Goal: Task Accomplishment & Management: Complete application form

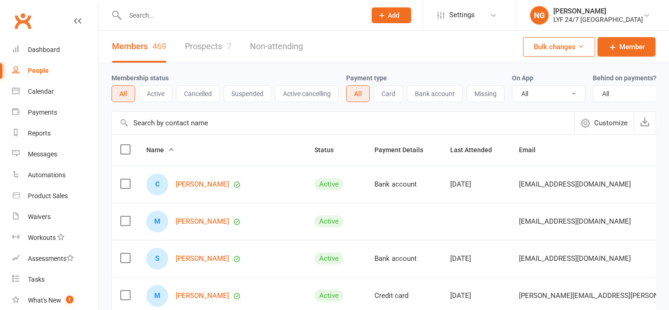
select select "100"
click at [66, 154] on link "Messages" at bounding box center [55, 154] width 86 height 21
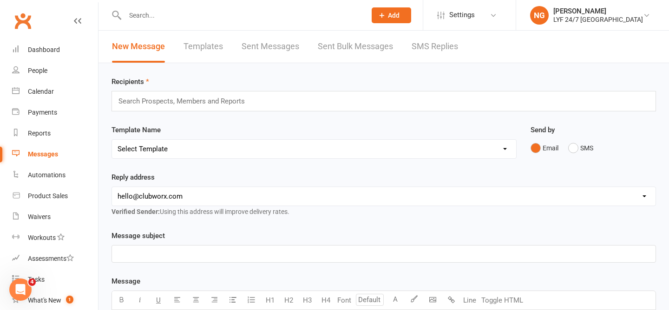
click at [426, 44] on link "SMS Replies" at bounding box center [434, 47] width 46 height 32
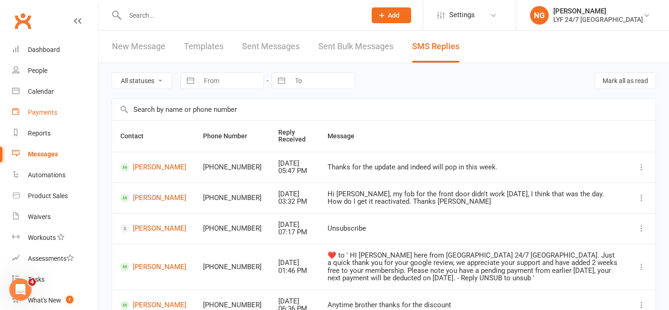
click at [42, 111] on div "Payments" at bounding box center [42, 112] width 29 height 7
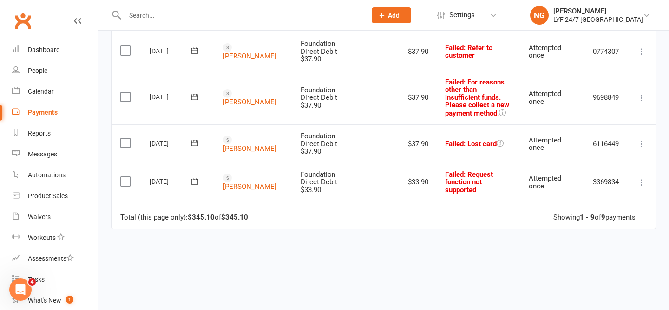
scroll to position [404, 0]
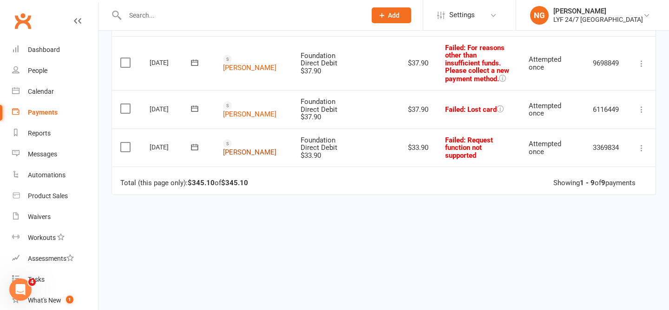
click at [239, 148] on link "[PERSON_NAME]" at bounding box center [249, 152] width 53 height 8
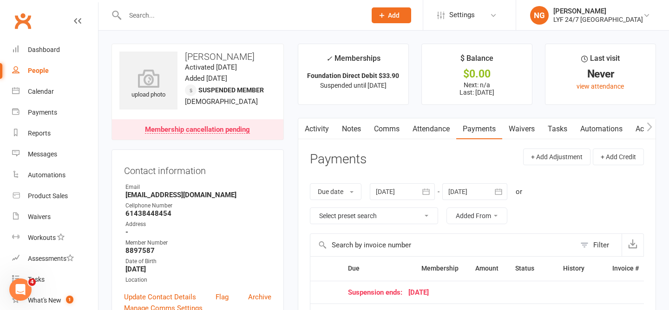
scroll to position [173, 0]
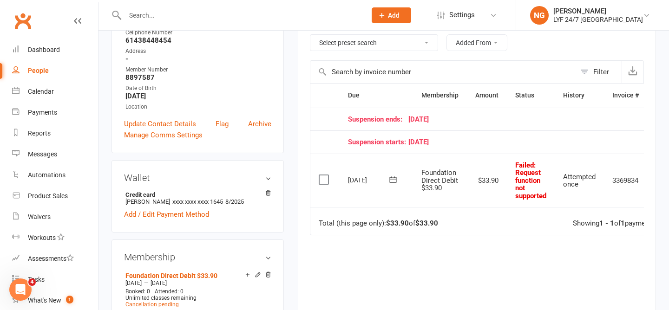
click at [326, 179] on label at bounding box center [325, 179] width 13 height 9
click at [325, 175] on input "checkbox" at bounding box center [322, 175] width 6 height 0
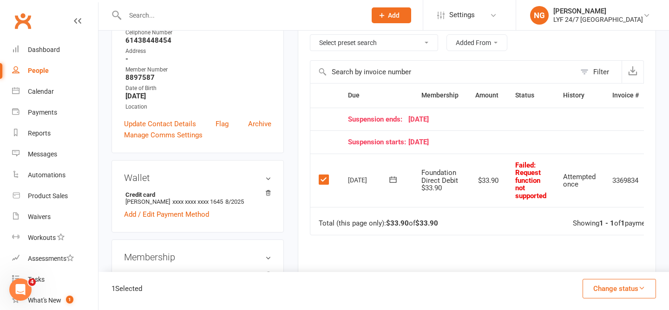
click at [605, 282] on button "Change status" at bounding box center [618, 289] width 73 height 20
click at [589, 261] on link "Skipped" at bounding box center [609, 263] width 92 height 19
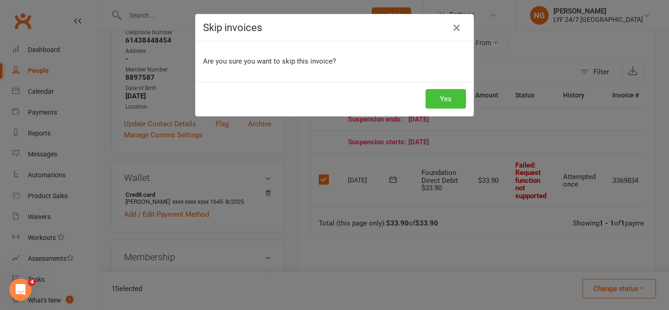
click at [451, 103] on button "Yes" at bounding box center [445, 99] width 40 height 20
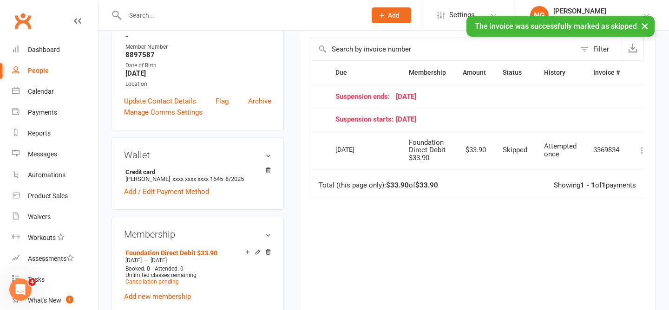
scroll to position [0, 0]
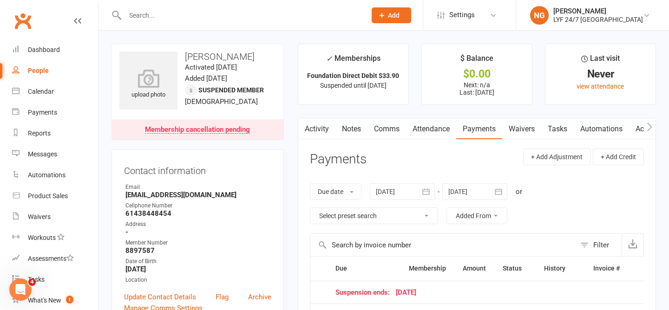
click at [180, 10] on input "text" at bounding box center [240, 15] width 237 height 13
click at [198, 18] on input "text" at bounding box center [240, 15] width 237 height 13
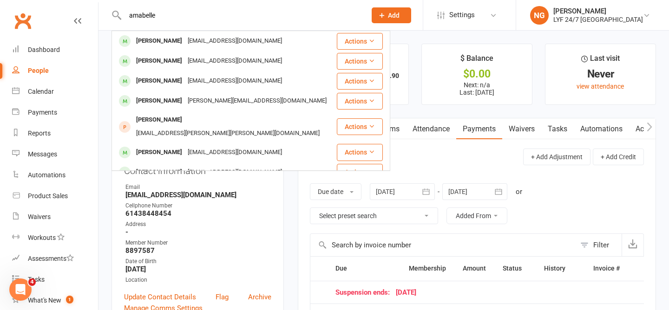
type input "amabelle"
click at [199, 40] on div "[EMAIL_ADDRESS][DOMAIN_NAME]" at bounding box center [235, 40] width 100 height 13
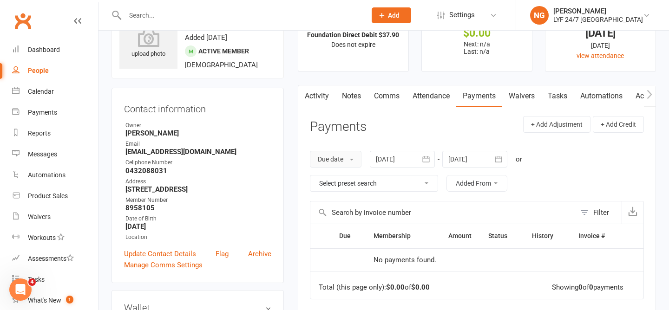
scroll to position [17, 0]
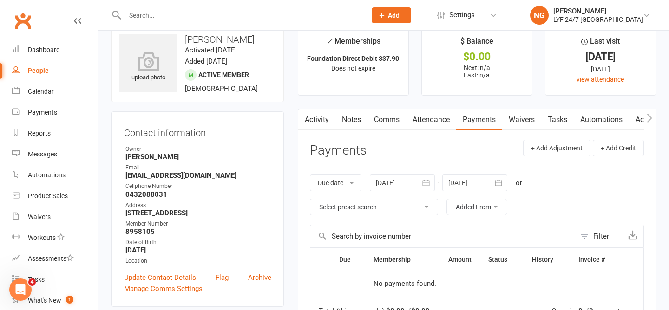
click at [391, 130] on link "Comms" at bounding box center [386, 119] width 39 height 21
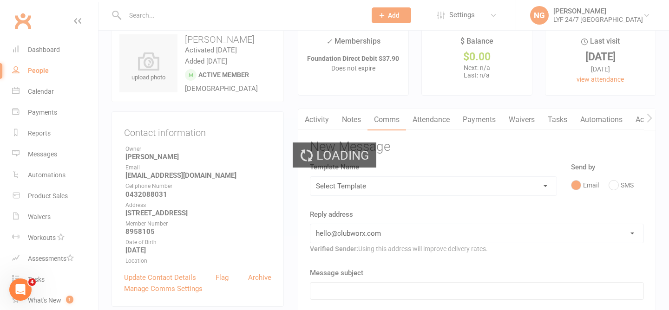
click at [391, 127] on div "Loading" at bounding box center [334, 155] width 669 height 310
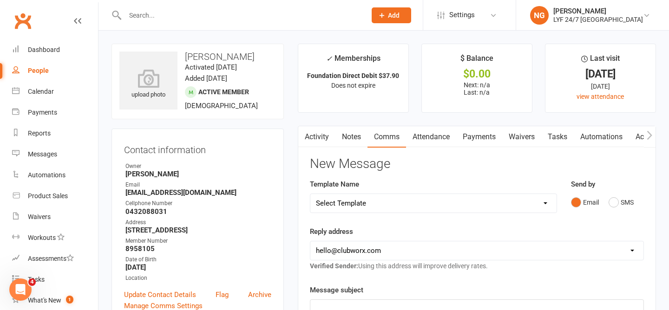
click at [433, 141] on link "Attendance" at bounding box center [431, 136] width 50 height 21
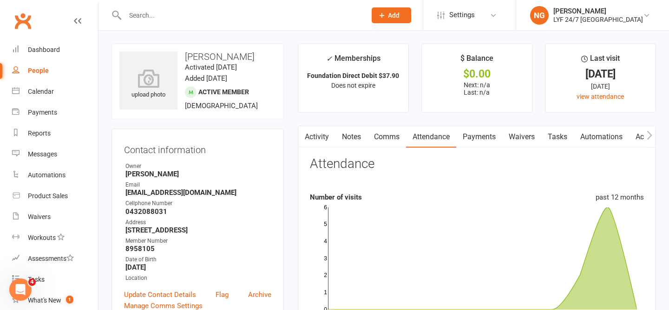
click at [381, 137] on link "Comms" at bounding box center [386, 136] width 39 height 21
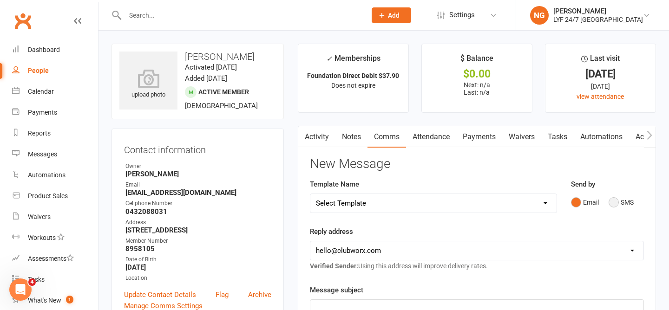
click at [612, 203] on button "SMS" at bounding box center [620, 203] width 25 height 18
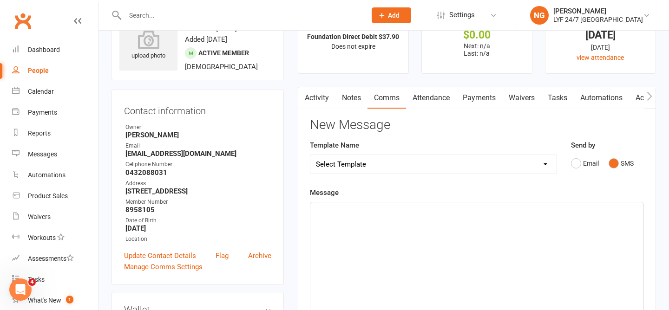
scroll to position [39, 0]
click at [415, 227] on div "﻿" at bounding box center [476, 271] width 333 height 139
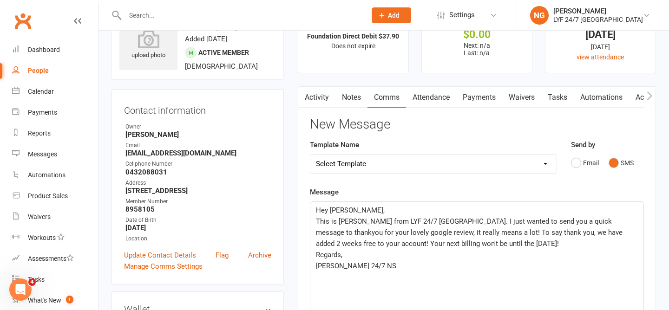
click at [453, 242] on span "This is [PERSON_NAME] from LYF 24/7 [GEOGRAPHIC_DATA]. I just wanted to send yo…" at bounding box center [470, 232] width 308 height 31
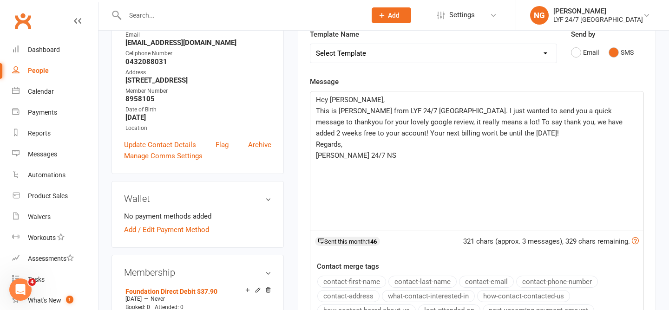
scroll to position [152, 0]
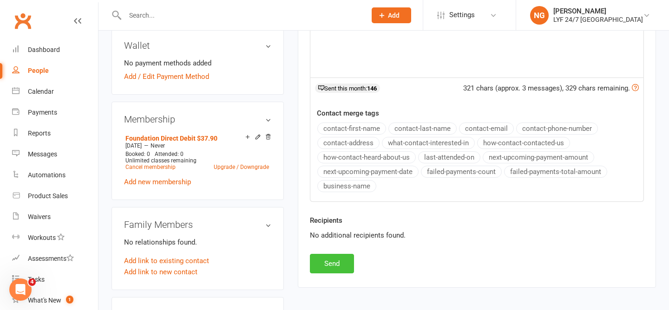
click at [329, 271] on button "Send" at bounding box center [332, 264] width 44 height 20
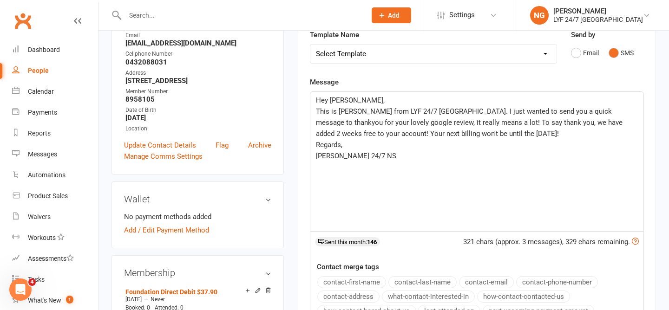
scroll to position [0, 0]
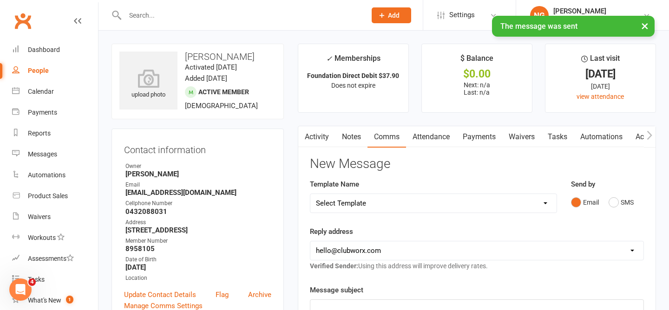
click at [324, 136] on link "Activity" at bounding box center [316, 136] width 37 height 21
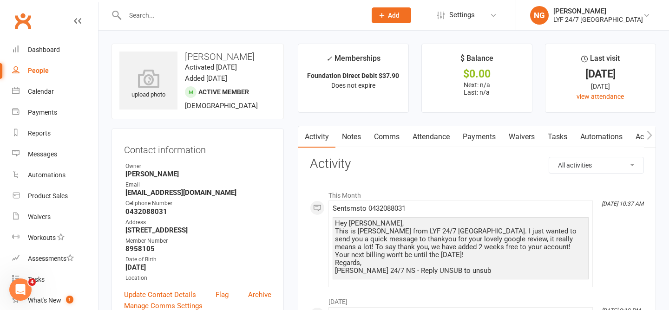
click at [388, 136] on link "Comms" at bounding box center [386, 136] width 39 height 21
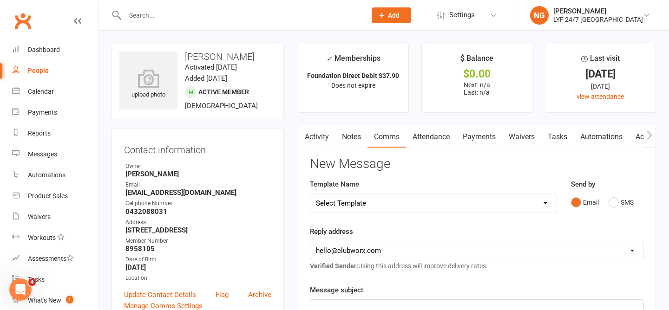
click at [359, 139] on link "Notes" at bounding box center [351, 136] width 32 height 21
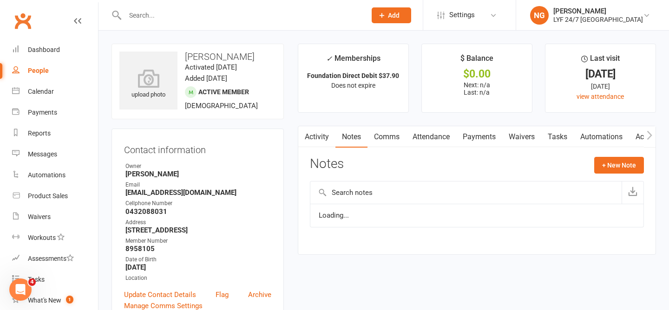
click at [329, 137] on link "Activity" at bounding box center [316, 136] width 37 height 21
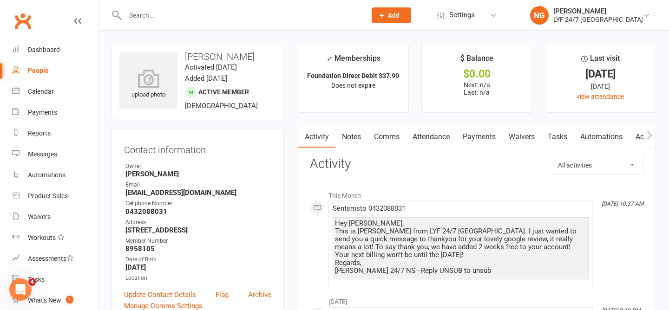
click at [441, 131] on link "Attendance" at bounding box center [431, 136] width 50 height 21
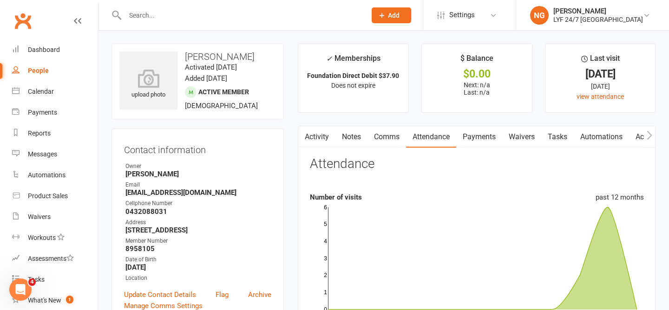
click at [308, 131] on button "button" at bounding box center [304, 136] width 12 height 21
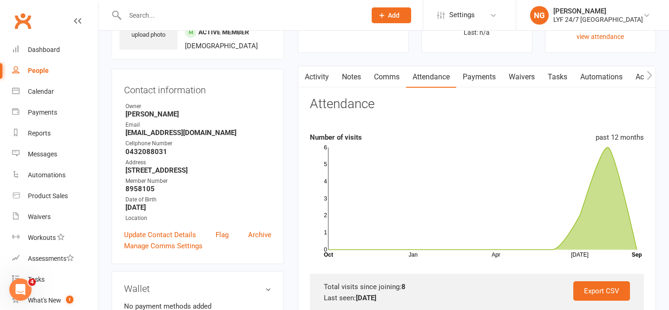
scroll to position [59, 0]
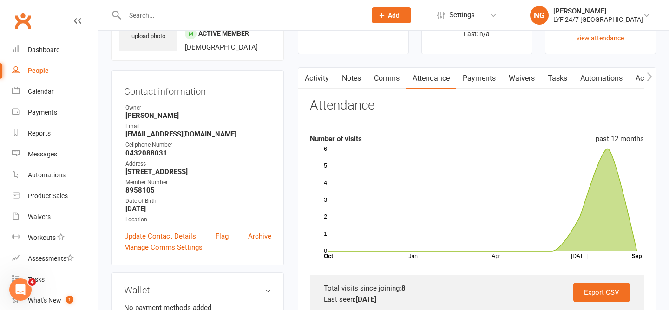
click at [313, 78] on link "Activity" at bounding box center [316, 78] width 37 height 21
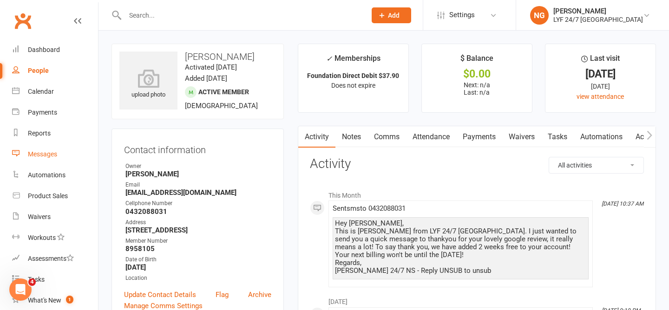
click at [45, 159] on link "Messages" at bounding box center [55, 154] width 86 height 21
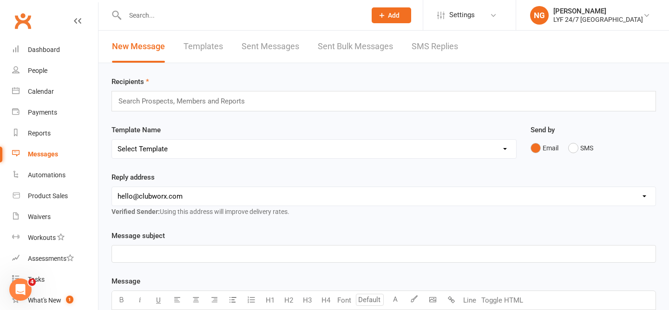
click at [408, 46] on div "New Message Templates Sent Messages Sent Bulk Messages SMS Replies" at bounding box center [284, 47] width 373 height 32
click at [427, 40] on link "SMS Replies" at bounding box center [434, 47] width 46 height 32
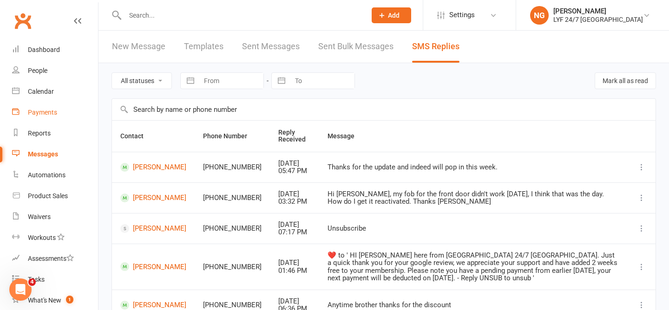
click at [40, 106] on link "Payments" at bounding box center [55, 112] width 86 height 21
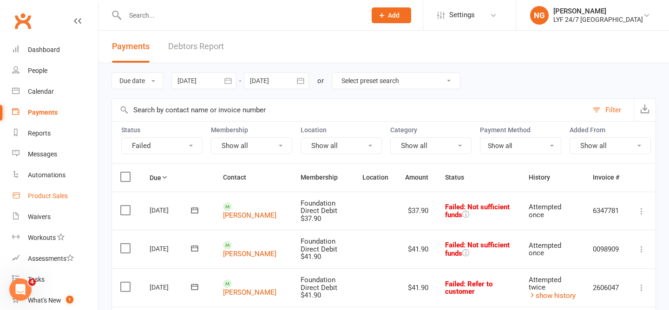
scroll to position [36, 0]
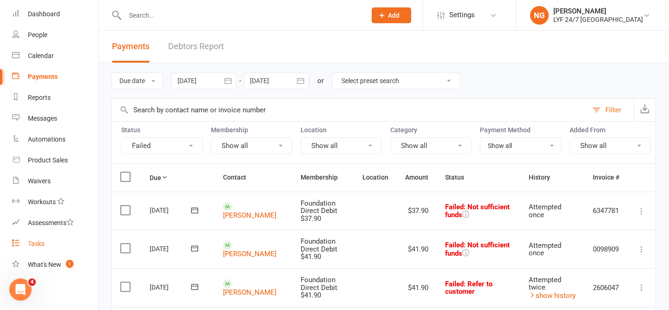
click at [41, 247] on div "Tasks" at bounding box center [36, 243] width 17 height 7
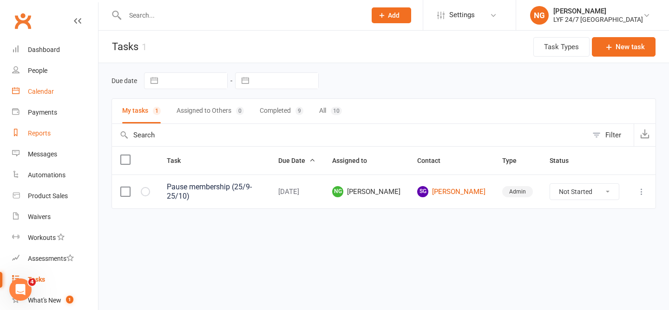
click at [36, 97] on link "Calendar" at bounding box center [55, 91] width 86 height 21
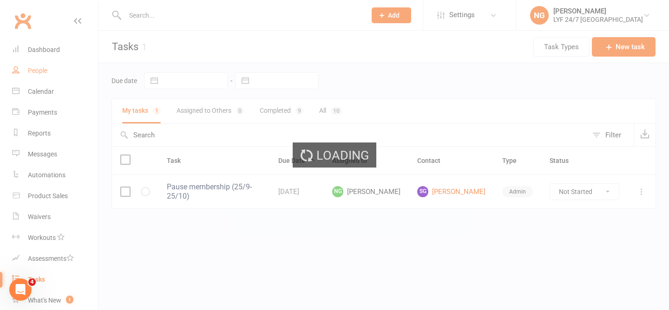
click at [36, 80] on ui-view "Prospect Member Non-attending contact Class / event Appointment Task Membership…" at bounding box center [334, 118] width 669 height 233
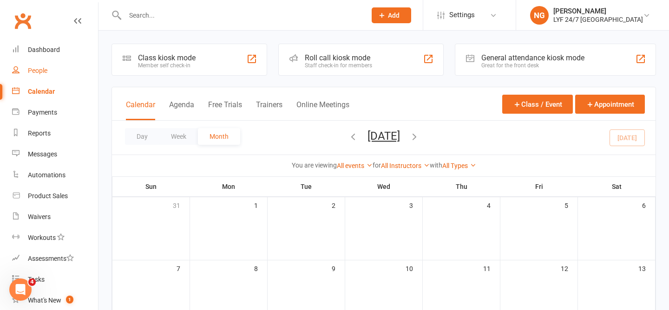
click at [36, 77] on link "People" at bounding box center [55, 70] width 86 height 21
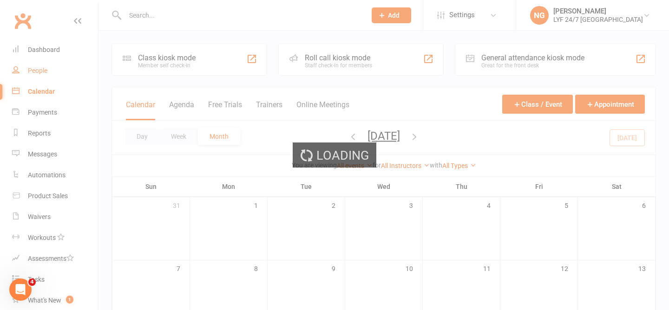
select select "100"
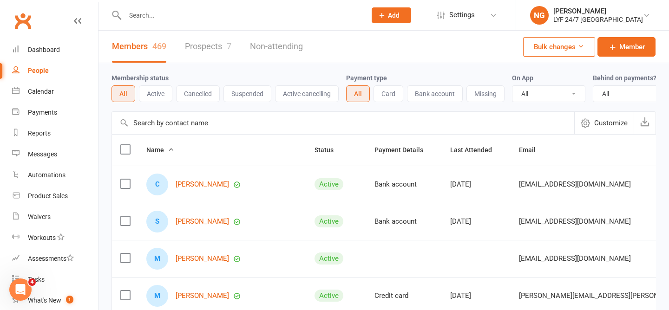
click at [177, 12] on input "text" at bounding box center [240, 15] width 237 height 13
paste input "[PERSON_NAME]"
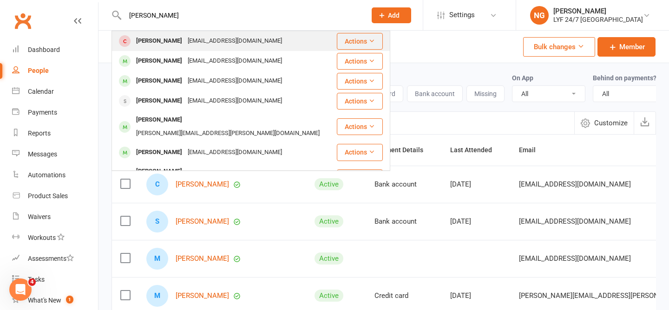
type input "[PERSON_NAME]"
click at [173, 37] on div "[PERSON_NAME]" at bounding box center [159, 40] width 52 height 13
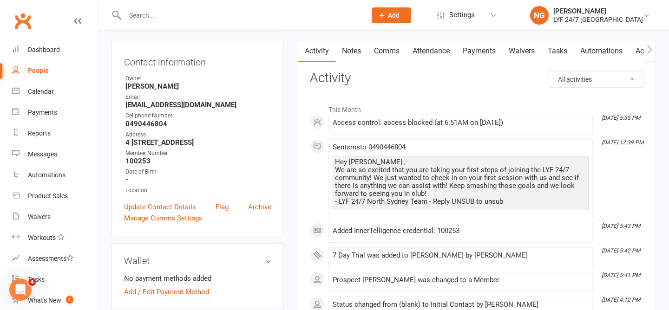
scroll to position [81, 0]
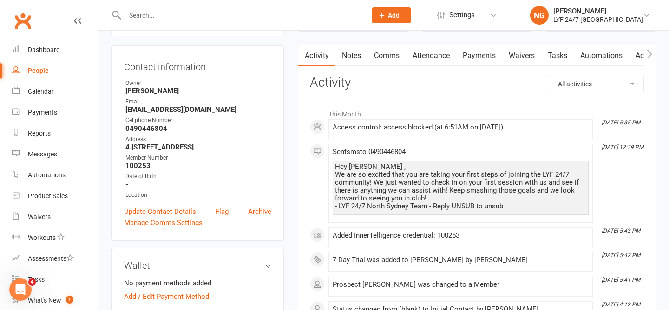
click at [468, 126] on div "Access control: access blocked (at 6:51AM on [DATE])" at bounding box center [460, 128] width 256 height 8
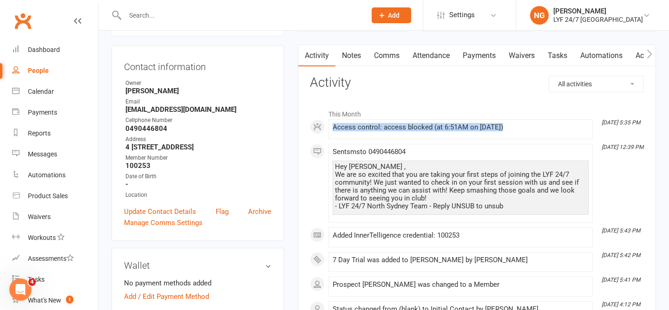
click at [468, 126] on div "Access control: access blocked (at 6:51AM on [DATE])" at bounding box center [460, 128] width 256 height 8
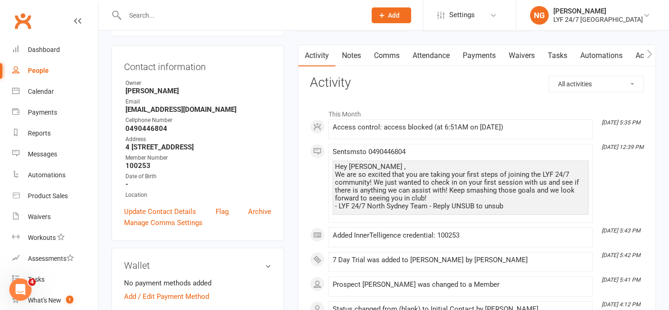
click at [463, 106] on li "This Month" at bounding box center [477, 111] width 334 height 15
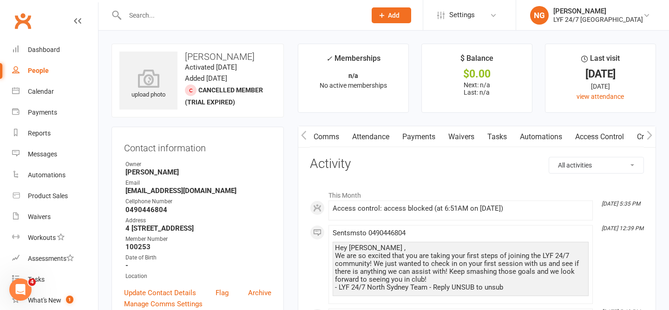
scroll to position [0, 72]
click at [603, 139] on link "Access Control" at bounding box center [588, 136] width 62 height 21
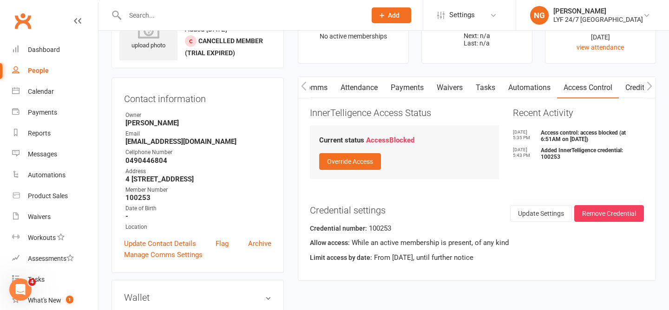
scroll to position [52, 0]
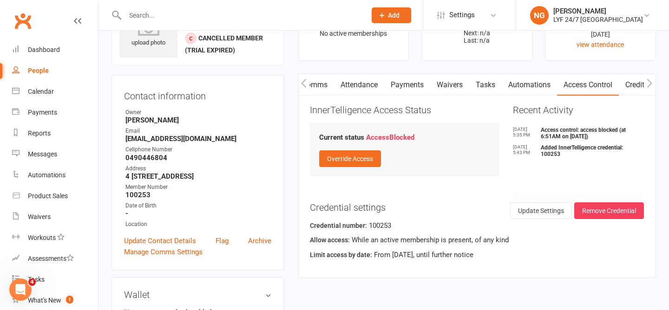
click at [325, 93] on link "Comms" at bounding box center [314, 84] width 39 height 21
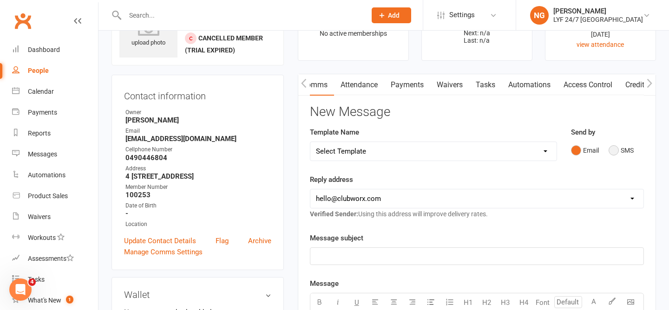
click at [613, 152] on button "SMS" at bounding box center [620, 151] width 25 height 18
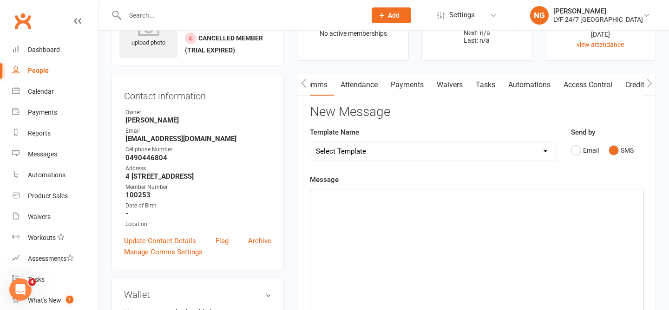
click at [470, 191] on div "﻿" at bounding box center [476, 258] width 333 height 139
click at [426, 152] on select "Select Template [SMS] 7 Day Trial - Follow up (DAY 4) [SMS] 7 Day Trial - Follo…" at bounding box center [433, 151] width 246 height 19
select select "1"
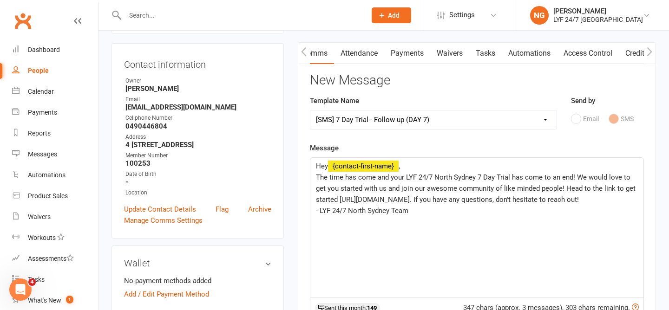
scroll to position [93, 0]
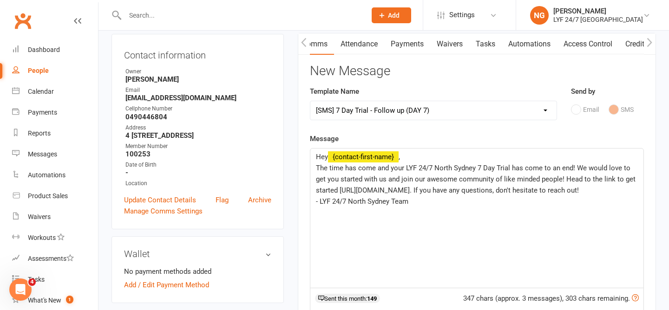
click at [490, 197] on p "- LYF 24/7 North Sydney Team" at bounding box center [477, 201] width 322 height 11
click at [488, 137] on div "Message Hey ﻿ {contact-first-name} , The time has come and your LYF 24/7 North …" at bounding box center [477, 272] width 334 height 279
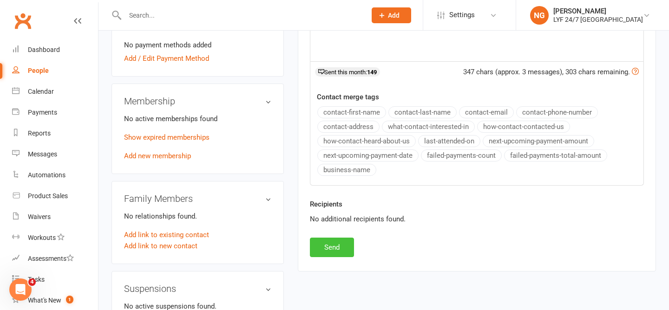
scroll to position [326, 0]
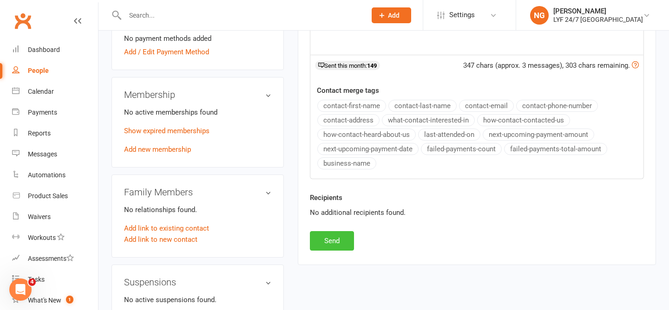
click at [327, 242] on button "Send" at bounding box center [332, 241] width 44 height 20
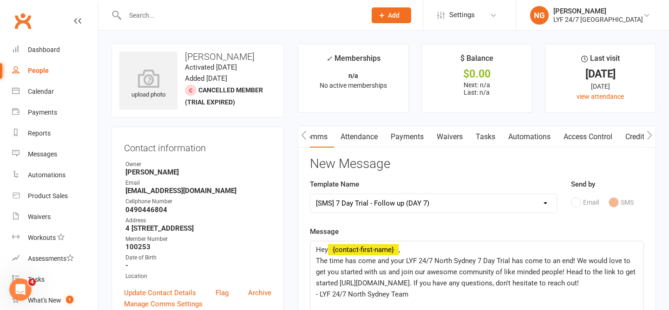
select select
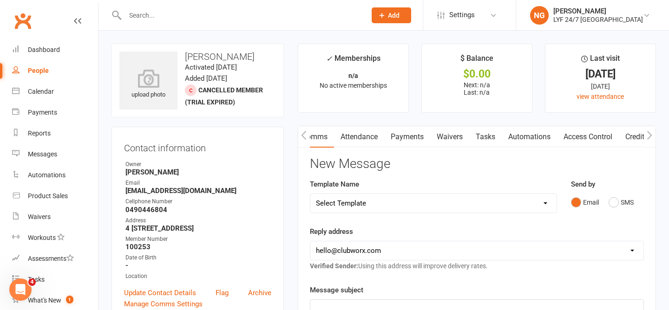
click at [186, 13] on input "text" at bounding box center [240, 15] width 237 height 13
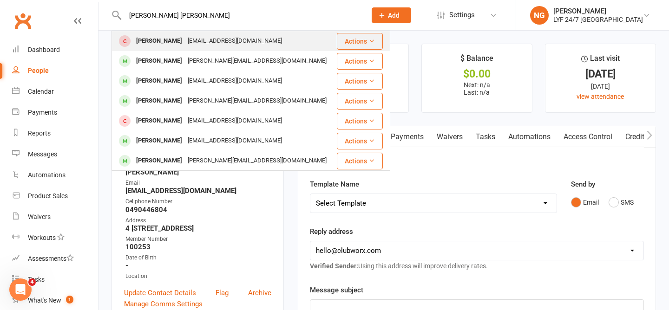
type input "[PERSON_NAME] [PERSON_NAME]"
click at [185, 37] on div "[EMAIL_ADDRESS][DOMAIN_NAME]" at bounding box center [235, 40] width 100 height 13
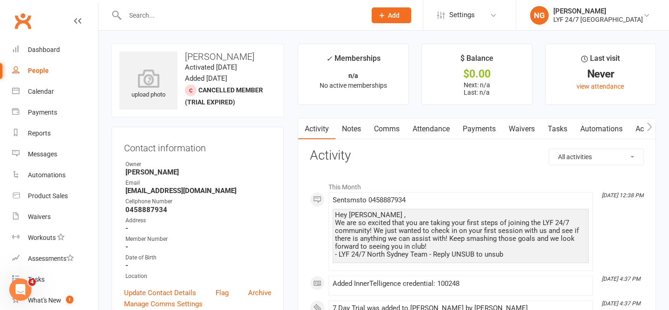
click at [399, 131] on link "Comms" at bounding box center [386, 128] width 39 height 21
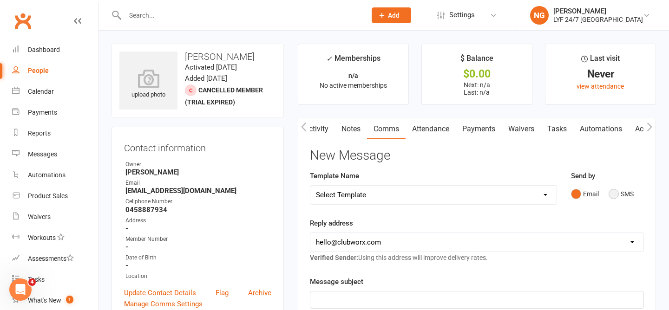
click at [618, 195] on button "SMS" at bounding box center [620, 194] width 25 height 18
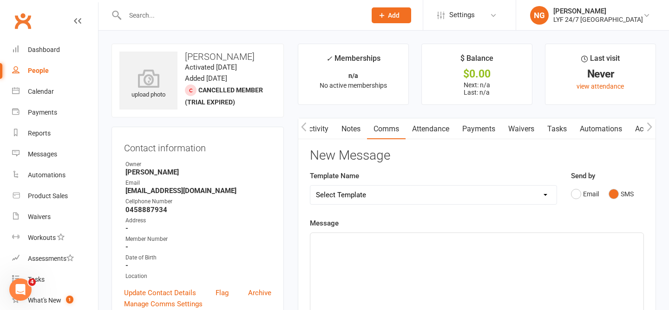
click at [430, 196] on select "Select Template [SMS] 7 Day Trial - Follow up (DAY 4) [SMS] 7 Day Trial - Follo…" at bounding box center [433, 195] width 246 height 19
select select "1"
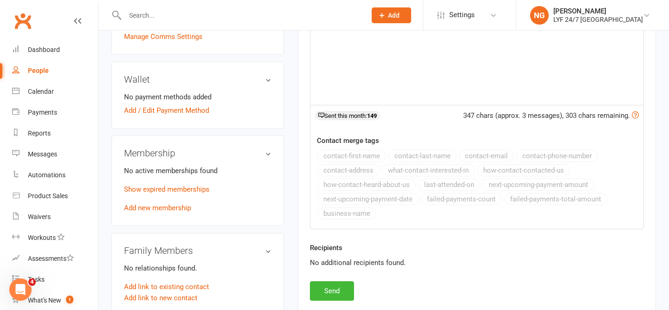
scroll to position [270, 0]
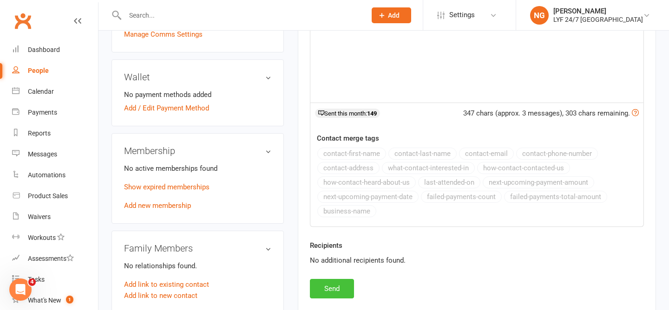
click at [336, 288] on button "Send" at bounding box center [332, 289] width 44 height 20
select select
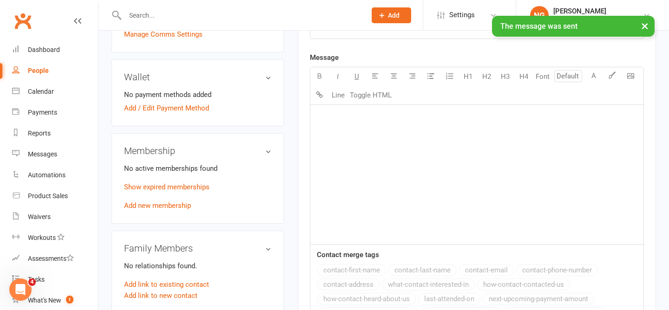
scroll to position [0, 0]
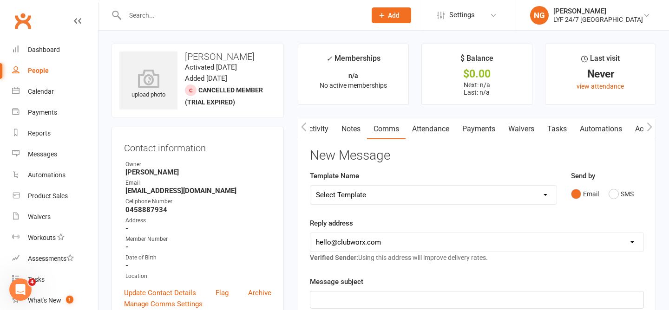
click at [203, 28] on div at bounding box center [235, 15] width 248 height 30
click at [200, 19] on input "text" at bounding box center [240, 15] width 237 height 13
paste input "[PERSON_NAME]"
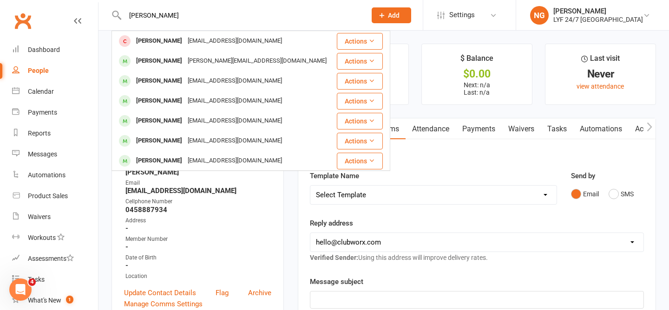
type input "[PERSON_NAME]"
click at [203, 37] on div "[EMAIL_ADDRESS][DOMAIN_NAME]" at bounding box center [235, 40] width 100 height 13
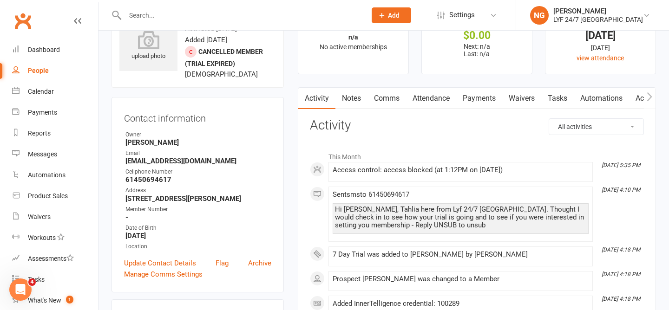
scroll to position [38, 0]
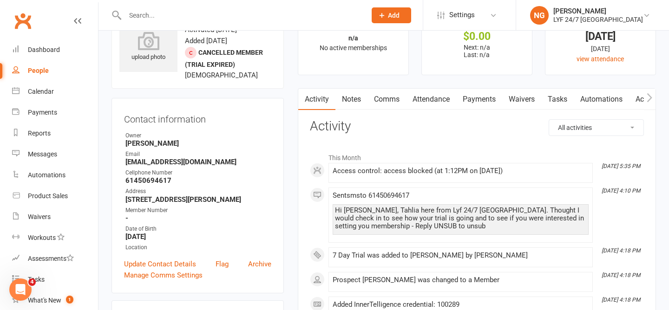
click at [456, 169] on div "Access control: access blocked (at 1:12PM on [DATE])" at bounding box center [460, 171] width 256 height 8
click at [429, 145] on div "This Month [DATE] 5:35 PM Access control: access blocked (at 1:12PM on [DATE]) …" at bounding box center [477, 303] width 334 height 324
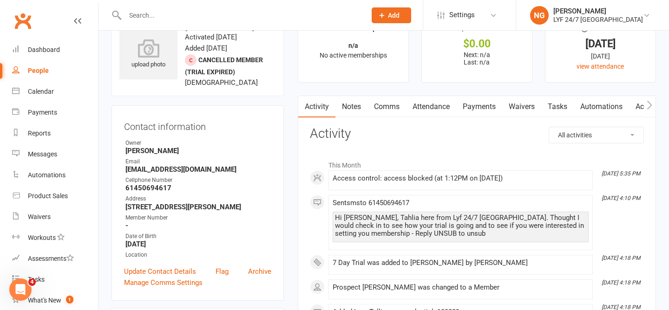
scroll to position [31, 0]
click at [344, 101] on link "Notes" at bounding box center [351, 106] width 32 height 21
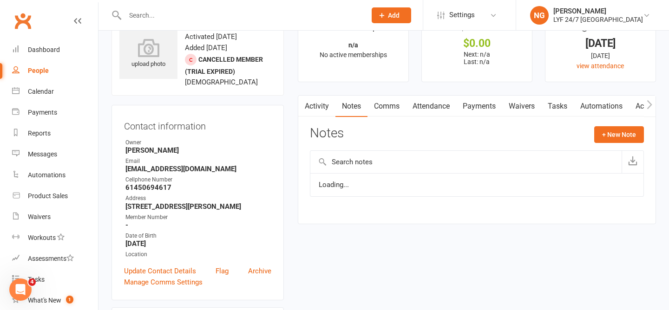
click at [384, 102] on link "Comms" at bounding box center [386, 106] width 39 height 21
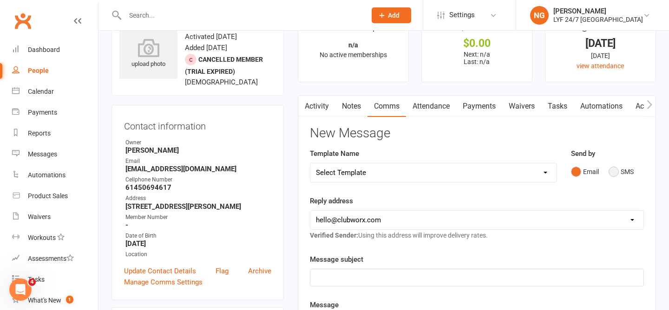
click at [616, 170] on button "SMS" at bounding box center [620, 172] width 25 height 18
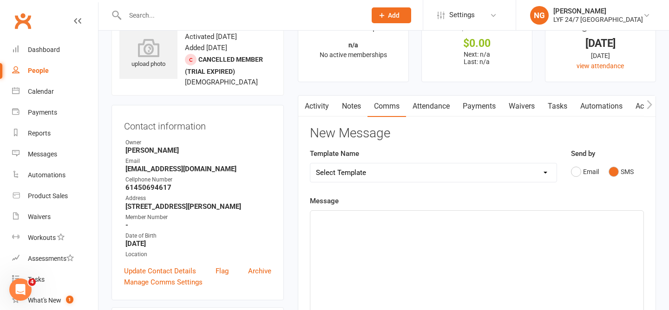
click at [465, 169] on select "Select Template [SMS] 7 Day Trial - Follow up (DAY 4) [SMS] 7 Day Trial - Follo…" at bounding box center [433, 172] width 246 height 19
select select "1"
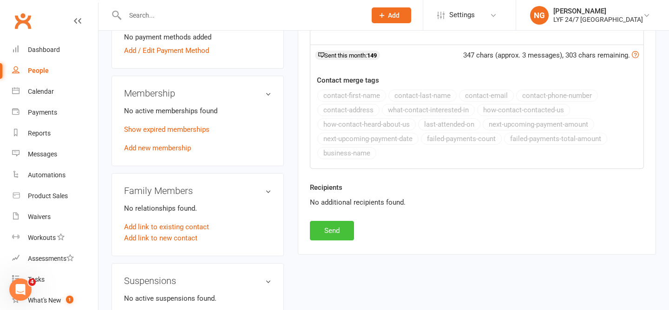
click at [322, 235] on button "Send" at bounding box center [332, 231] width 44 height 20
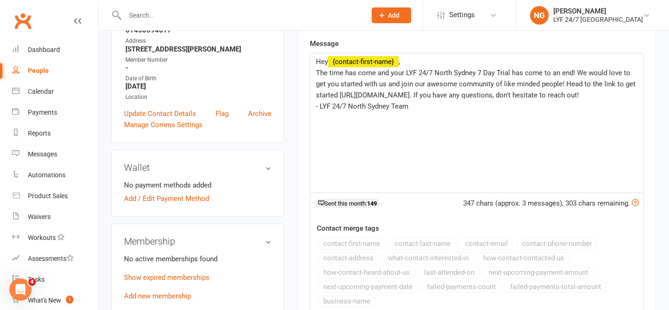
select select
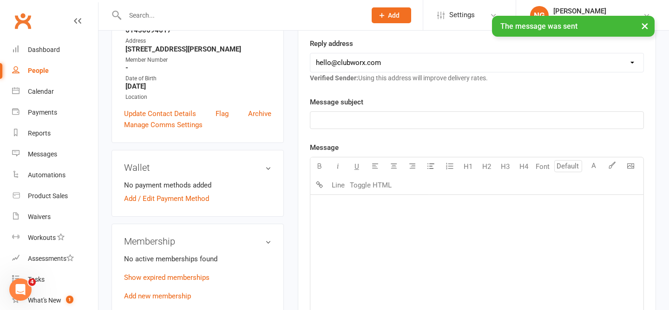
scroll to position [0, 0]
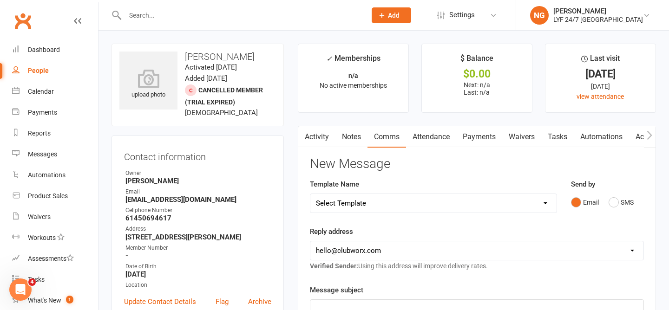
click at [217, 3] on div at bounding box center [235, 15] width 248 height 30
click at [217, 12] on input "text" at bounding box center [240, 15] width 237 height 13
paste input "[PERSON_NAME]"
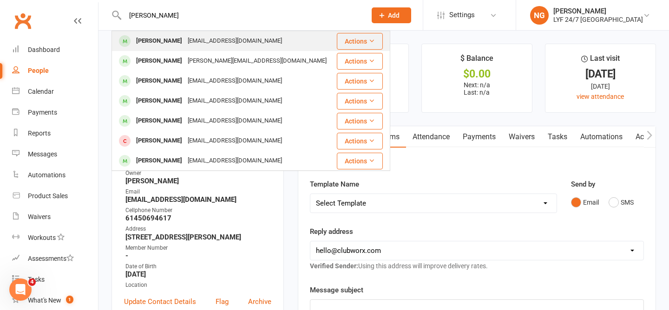
type input "[PERSON_NAME]"
click at [216, 40] on div "[EMAIL_ADDRESS][DOMAIN_NAME]" at bounding box center [235, 40] width 100 height 13
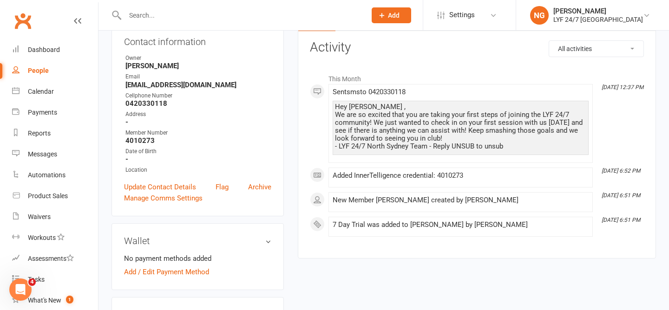
scroll to position [110, 0]
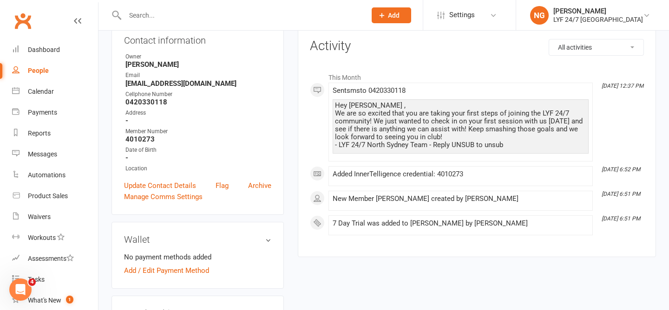
click at [335, 127] on div "Hey [PERSON_NAME] , We are so excited that you are taking your first steps of j…" at bounding box center [460, 125] width 251 height 47
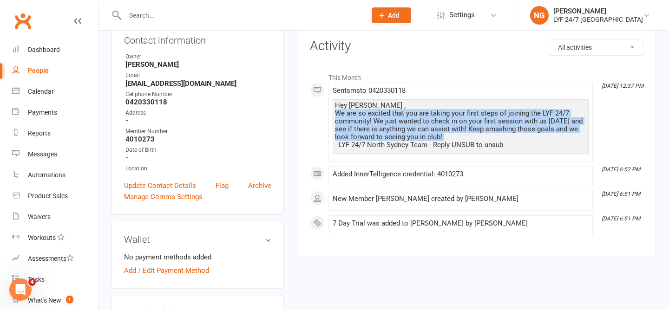
click at [335, 127] on div "Hey [PERSON_NAME] , We are so excited that you are taking your first steps of j…" at bounding box center [460, 125] width 251 height 47
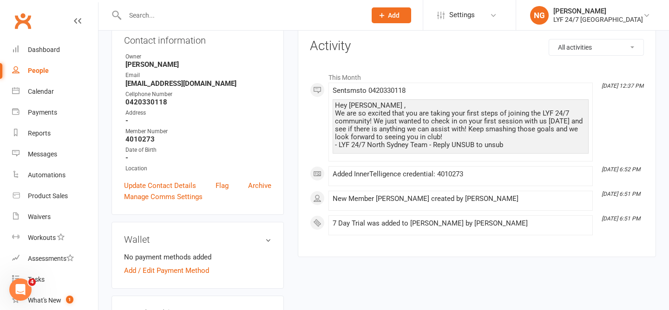
click at [366, 119] on div "Hey [PERSON_NAME] , We are so excited that you are taking your first steps of j…" at bounding box center [460, 125] width 251 height 47
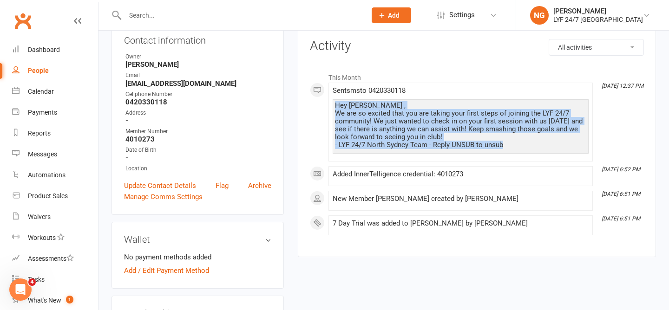
drag, startPoint x: 334, startPoint y: 106, endPoint x: 523, endPoint y: 149, distance: 193.7
click at [523, 149] on div "Hey [PERSON_NAME] , We are so excited that you are taking your first steps of j…" at bounding box center [460, 125] width 251 height 47
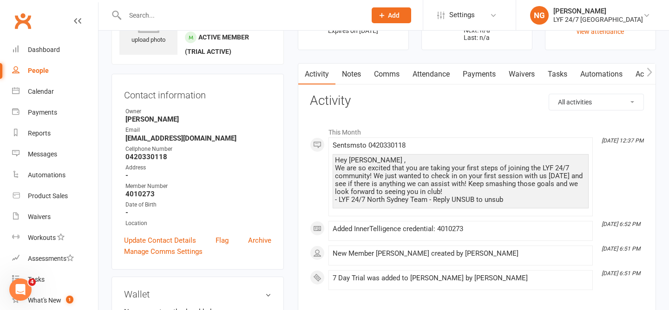
scroll to position [0, 0]
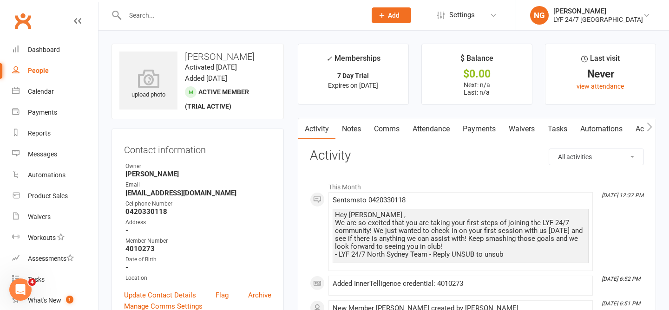
click at [434, 130] on link "Attendance" at bounding box center [431, 128] width 50 height 21
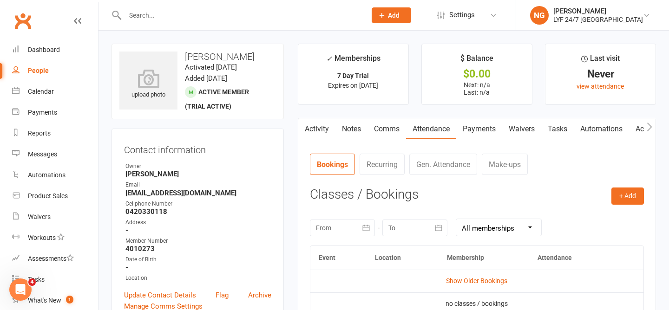
click at [387, 130] on link "Comms" at bounding box center [386, 128] width 39 height 21
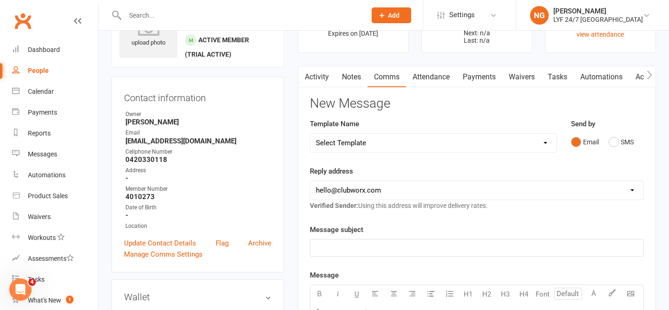
scroll to position [59, 0]
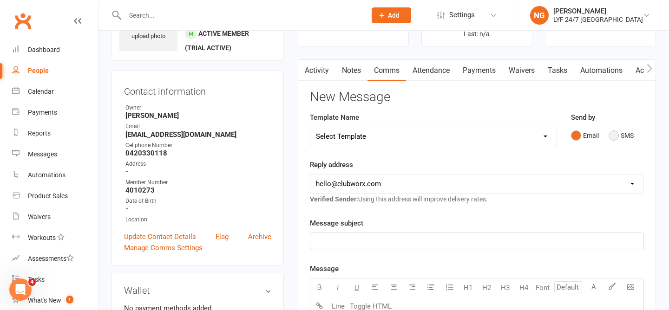
click at [613, 131] on button "SMS" at bounding box center [620, 136] width 25 height 18
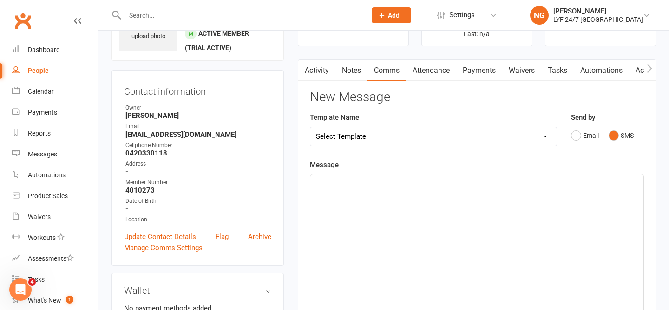
click at [409, 123] on div "Template Name Select Template [SMS] 7 Day Trial - Follow up (DAY 4) [SMS] 7 Day…" at bounding box center [433, 129] width 247 height 34
click at [409, 137] on select "Select Template [SMS] 7 Day Trial - Follow up (DAY 4) [SMS] 7 Day Trial - Follo…" at bounding box center [433, 136] width 246 height 19
select select "1"
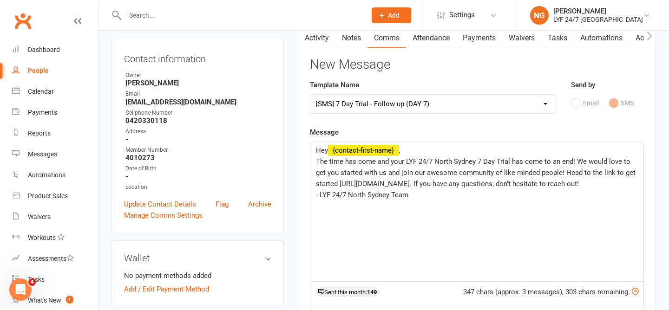
scroll to position [91, 0]
click at [571, 160] on span "The time has come and your LYF 24/7 North Sydney 7 Day Trial has come to an end…" at bounding box center [476, 172] width 321 height 31
click at [520, 161] on span "The time has come and your LYF 24/7 North Sydney 7 Day Trial has come to an end…" at bounding box center [476, 172] width 321 height 31
click at [573, 160] on span "The time has come and your LYF 24/7 North Sydney 7 Day Trial will come to an en…" at bounding box center [476, 172] width 321 height 31
click at [631, 175] on span "The time has come and your LYF 24/7 North Sydney 7 Day Trial will come to an en…" at bounding box center [473, 172] width 315 height 31
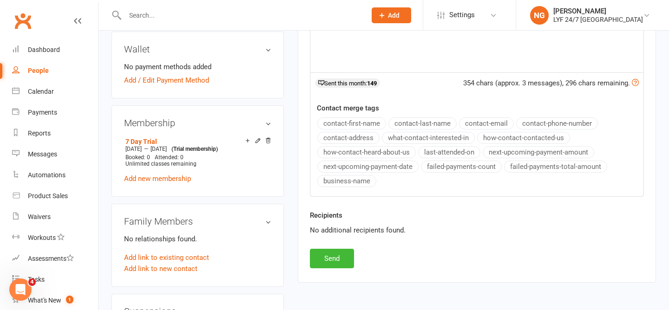
scroll to position [303, 0]
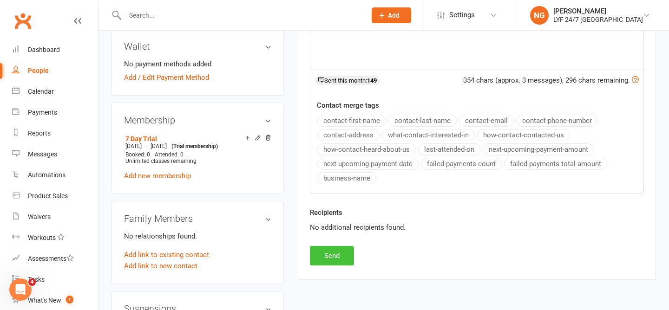
click at [337, 254] on button "Send" at bounding box center [332, 256] width 44 height 20
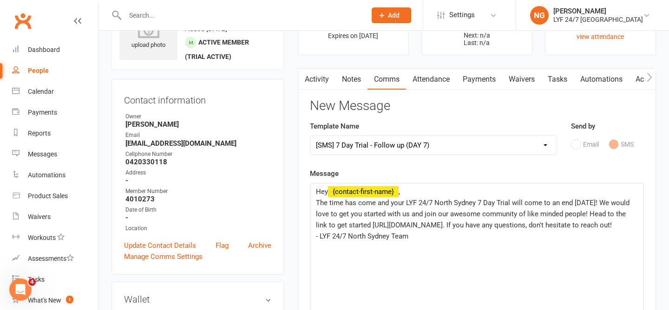
select select
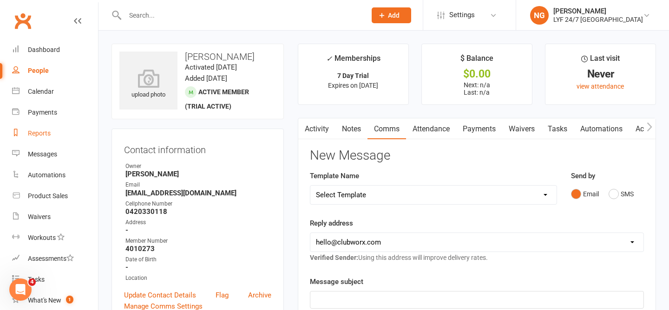
click at [54, 131] on link "Reports" at bounding box center [55, 133] width 86 height 21
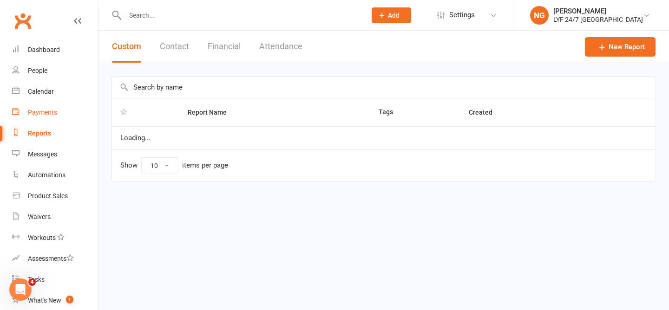
click at [42, 111] on div "Payments" at bounding box center [42, 112] width 29 height 7
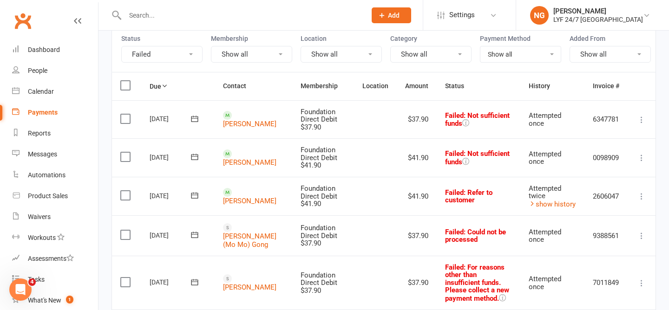
scroll to position [105, 0]
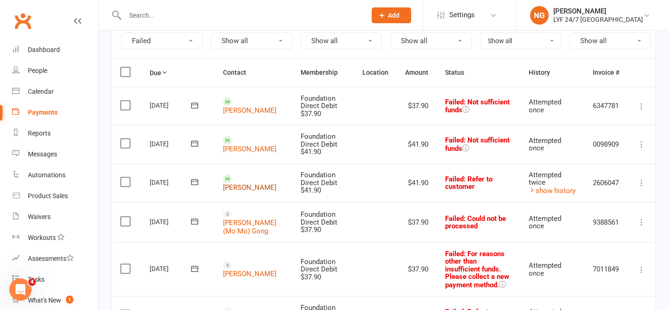
click at [247, 183] on link "[PERSON_NAME]" at bounding box center [249, 187] width 53 height 8
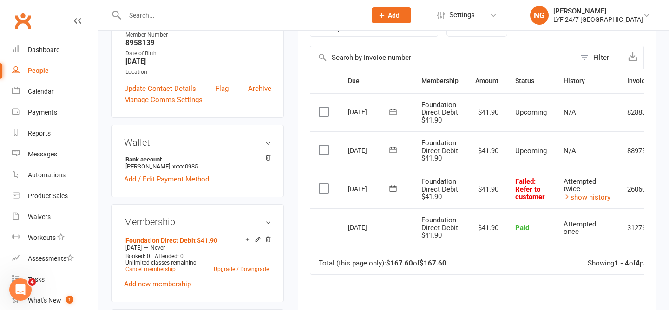
scroll to position [188, 0]
click at [319, 189] on label at bounding box center [325, 187] width 13 height 9
click at [319, 183] on input "checkbox" at bounding box center [322, 183] width 6 height 0
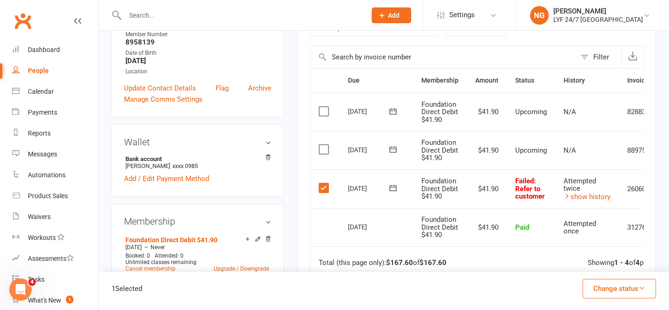
click at [319, 189] on label at bounding box center [325, 187] width 13 height 9
click at [319, 183] on input "checkbox" at bounding box center [322, 183] width 6 height 0
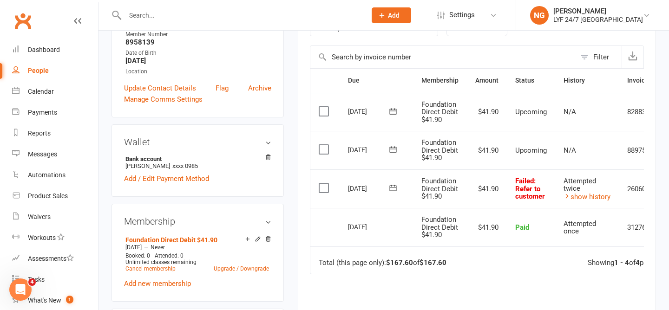
scroll to position [0, 47]
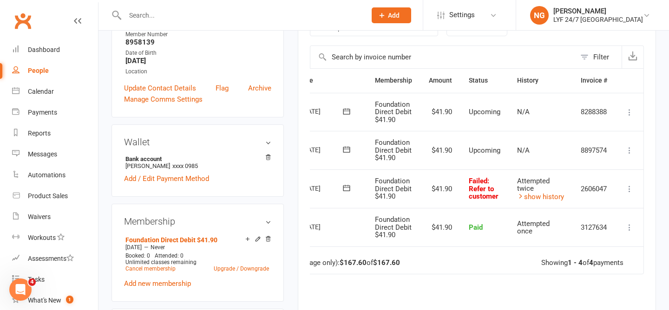
click at [628, 188] on icon at bounding box center [629, 188] width 9 height 9
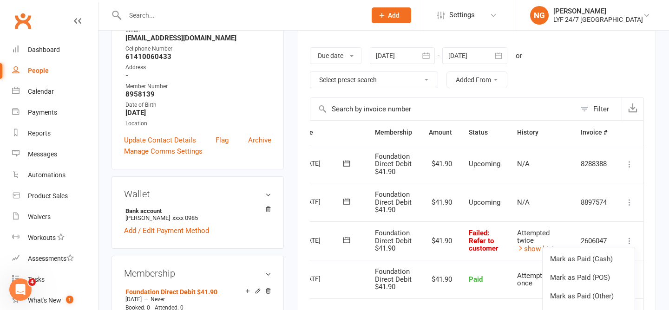
scroll to position [85, 0]
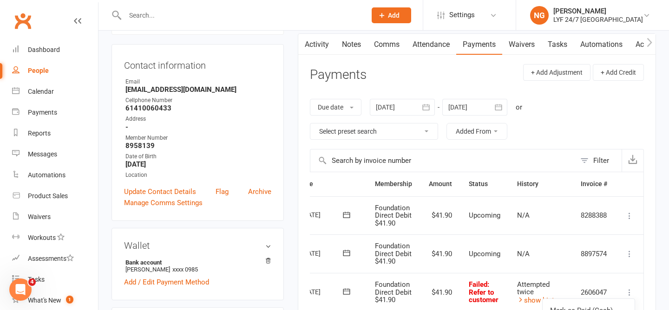
click at [332, 42] on link "Activity" at bounding box center [316, 44] width 37 height 21
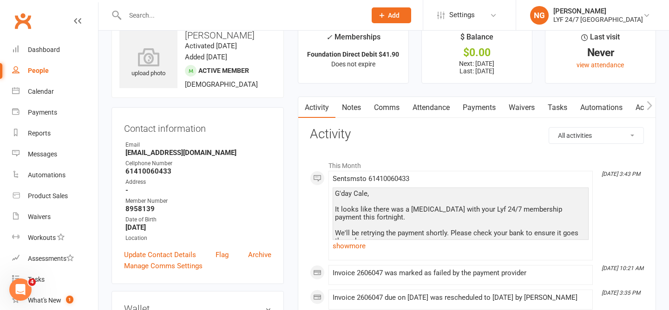
scroll to position [23, 0]
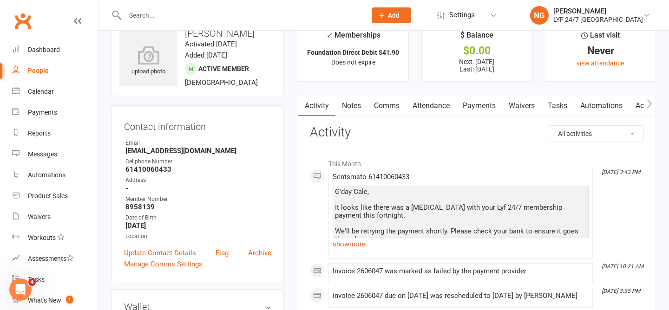
click at [383, 100] on link "Comms" at bounding box center [386, 105] width 39 height 21
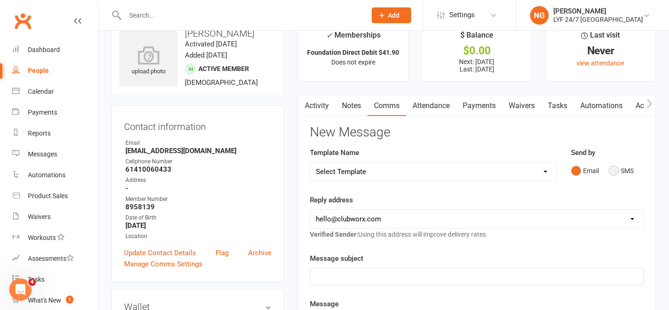
click at [608, 168] on button "SMS" at bounding box center [620, 171] width 25 height 18
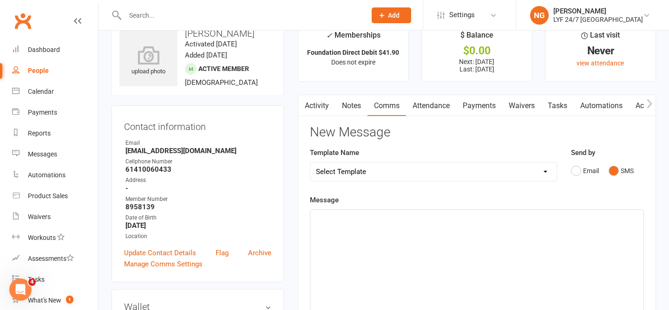
click at [404, 179] on select "Select Template [SMS] 7 Day Trial - Follow up (DAY 4) [SMS] 7 Day Trial - Follo…" at bounding box center [433, 172] width 246 height 19
select select "8"
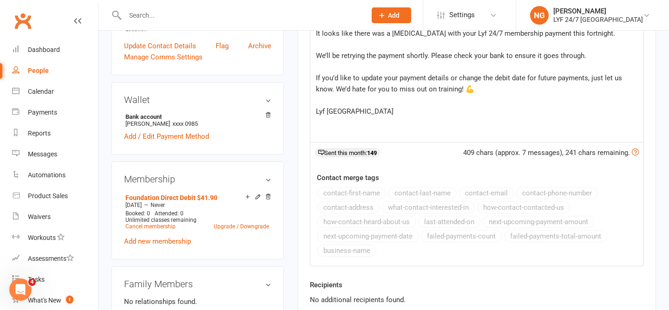
scroll to position [258, 0]
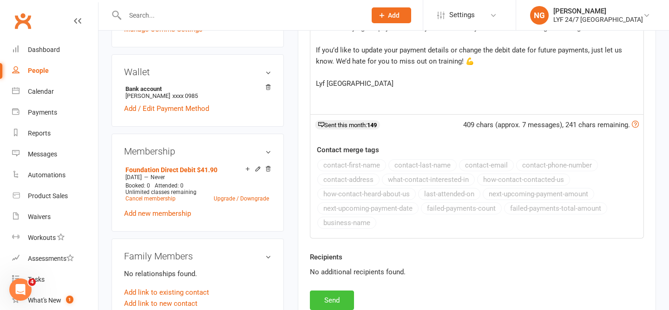
click at [324, 294] on button "Send" at bounding box center [332, 301] width 44 height 20
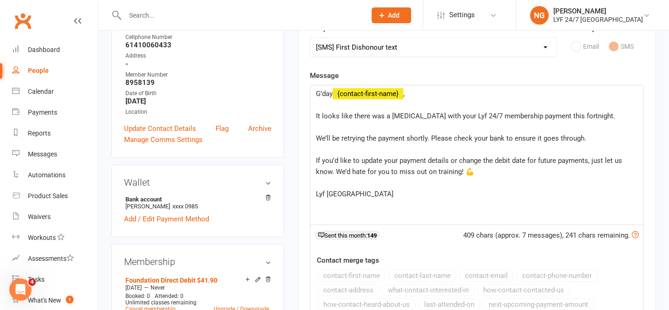
scroll to position [0, 0]
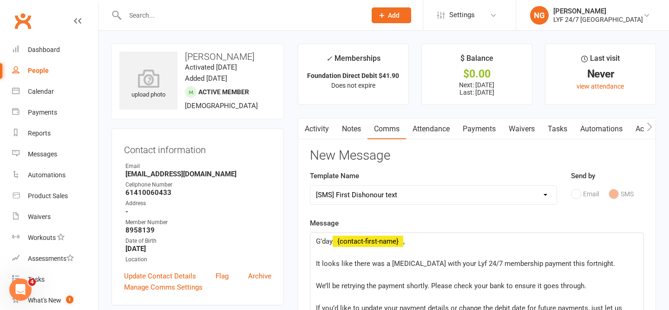
select select
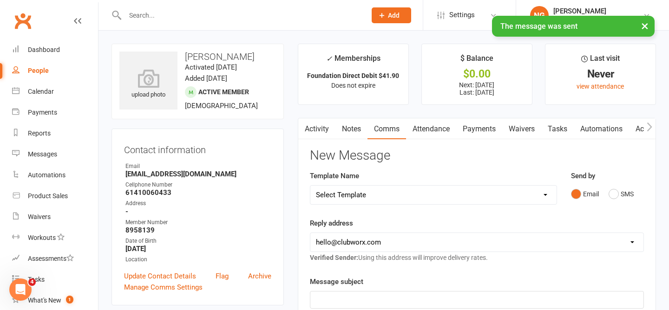
click at [351, 124] on link "Notes" at bounding box center [351, 128] width 32 height 21
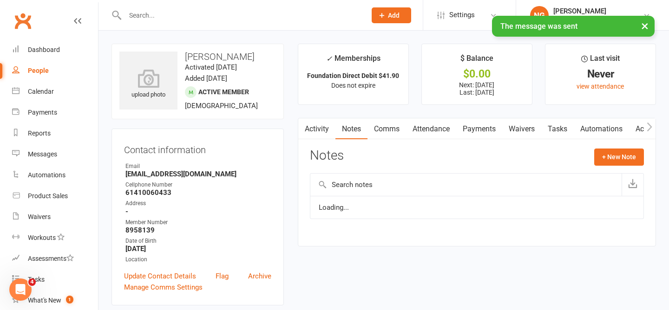
click at [323, 129] on link "Activity" at bounding box center [316, 128] width 37 height 21
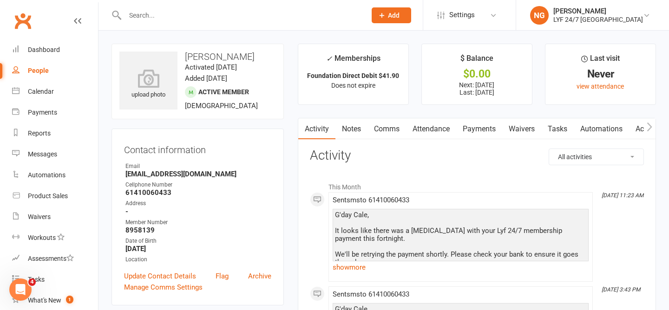
click at [195, 19] on input "text" at bounding box center [240, 15] width 237 height 13
paste input ""[PERSON_NAME] ""
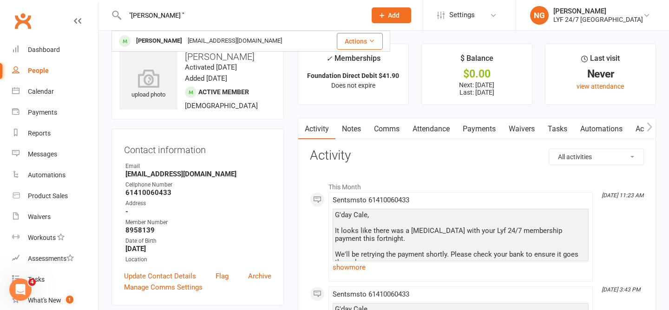
type input ""[PERSON_NAME] ""
click at [214, 54] on h3 "[PERSON_NAME]" at bounding box center [197, 57] width 156 height 10
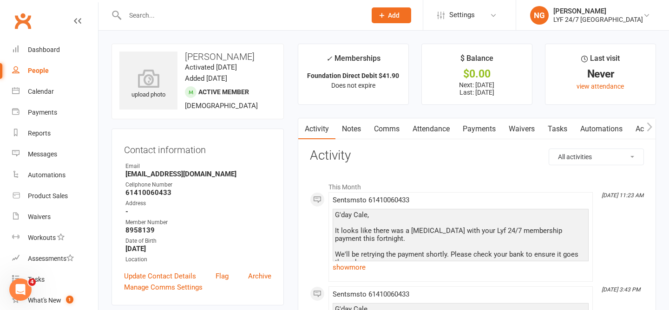
click at [214, 50] on div "upload photo [PERSON_NAME] Activated [DATE] Added [DATE] Active member [DEMOGRA…" at bounding box center [197, 82] width 172 height 76
click at [194, 26] on div at bounding box center [235, 15] width 248 height 30
click at [188, 18] on input "text" at bounding box center [240, 15] width 237 height 13
paste input ""[PERSON_NAME] ""
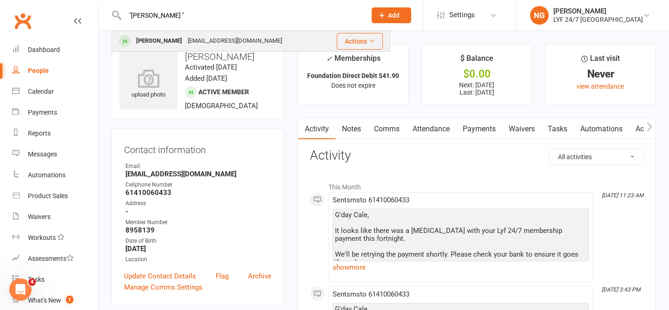
type input ""[PERSON_NAME] ""
click at [184, 45] on div "[PERSON_NAME]" at bounding box center [159, 40] width 52 height 13
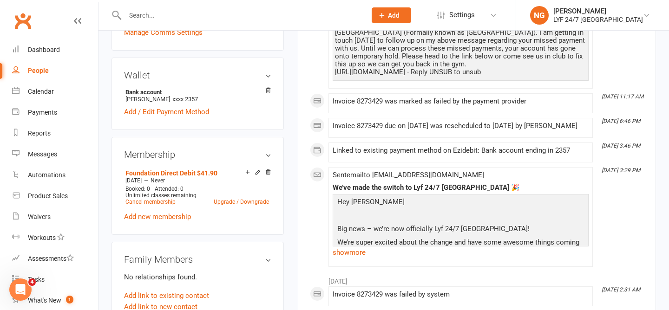
scroll to position [255, 0]
click at [144, 199] on link "Cancel membership" at bounding box center [150, 201] width 50 height 7
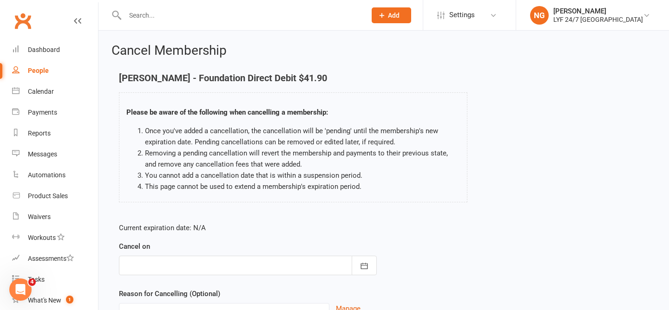
scroll to position [81, 0]
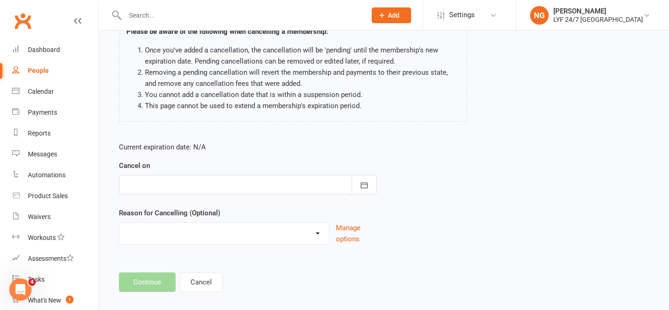
click at [233, 186] on div at bounding box center [248, 185] width 258 height 20
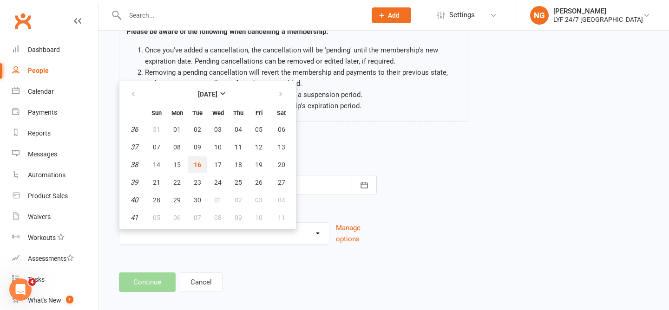
click at [192, 161] on button "16" at bounding box center [198, 164] width 20 height 17
type input "[DATE]"
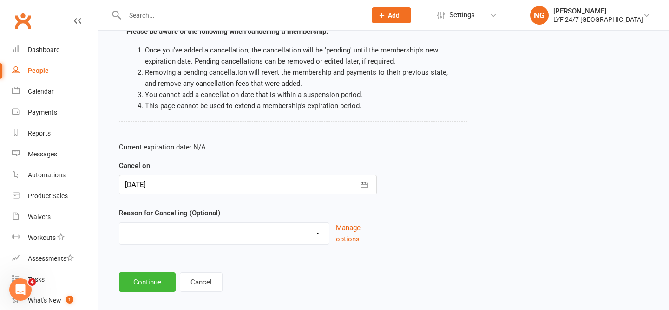
click at [230, 238] on select "Holiday Injury Migration Moved Stripe Migration Time Uncontactable Dishonour Ot…" at bounding box center [223, 232] width 209 height 19
select select "6"
click at [130, 280] on button "Continue" at bounding box center [147, 283] width 57 height 20
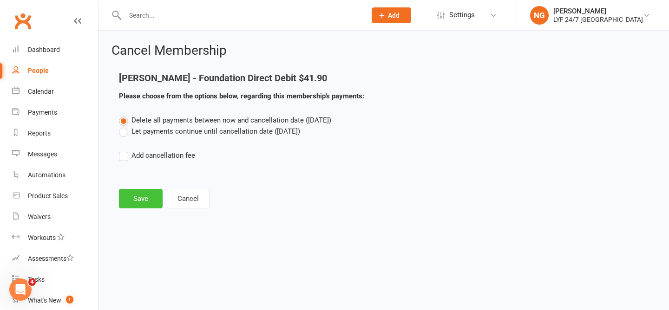
click at [144, 196] on button "Save" at bounding box center [141, 199] width 44 height 20
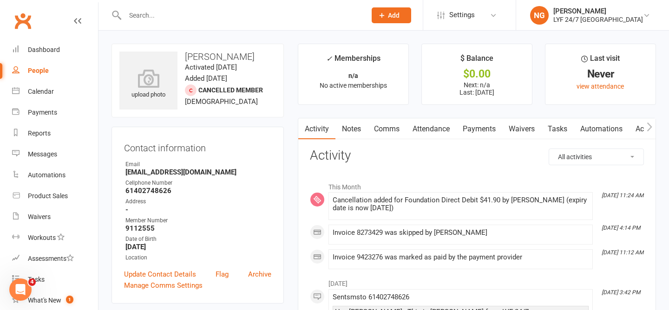
click at [479, 126] on link "Payments" at bounding box center [479, 128] width 46 height 21
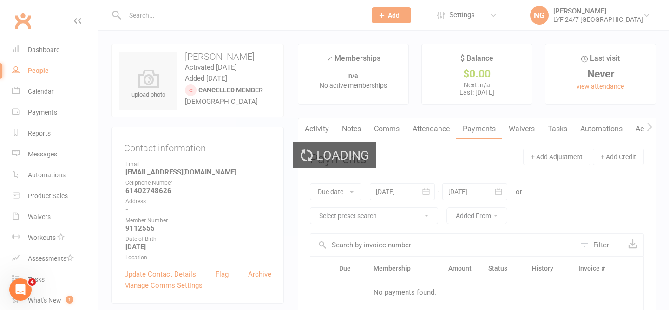
click at [444, 131] on div "Loading" at bounding box center [334, 155] width 669 height 310
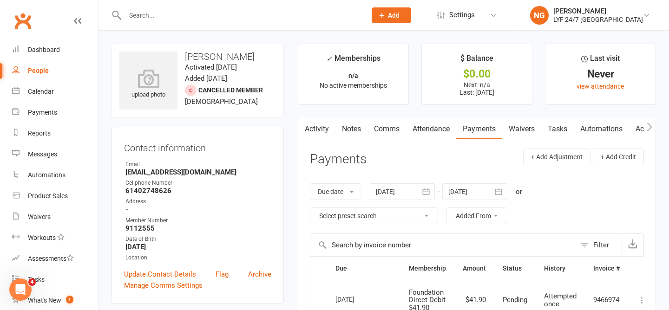
click at [444, 131] on link "Attendance" at bounding box center [431, 128] width 50 height 21
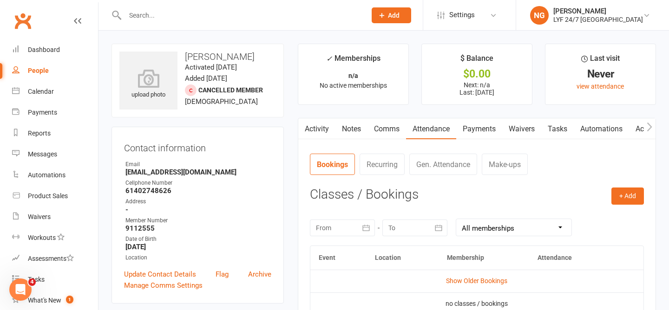
click at [314, 131] on link "Activity" at bounding box center [316, 128] width 37 height 21
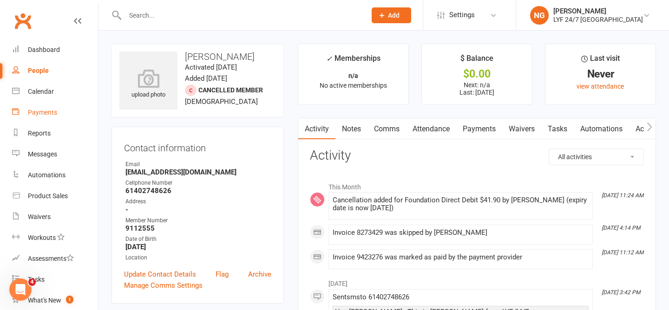
click at [45, 113] on div "Payments" at bounding box center [42, 112] width 29 height 7
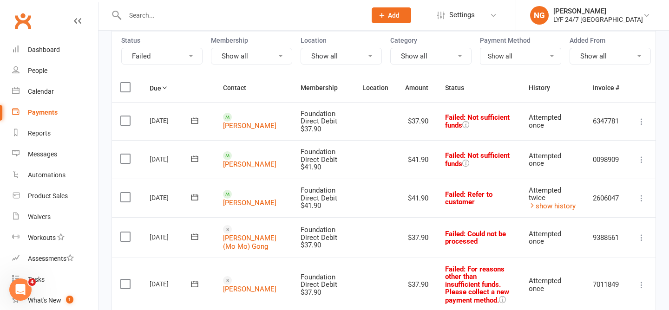
scroll to position [91, 0]
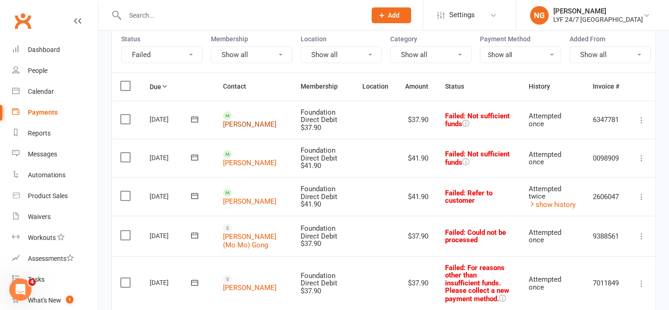
click at [239, 120] on link "[PERSON_NAME]" at bounding box center [249, 124] width 53 height 8
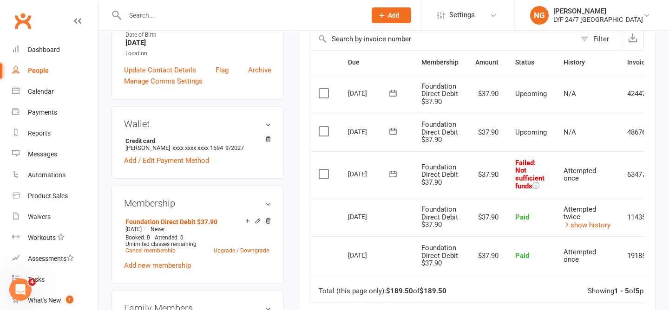
scroll to position [0, 47]
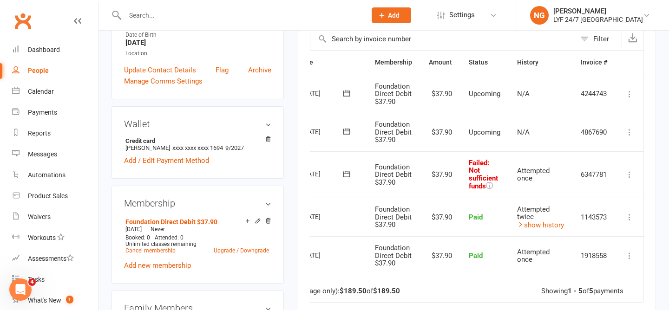
click at [627, 176] on icon at bounding box center [629, 174] width 9 height 9
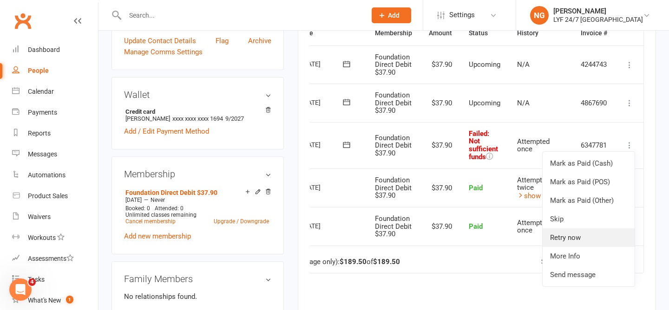
scroll to position [237, 0]
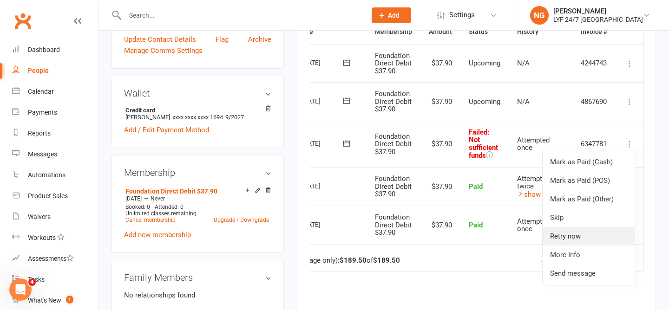
click at [571, 242] on link "Retry now" at bounding box center [588, 236] width 92 height 19
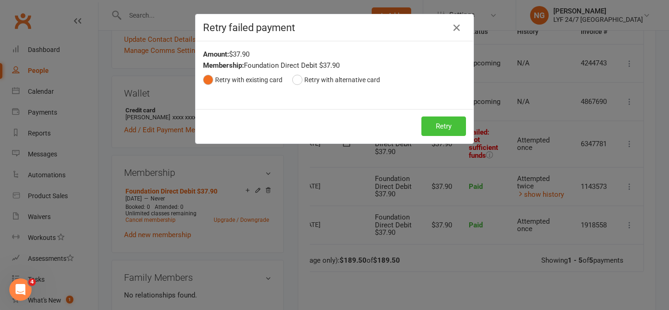
click at [427, 125] on button "Retry" at bounding box center [443, 127] width 45 height 20
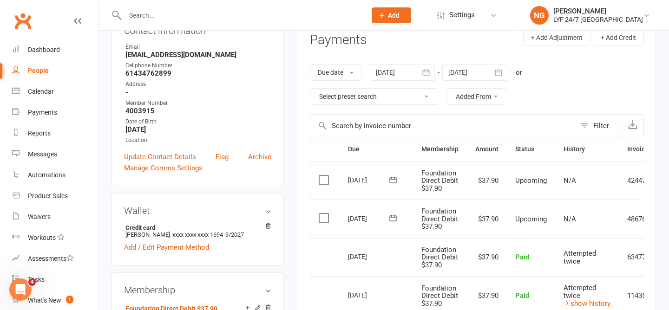
scroll to position [0, 0]
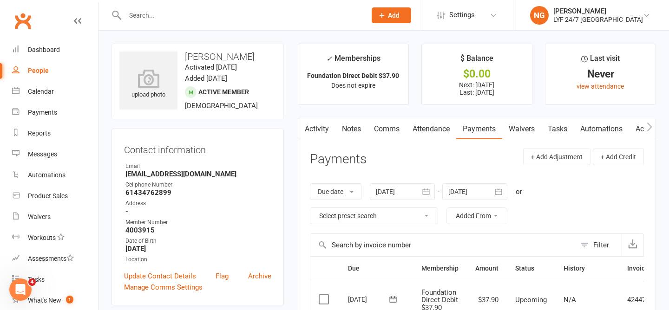
click at [366, 127] on link "Notes" at bounding box center [351, 128] width 32 height 21
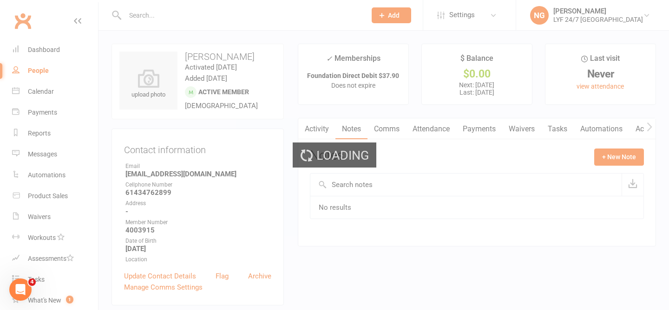
click at [306, 125] on div "Loading" at bounding box center [334, 155] width 669 height 310
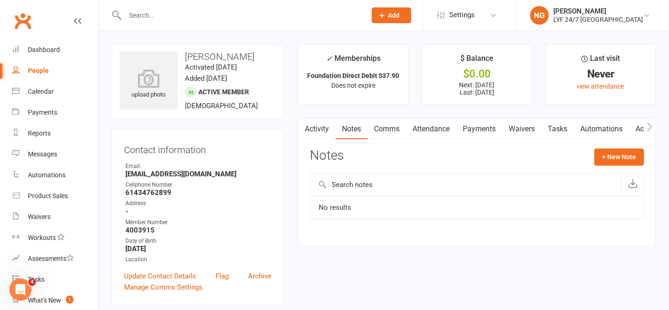
click at [315, 128] on link "Activity" at bounding box center [316, 128] width 37 height 21
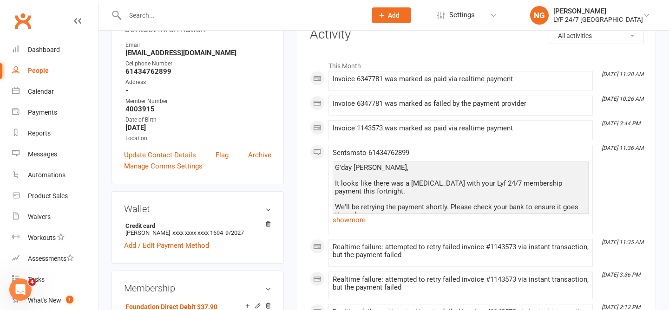
scroll to position [120, 0]
click at [35, 108] on link "Payments" at bounding box center [55, 112] width 86 height 21
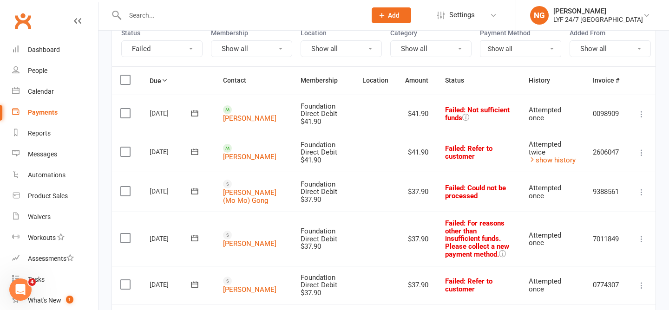
scroll to position [94, 0]
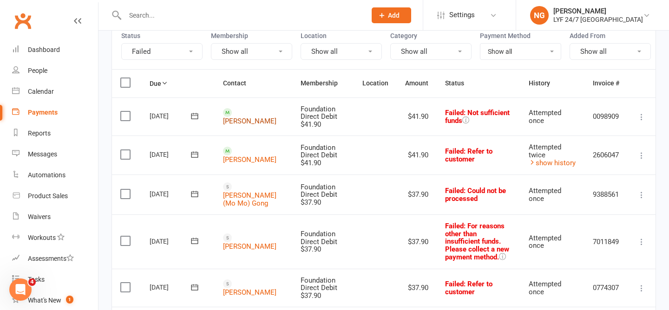
click at [241, 120] on link "[PERSON_NAME]" at bounding box center [249, 121] width 53 height 8
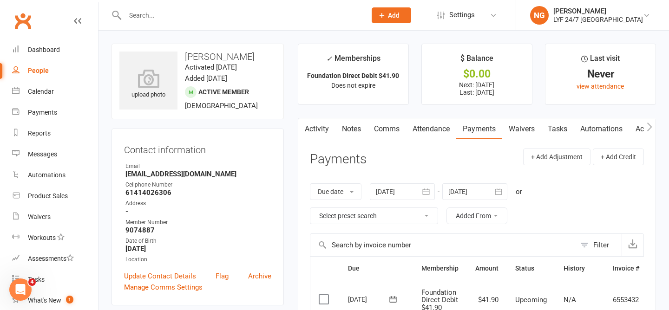
click at [333, 130] on link "Activity" at bounding box center [316, 128] width 37 height 21
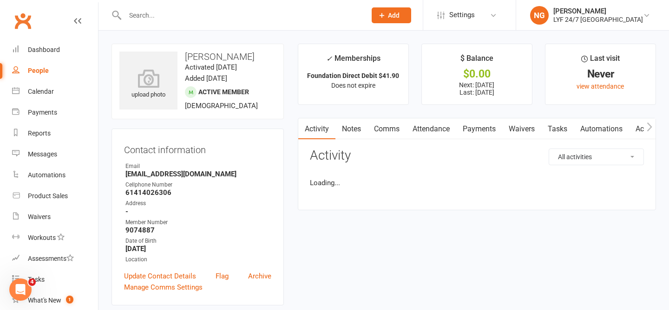
click at [210, 55] on h3 "[PERSON_NAME]" at bounding box center [197, 57] width 156 height 10
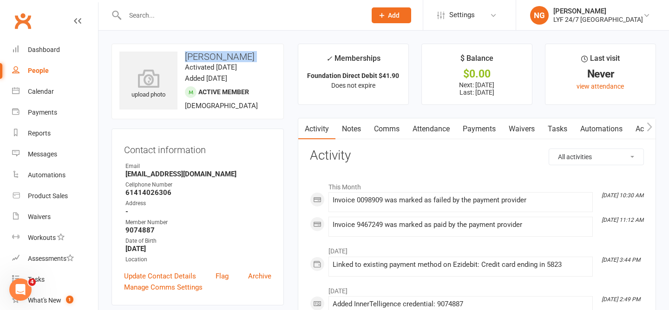
click at [210, 55] on h3 "[PERSON_NAME]" at bounding box center [197, 57] width 156 height 10
copy h3 "[PERSON_NAME]"
click at [427, 126] on link "Attendance" at bounding box center [431, 128] width 50 height 21
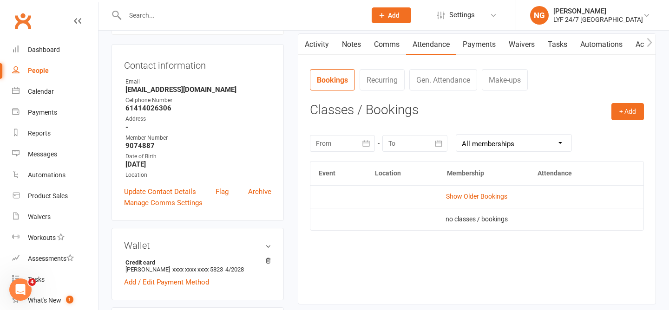
scroll to position [84, 0]
click at [381, 51] on link "Comms" at bounding box center [386, 45] width 39 height 21
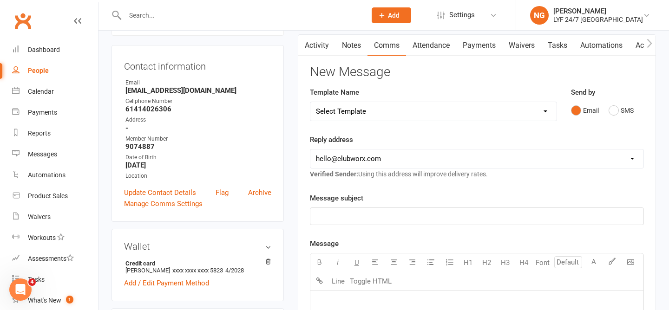
click at [354, 55] on link "Notes" at bounding box center [351, 45] width 32 height 21
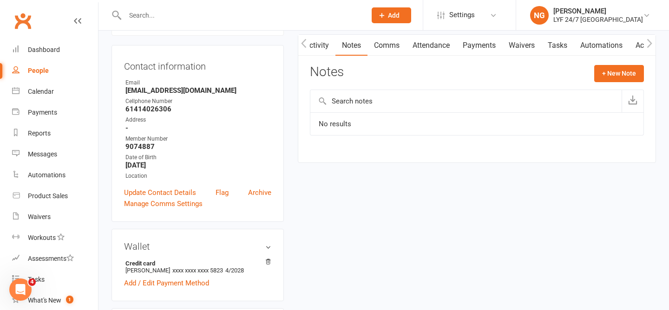
scroll to position [0, 0]
click at [317, 42] on link "Activity" at bounding box center [316, 45] width 37 height 21
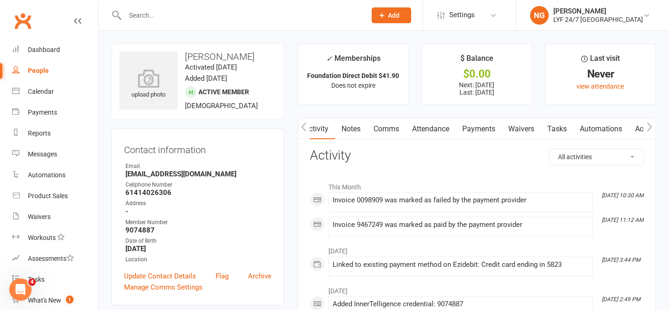
click at [385, 106] on main "✓ Memberships Foundation Direct Debit $41.90 Does not expire $ Balance $0.00 Ne…" at bounding box center [477, 224] width 372 height 361
click at [364, 124] on link "Notes" at bounding box center [351, 128] width 32 height 21
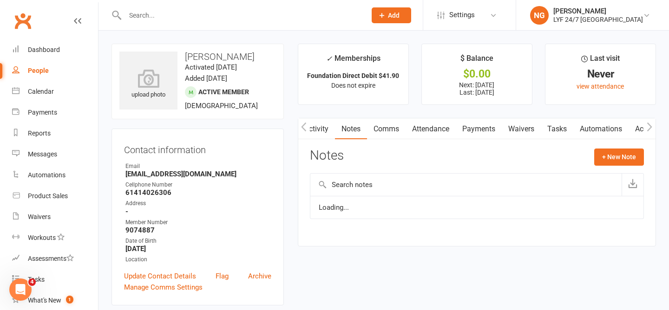
click at [384, 127] on link "Comms" at bounding box center [386, 128] width 39 height 21
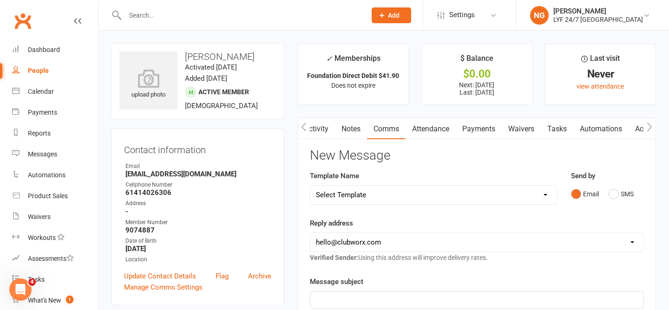
click at [408, 125] on link "Attendance" at bounding box center [430, 128] width 50 height 21
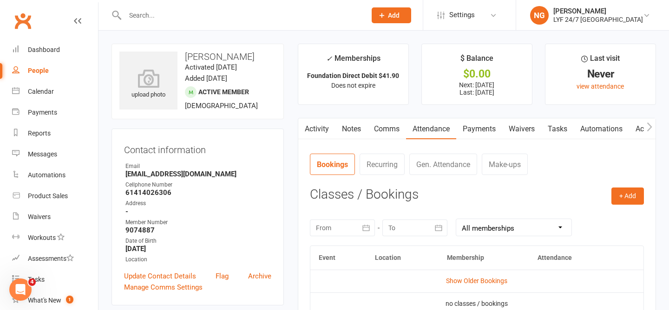
click at [473, 129] on link "Payments" at bounding box center [479, 128] width 46 height 21
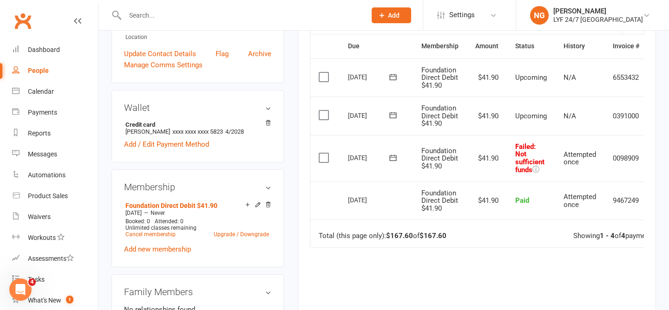
scroll to position [226, 0]
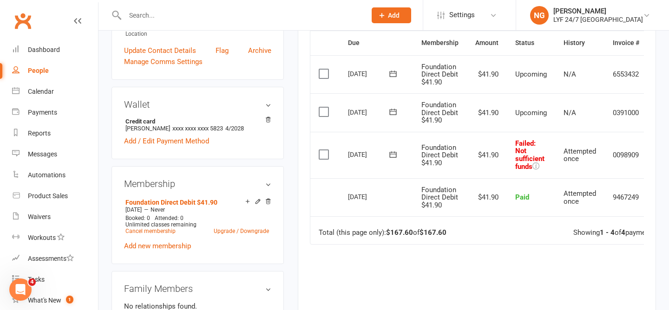
click at [361, 154] on div "[DATE]" at bounding box center [369, 154] width 43 height 14
click at [361, 143] on td "[DATE]" at bounding box center [375, 155] width 73 height 46
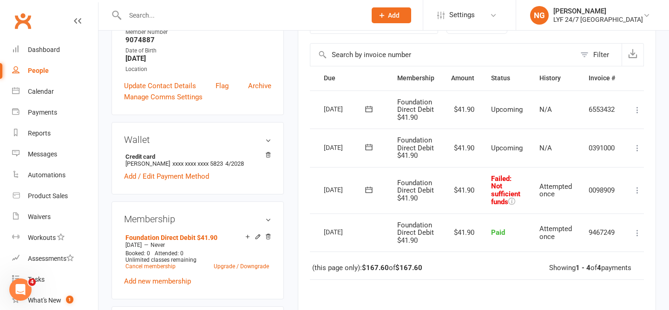
scroll to position [0, 28]
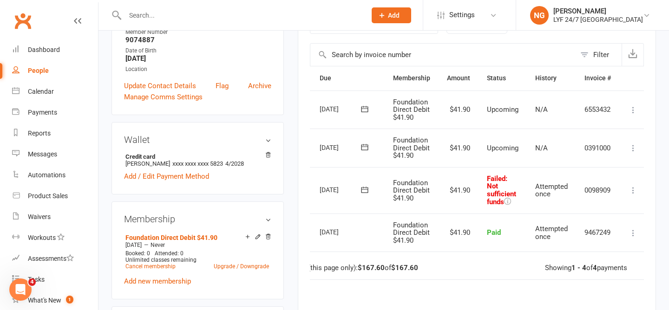
click at [632, 193] on icon at bounding box center [632, 190] width 9 height 9
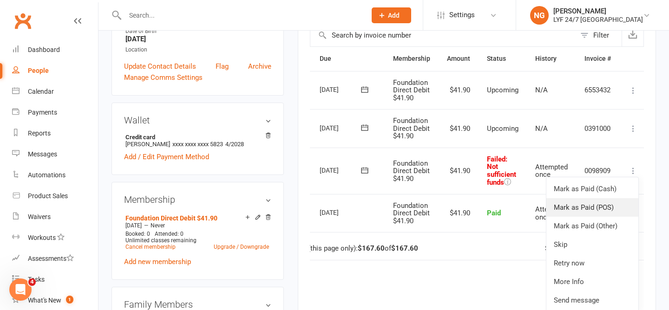
scroll to position [213, 0]
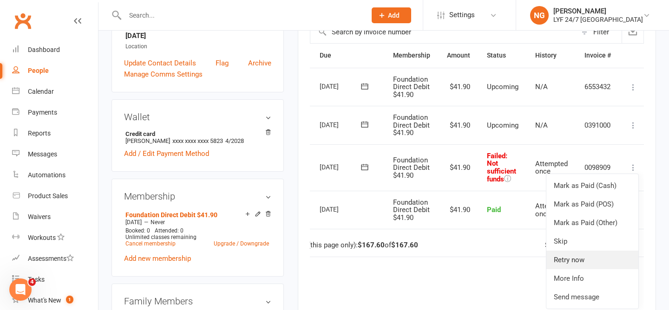
click at [574, 259] on link "Retry now" at bounding box center [592, 260] width 92 height 19
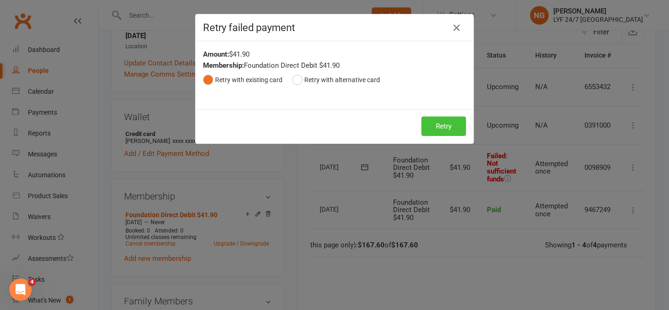
click at [446, 131] on button "Retry" at bounding box center [443, 127] width 45 height 20
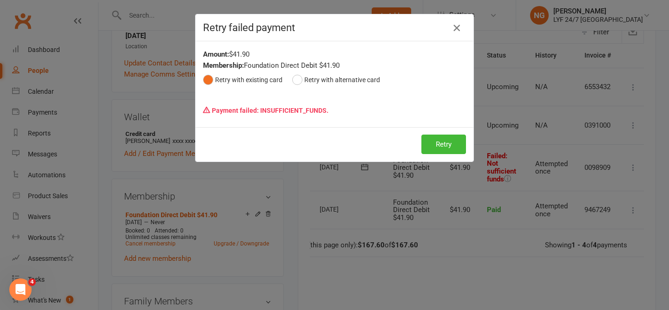
click at [456, 29] on icon "button" at bounding box center [456, 27] width 11 height 11
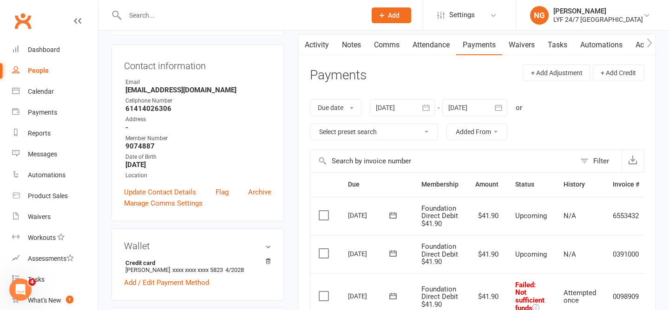
scroll to position [0, 0]
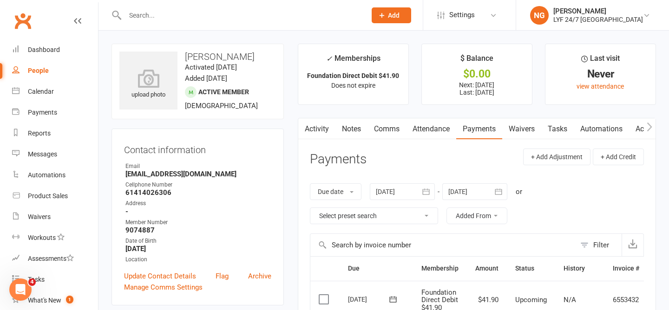
click at [316, 123] on link "Activity" at bounding box center [316, 128] width 37 height 21
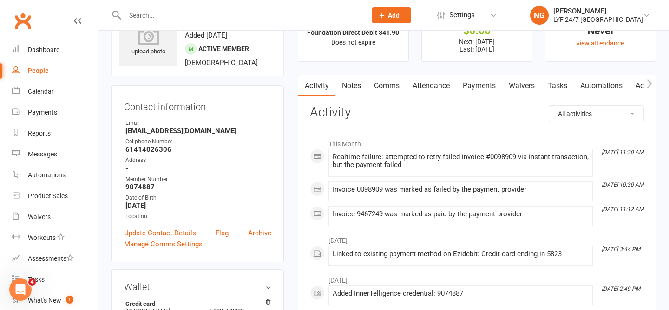
scroll to position [33, 0]
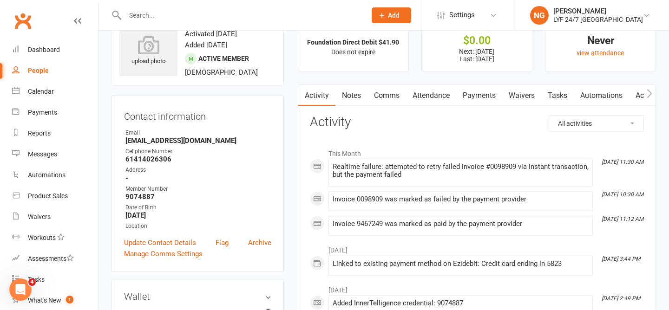
click at [384, 101] on link "Comms" at bounding box center [386, 95] width 39 height 21
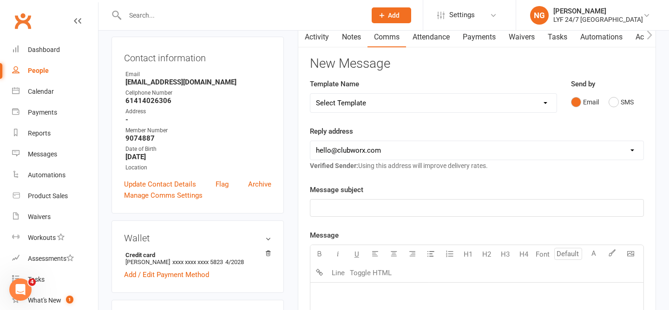
scroll to position [99, 0]
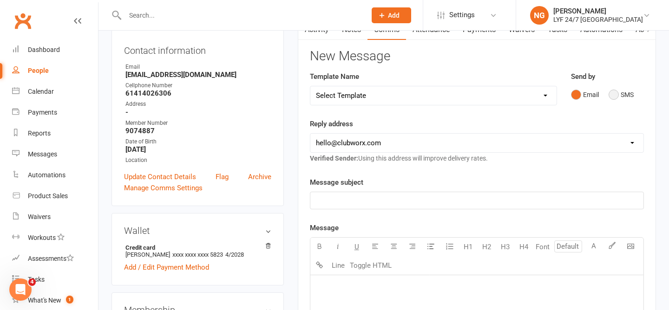
click at [613, 100] on button "SMS" at bounding box center [620, 95] width 25 height 18
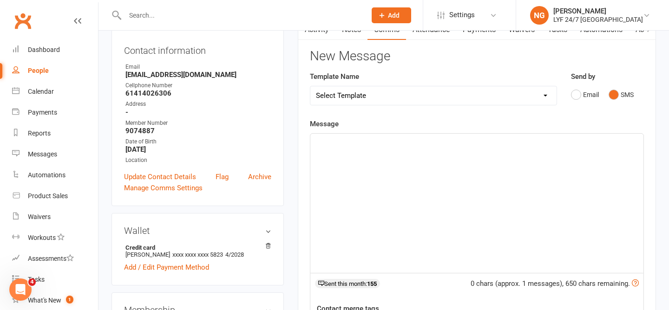
click at [383, 90] on select "Select Template [SMS] 7 Day Trial - Follow up (DAY 4) [SMS] 7 Day Trial - Follo…" at bounding box center [433, 95] width 246 height 19
select select "8"
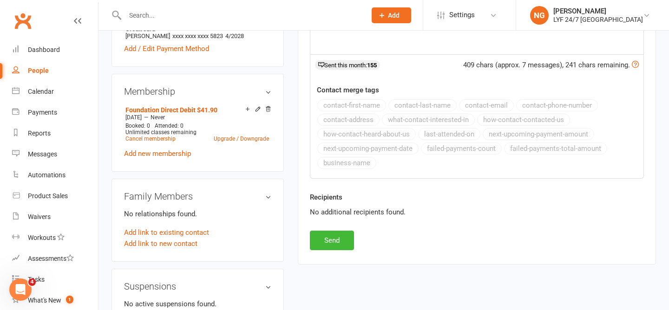
scroll to position [330, 0]
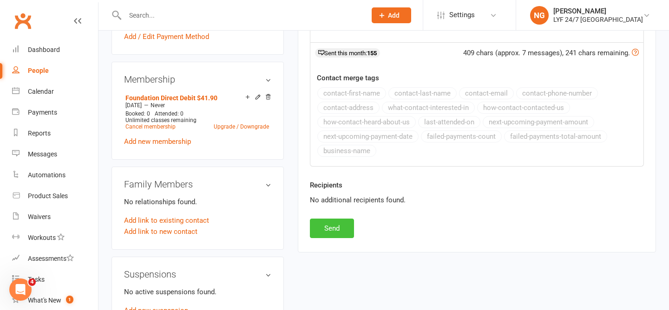
click at [317, 230] on button "Send" at bounding box center [332, 229] width 44 height 20
select select
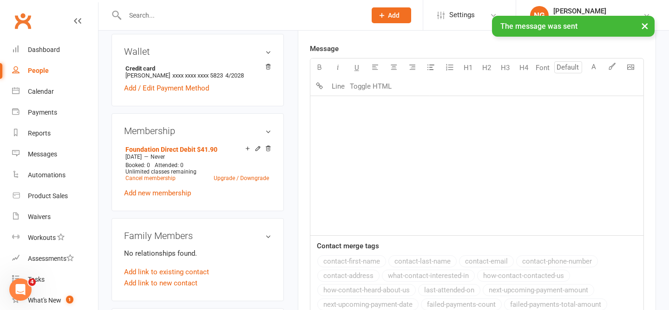
scroll to position [0, 0]
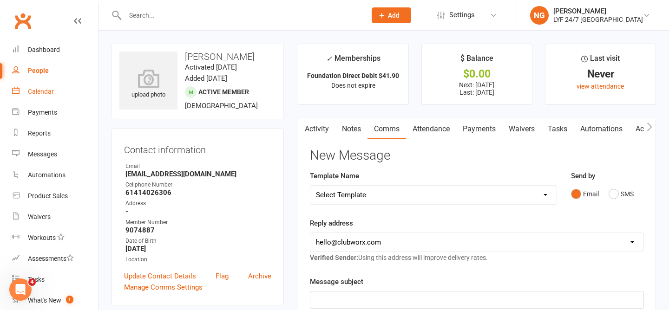
click at [30, 89] on div "Calendar" at bounding box center [41, 91] width 26 height 7
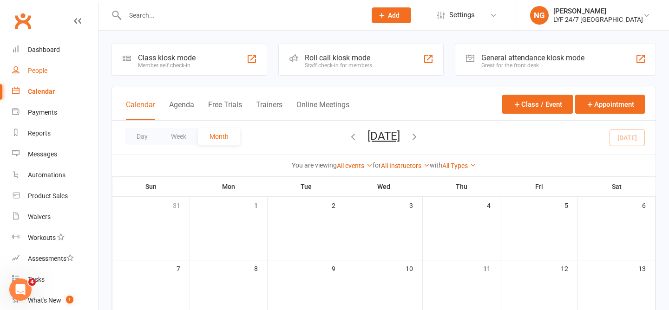
click at [42, 71] on div "People" at bounding box center [38, 70] width 20 height 7
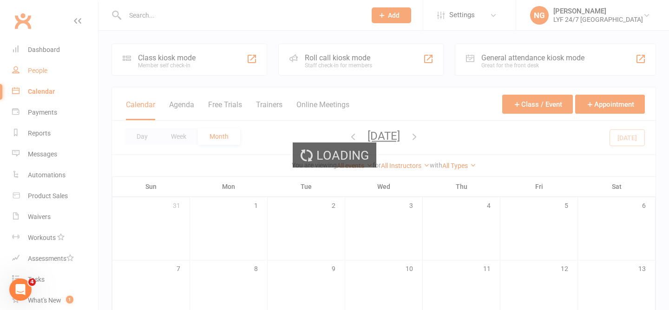
select select "100"
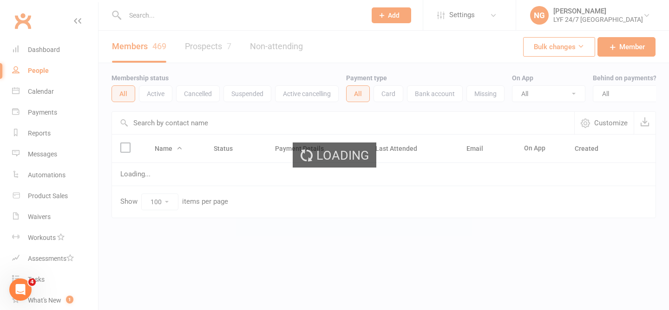
click at [202, 46] on div "Loading" at bounding box center [334, 155] width 669 height 310
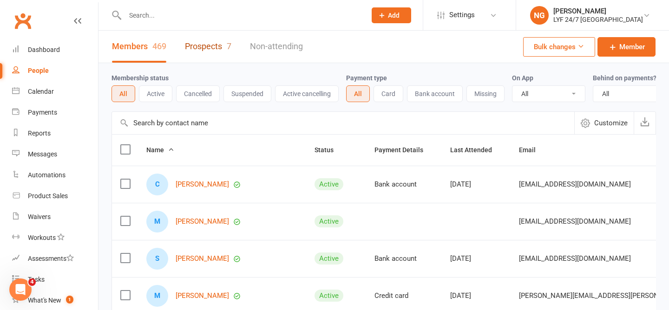
click at [202, 46] on link "Prospects 7" at bounding box center [208, 47] width 46 height 32
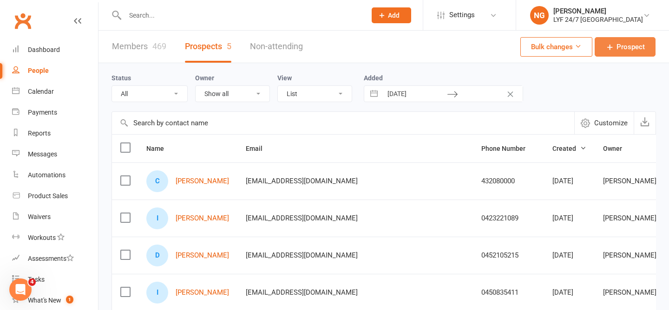
click at [619, 49] on span "Prospect" at bounding box center [630, 46] width 28 height 11
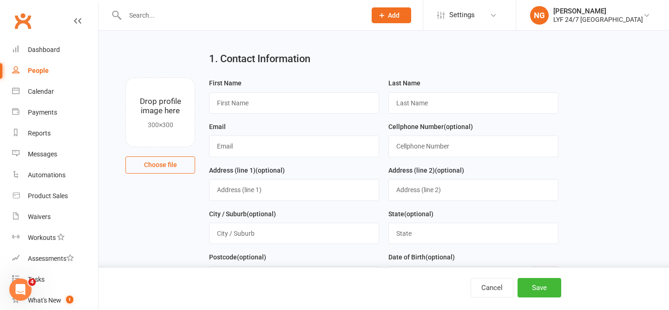
scroll to position [14, 0]
click at [315, 94] on input "text" at bounding box center [294, 103] width 170 height 21
type input "[PERSON_NAME]"
click at [165, 13] on input "text" at bounding box center [240, 15] width 237 height 13
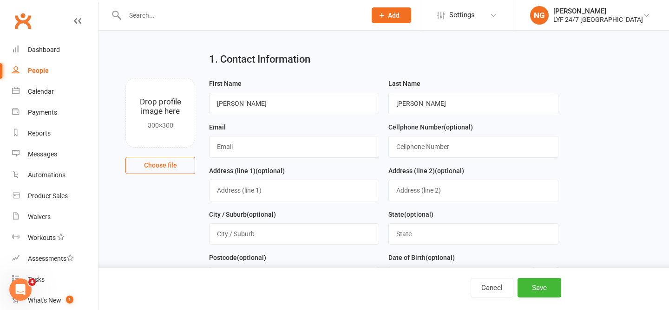
paste input "[PERSON_NAME][EMAIL_ADDRESS][DOMAIN_NAME]"
type input "[PERSON_NAME][EMAIL_ADDRESS][DOMAIN_NAME]"
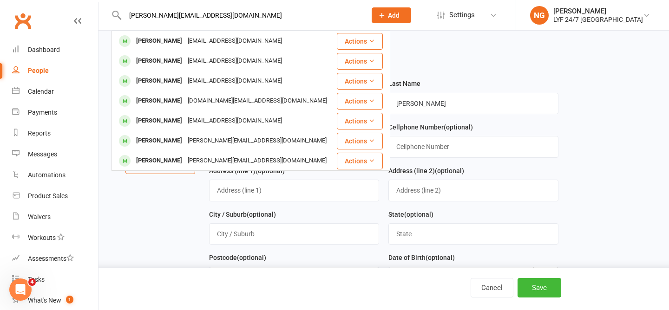
click at [204, 13] on input "[PERSON_NAME][EMAIL_ADDRESS][DOMAIN_NAME]" at bounding box center [240, 15] width 237 height 13
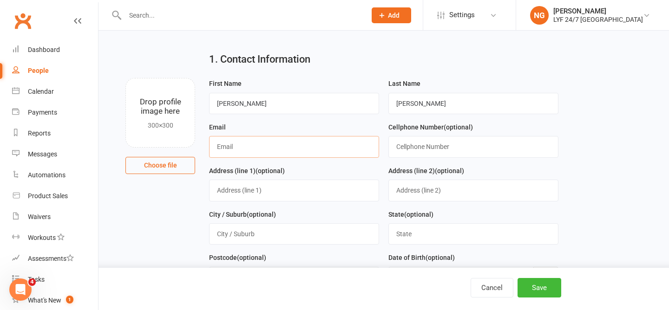
click at [275, 147] on input "text" at bounding box center [294, 146] width 170 height 21
paste input "[PERSON_NAME][EMAIL_ADDRESS][DOMAIN_NAME]"
type input "[PERSON_NAME][EMAIL_ADDRESS][DOMAIN_NAME]"
click at [427, 147] on input "text" at bounding box center [473, 146] width 170 height 21
paste input "0422343895"
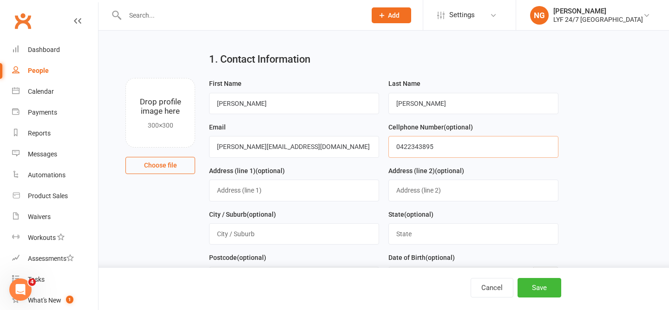
type input "0422343895"
click at [372, 167] on div "Address (line 1) (optional)" at bounding box center [294, 183] width 170 height 36
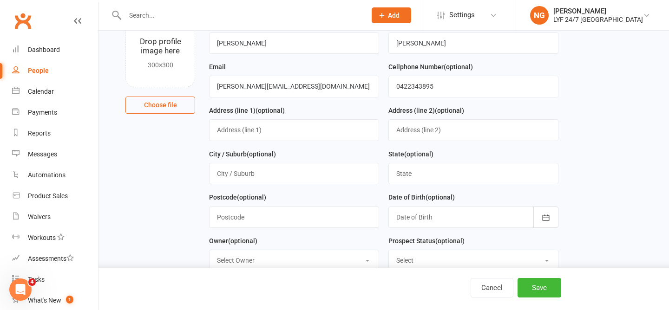
scroll to position [74, 0]
click at [268, 141] on input "text" at bounding box center [294, 130] width 170 height 21
paste input "[STREET_ADDRESS][PERSON_NAME]"
type input "[STREET_ADDRESS][PERSON_NAME]"
click at [262, 165] on input "text" at bounding box center [294, 173] width 170 height 21
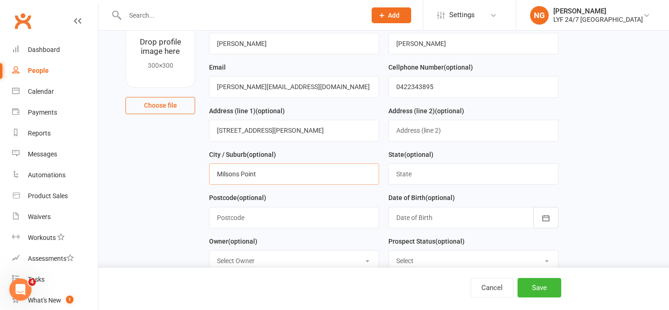
type input "Milsons Point"
type input "[GEOGRAPHIC_DATA]"
type input "2061"
click at [436, 222] on div at bounding box center [473, 217] width 170 height 21
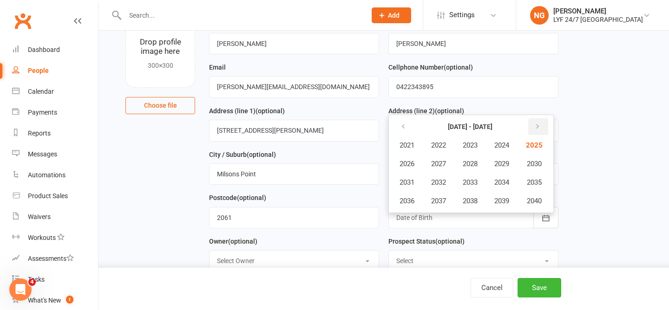
click at [539, 127] on icon "button" at bounding box center [537, 126] width 7 height 7
click at [398, 121] on button "button" at bounding box center [404, 126] width 20 height 17
click at [533, 165] on span "1990" at bounding box center [533, 164] width 15 height 8
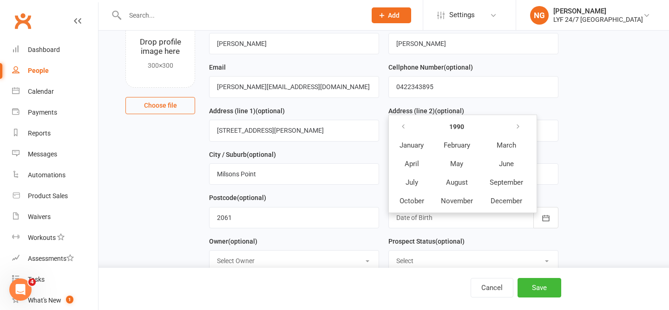
click at [203, 74] on div "First Name [PERSON_NAME] Last Name [PERSON_NAME] Email [PERSON_NAME][EMAIL_ADDR…" at bounding box center [383, 170] width 363 height 305
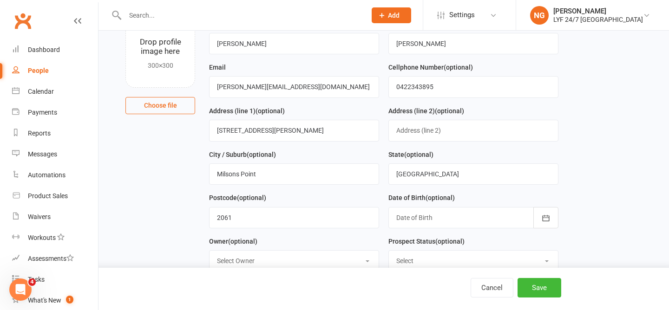
scroll to position [0, 0]
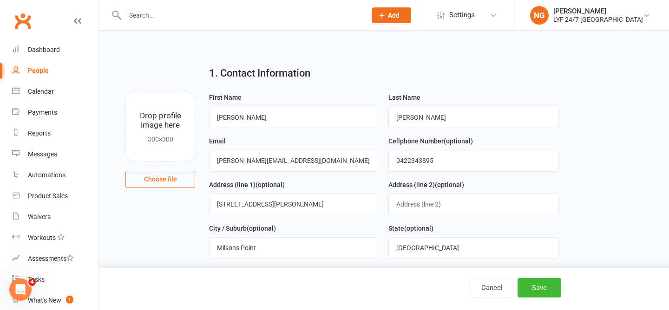
click at [23, 65] on link "People" at bounding box center [55, 70] width 86 height 21
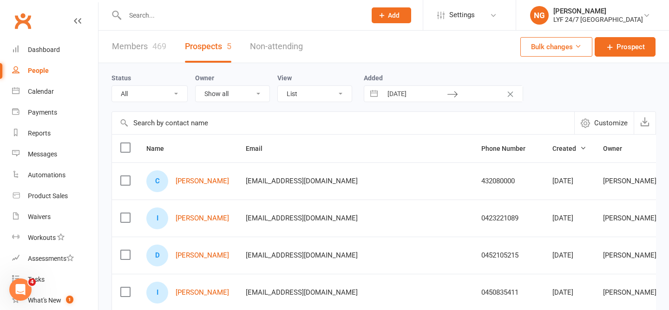
click at [134, 35] on link "Members 469" at bounding box center [139, 47] width 54 height 32
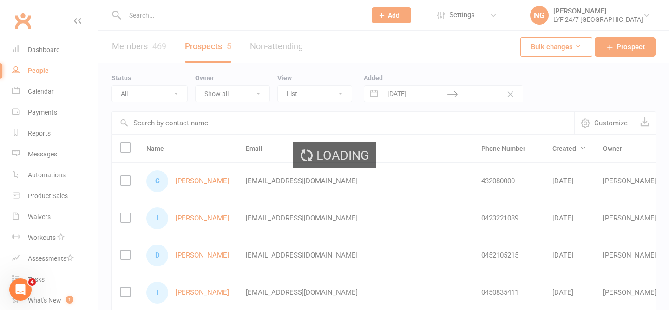
select select "100"
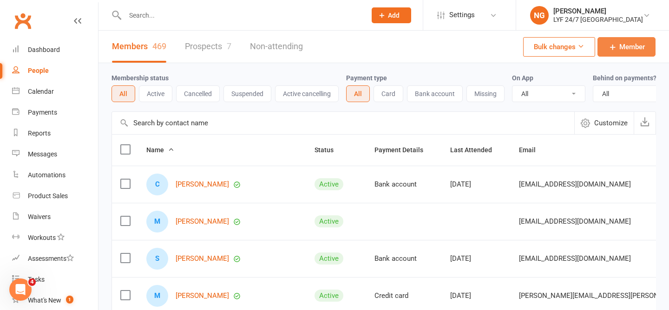
click at [631, 50] on span "Member" at bounding box center [632, 46] width 26 height 11
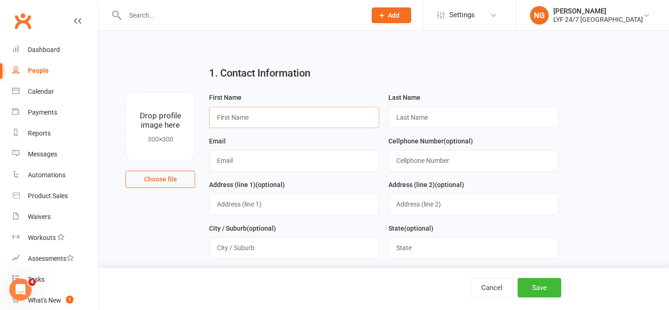
click at [250, 118] on input "text" at bounding box center [294, 117] width 170 height 21
type input "ben"
type input "gerrans"
type input "[EMAIL_ADDRESS][DOMAIN_NAME]"
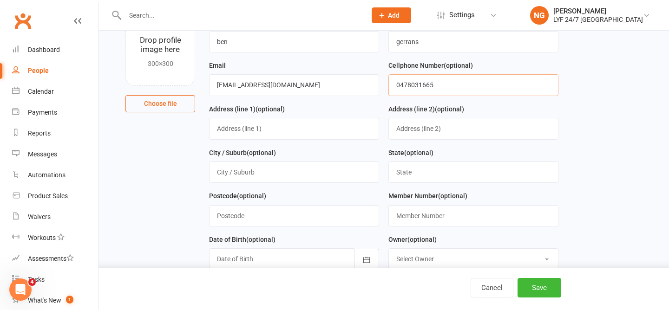
scroll to position [78, 0]
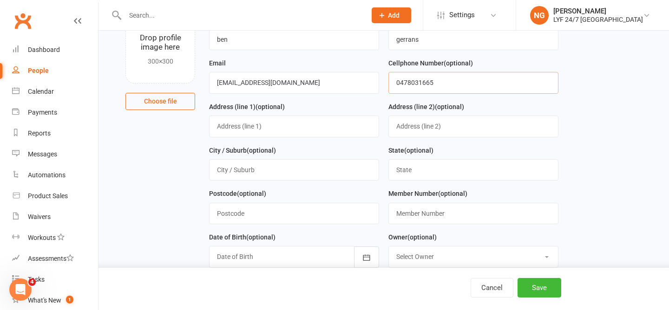
type input "0478031665"
click at [281, 164] on input "text" at bounding box center [294, 169] width 170 height 21
type input "[PERSON_NAME]"
click at [269, 127] on input "text" at bounding box center [294, 126] width 170 height 21
type input "8 ozone pd"
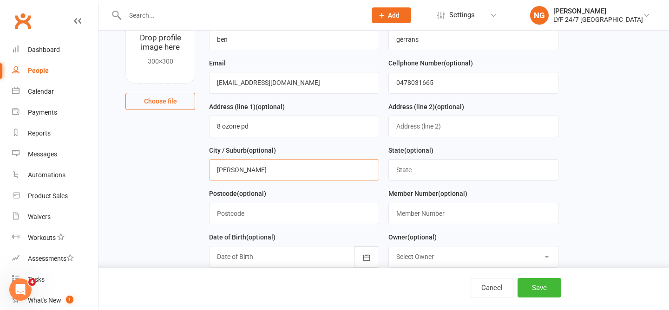
click at [326, 173] on input "[PERSON_NAME]" at bounding box center [294, 169] width 170 height 21
type input "dee why"
click at [407, 175] on input "text" at bounding box center [473, 169] width 170 height 21
type input "[GEOGRAPHIC_DATA]"
click at [300, 212] on input "text" at bounding box center [294, 213] width 170 height 21
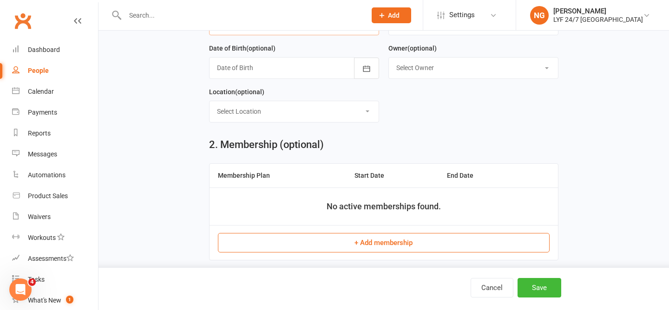
scroll to position [266, 0]
type input "2099"
click at [362, 247] on button "+ Add membership" at bounding box center [383, 245] width 331 height 20
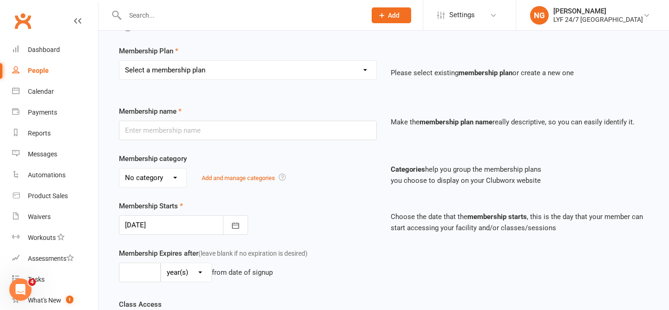
scroll to position [70, 0]
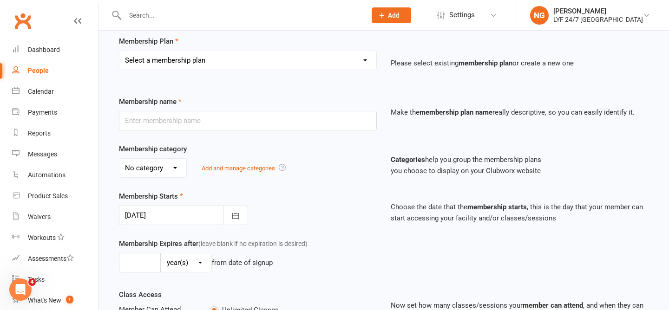
click at [228, 62] on select "Select a membership plan Create new Membership Plan Foundation Direct Debit $41…" at bounding box center [247, 60] width 257 height 19
select select "25"
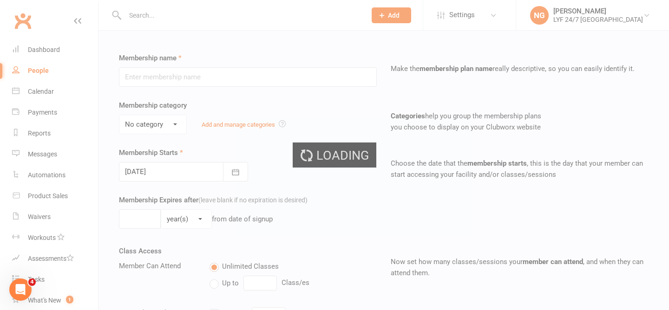
type input "7 Day Trial"
type input "7"
select select "0"
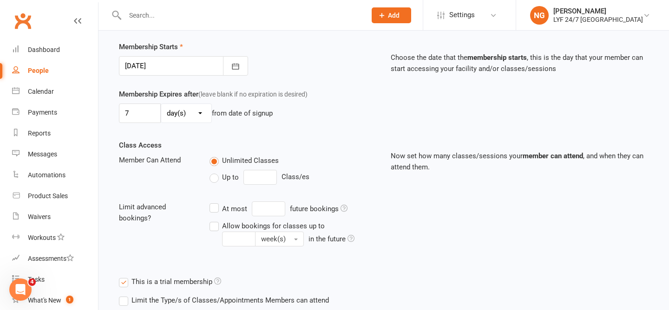
scroll to position [316, 0]
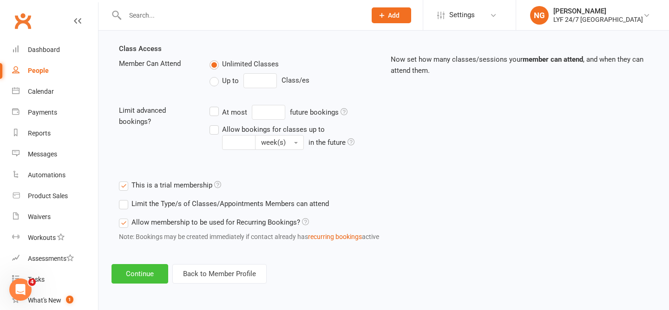
click at [137, 280] on button "Continue" at bounding box center [139, 274] width 57 height 20
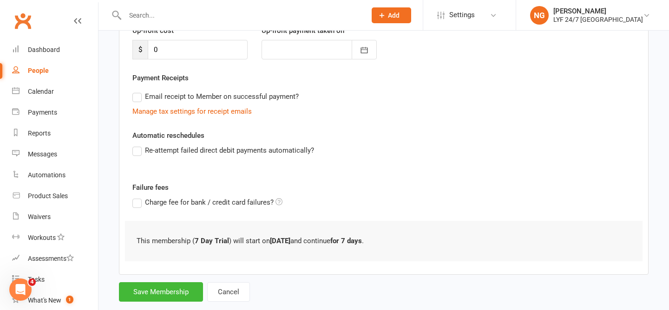
scroll to position [158, 0]
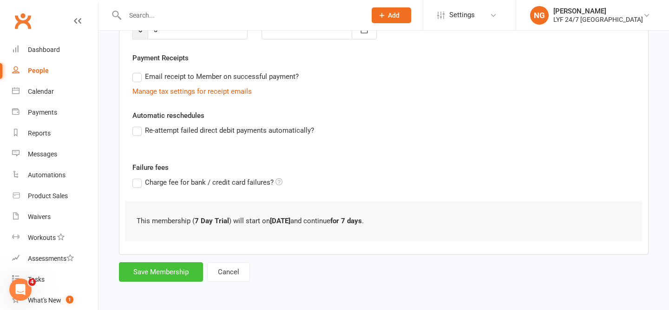
click at [178, 265] on button "Save Membership" at bounding box center [161, 272] width 84 height 20
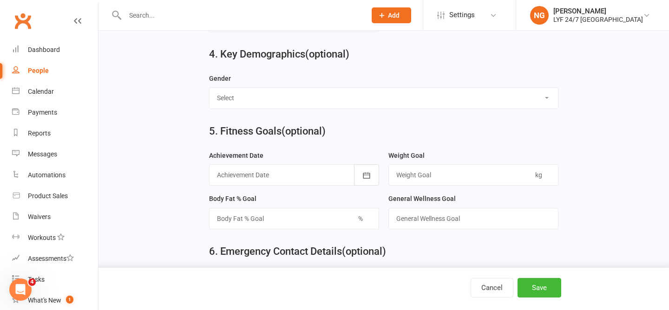
scroll to position [749, 0]
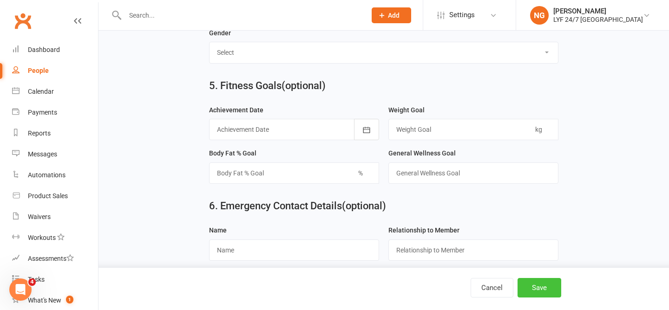
click at [538, 283] on button "Save" at bounding box center [539, 288] width 44 height 20
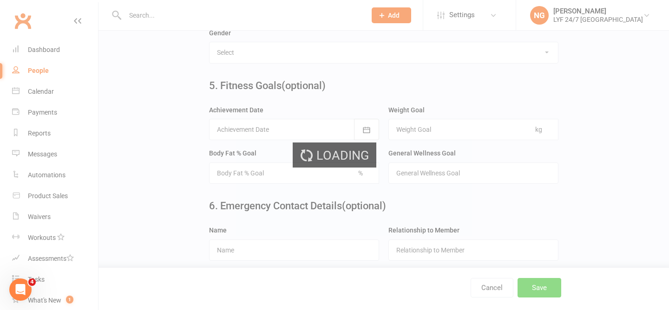
scroll to position [0, 0]
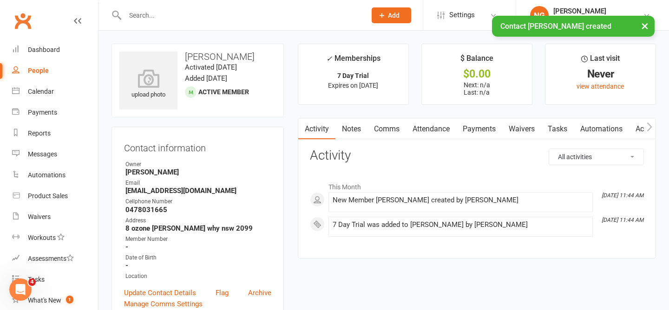
click at [600, 130] on link "Automations" at bounding box center [601, 128] width 55 height 21
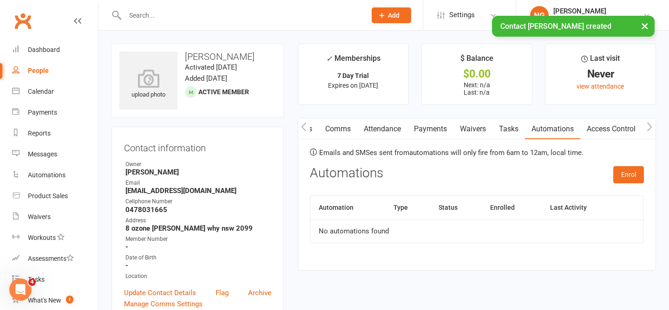
scroll to position [0, 50]
click at [600, 130] on link "Access Control" at bounding box center [610, 128] width 62 height 21
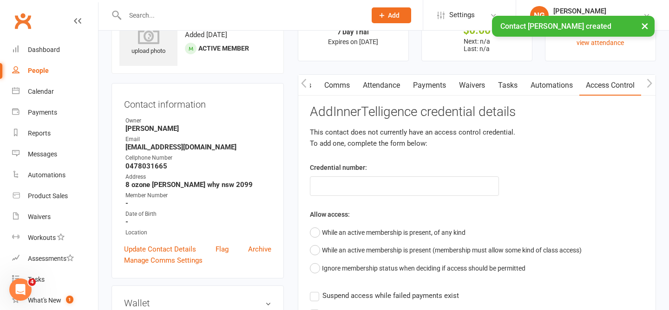
scroll to position [47, 0]
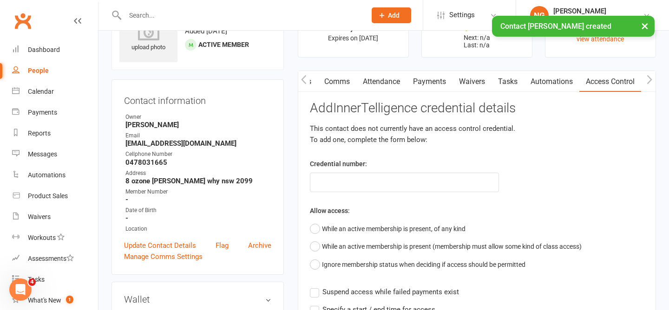
click at [363, 173] on div "Credential number:" at bounding box center [404, 175] width 203 height 34
click at [361, 179] on input "text" at bounding box center [404, 183] width 189 height 20
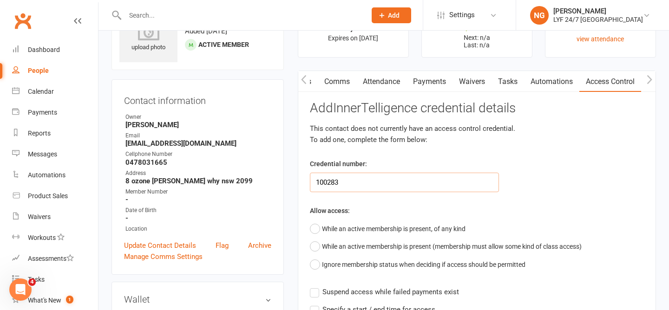
type input "100283"
click at [422, 203] on div "Add InnerTelligence credential details This contact does not currently have an …" at bounding box center [477, 224] width 334 height 247
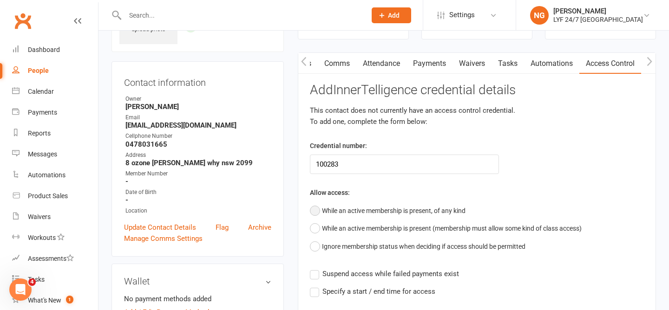
click at [422, 203] on button "While an active membership is present, of any kind" at bounding box center [388, 211] width 156 height 18
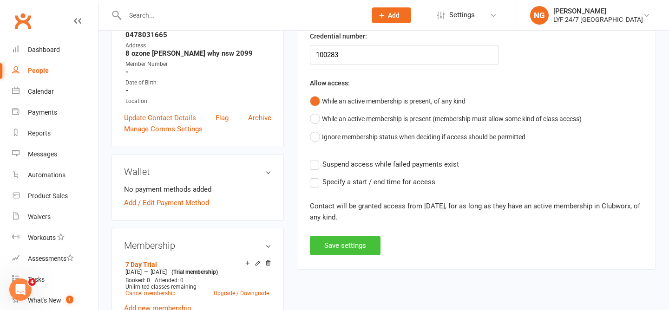
click at [357, 247] on button "Save settings" at bounding box center [345, 246] width 71 height 20
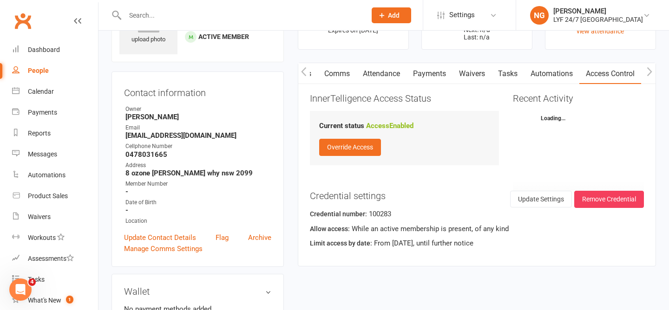
scroll to position [0, 0]
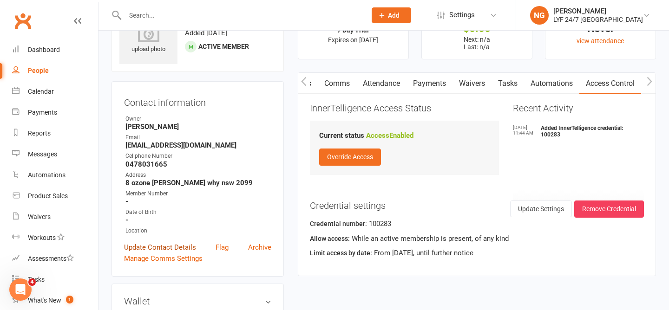
click at [161, 249] on link "Update Contact Details" at bounding box center [160, 247] width 72 height 11
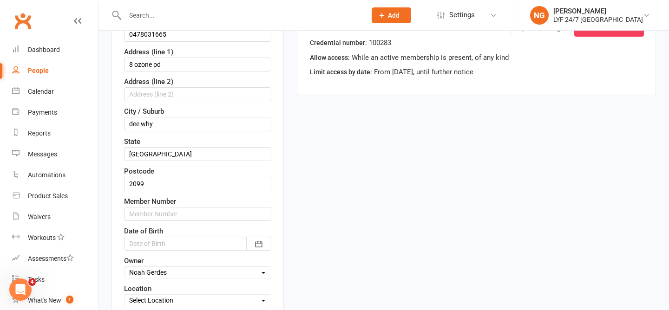
scroll to position [236, 0]
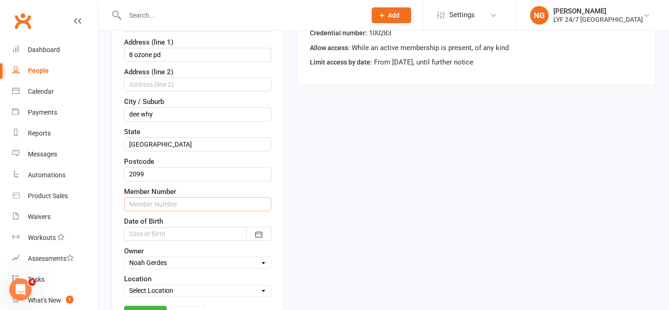
click at [189, 203] on input "text" at bounding box center [197, 204] width 147 height 14
type input "100283"
click at [218, 194] on div "Member Number 100283" at bounding box center [197, 198] width 147 height 25
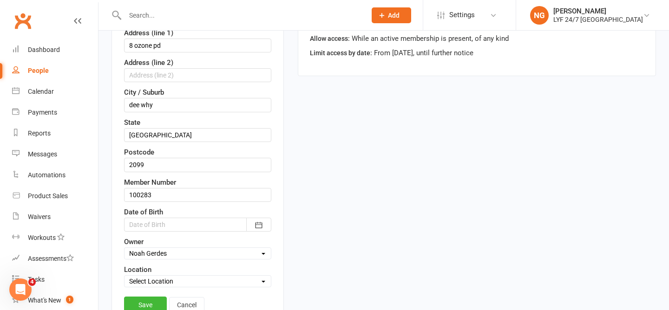
scroll to position [349, 0]
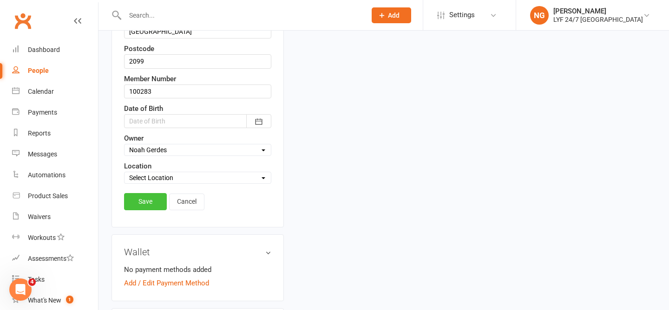
click at [150, 204] on link "Save" at bounding box center [145, 201] width 43 height 17
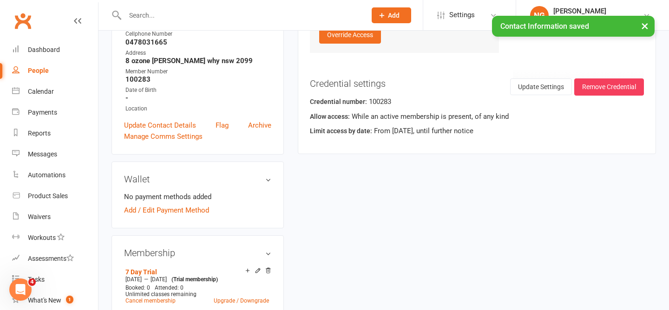
scroll to position [0, 0]
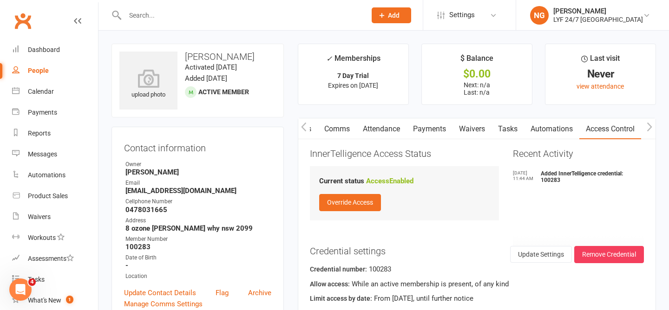
click at [303, 125] on icon "button" at bounding box center [303, 127] width 5 height 9
click at [216, 17] on input "text" at bounding box center [240, 15] width 237 height 13
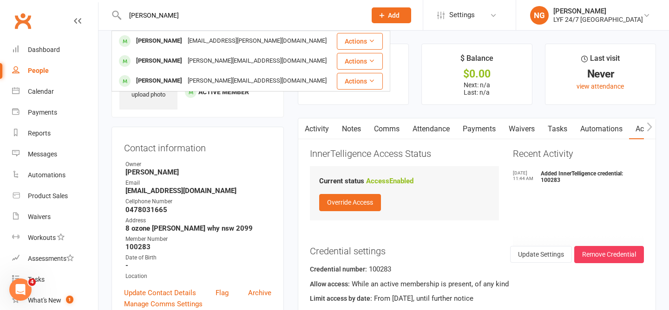
type input "[PERSON_NAME]"
click at [208, 37] on div "[EMAIL_ADDRESS][PERSON_NAME][DOMAIN_NAME]" at bounding box center [257, 40] width 144 height 13
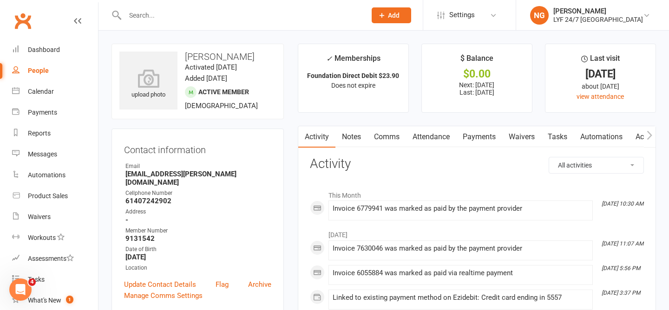
click at [465, 133] on link "Payments" at bounding box center [479, 136] width 46 height 21
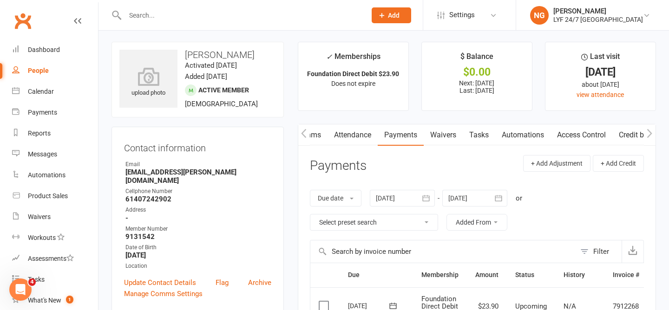
scroll to position [0, 81]
click at [571, 138] on link "Access Control" at bounding box center [579, 134] width 62 height 21
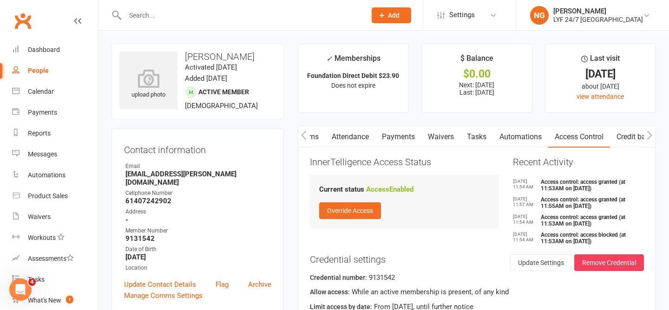
click at [401, 161] on h3 "InnerTelligence Access Status" at bounding box center [404, 162] width 189 height 10
drag, startPoint x: 401, startPoint y: 161, endPoint x: 415, endPoint y: 161, distance: 14.4
click at [403, 161] on h3 "InnerTelligence Access Status" at bounding box center [404, 162] width 189 height 10
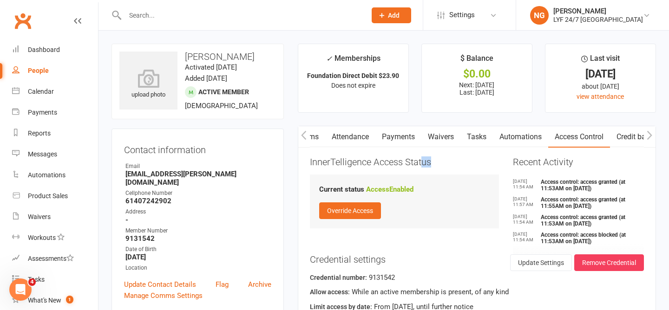
click at [424, 161] on h3 "InnerTelligence Access Status" at bounding box center [404, 162] width 189 height 10
click at [446, 161] on h3 "InnerTelligence Access Status" at bounding box center [404, 162] width 189 height 10
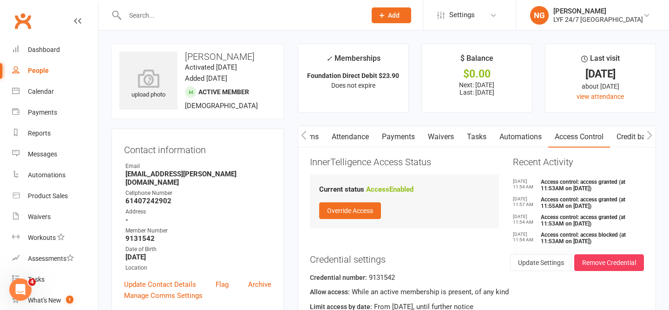
click at [178, 17] on input "text" at bounding box center [240, 15] width 237 height 13
click at [280, 13] on input "text" at bounding box center [240, 15] width 237 height 13
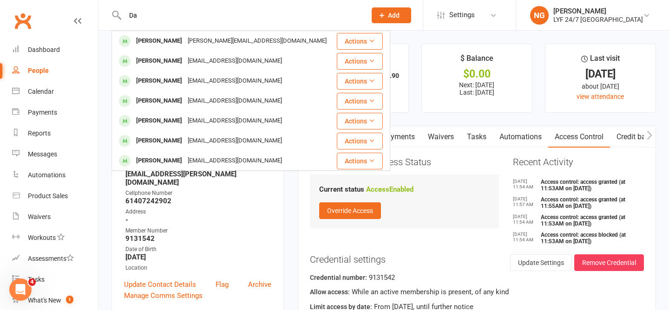
type input "D"
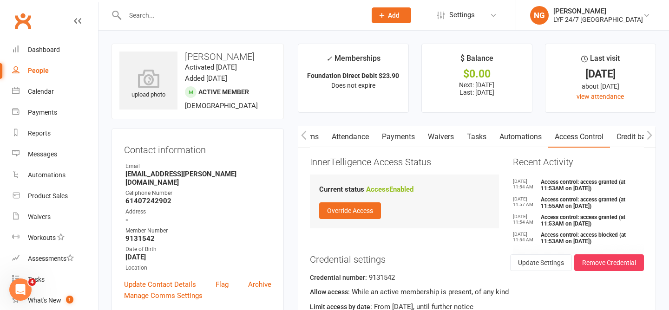
click at [304, 136] on icon "button" at bounding box center [304, 135] width 6 height 10
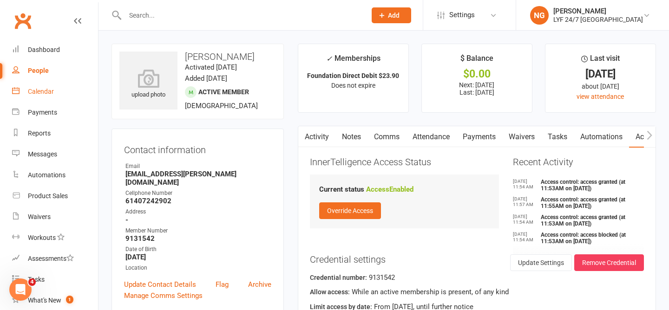
click at [38, 92] on div "Calendar" at bounding box center [41, 91] width 26 height 7
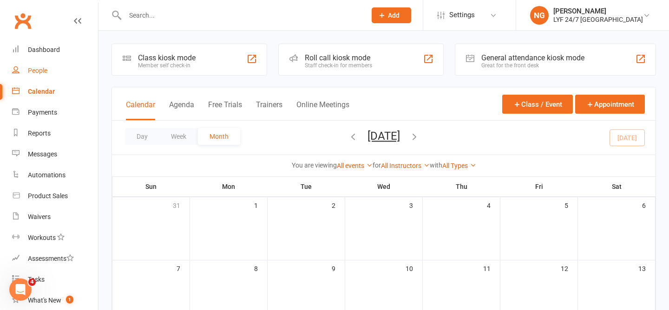
click at [34, 70] on div "People" at bounding box center [38, 70] width 20 height 7
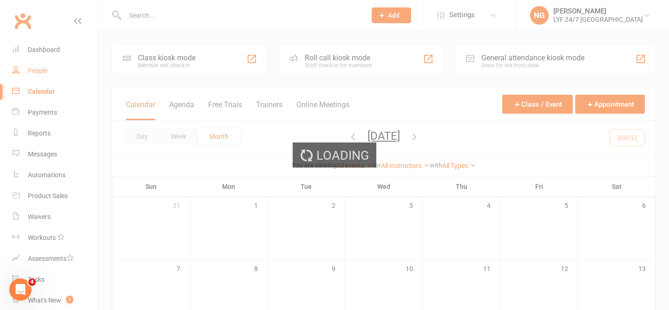
select select "100"
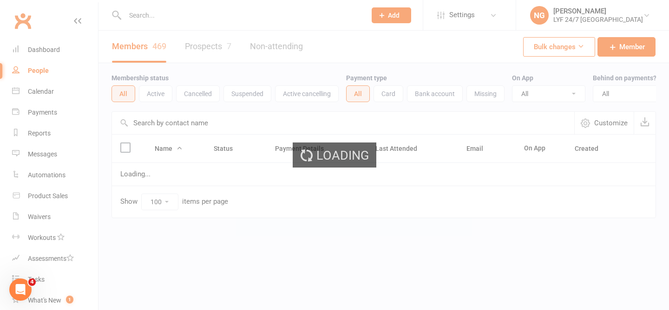
click at [34, 56] on div "Loading" at bounding box center [334, 155] width 669 height 310
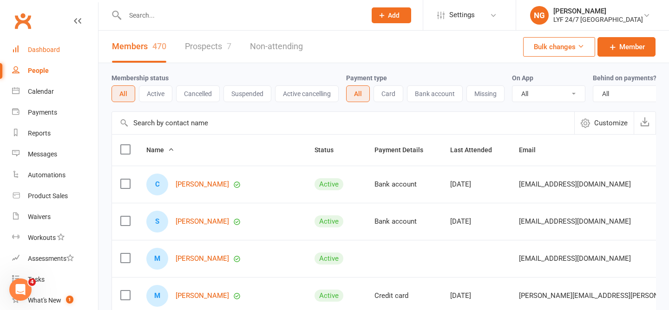
click at [34, 49] on div "Dashboard" at bounding box center [44, 49] width 32 height 7
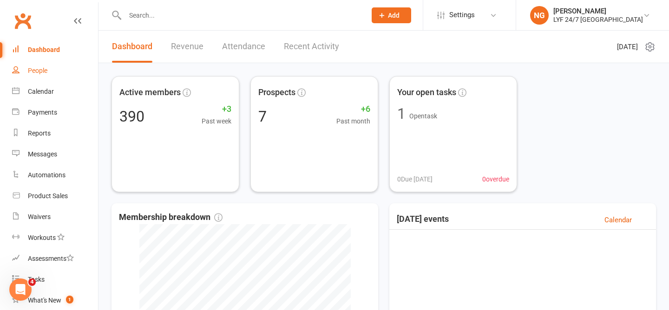
click at [29, 72] on div "People" at bounding box center [38, 70] width 20 height 7
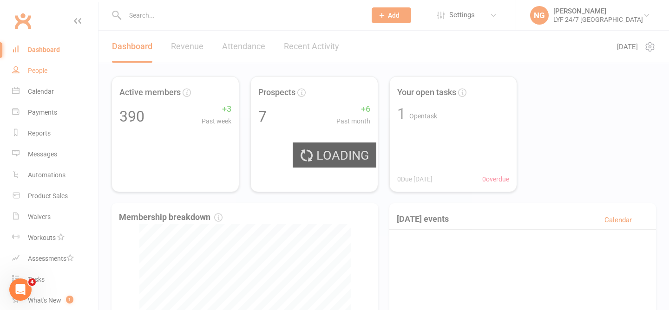
select select "100"
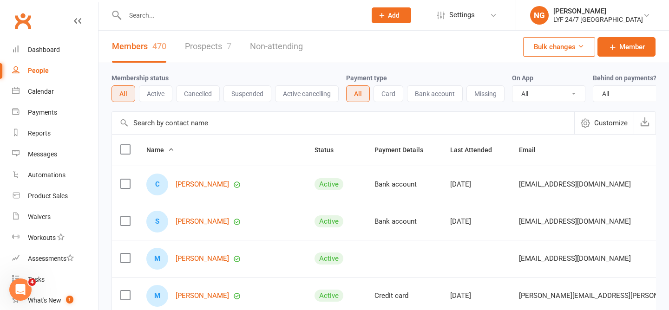
click at [165, 20] on input "text" at bounding box center [240, 15] width 237 height 13
click at [411, 23] on button "Add" at bounding box center [391, 15] width 39 height 16
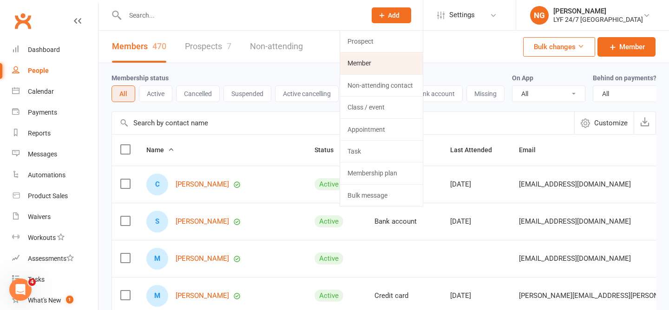
click at [371, 69] on link "Member" at bounding box center [381, 62] width 83 height 21
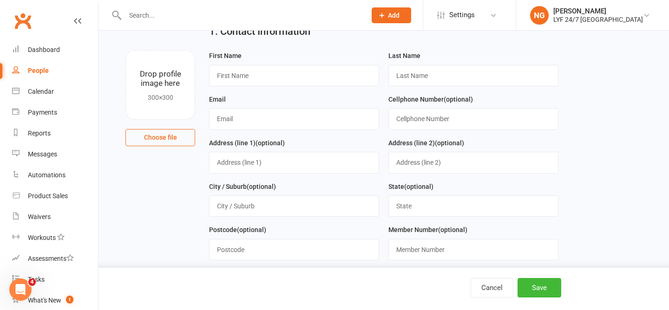
scroll to position [47, 0]
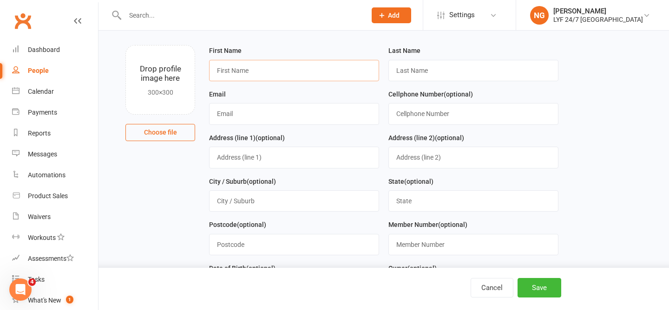
click at [238, 72] on input "text" at bounding box center [294, 70] width 170 height 21
type input "[PERSON_NAME]"
type input "Hack"
paste input "[EMAIL_ADDRESS][DOMAIN_NAME]"
click at [228, 112] on input "[EMAIL_ADDRESS][DOMAIN_NAME]" at bounding box center [294, 113] width 170 height 21
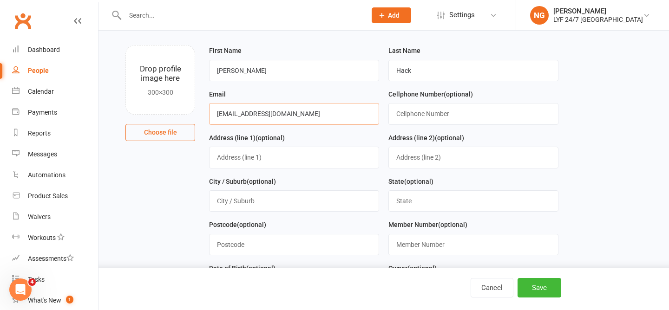
type input "[EMAIL_ADDRESS][DOMAIN_NAME]"
click at [422, 118] on input "text" at bounding box center [473, 113] width 170 height 21
paste input "0439515189"
type input "0439515189"
click at [330, 159] on input "text" at bounding box center [294, 157] width 170 height 21
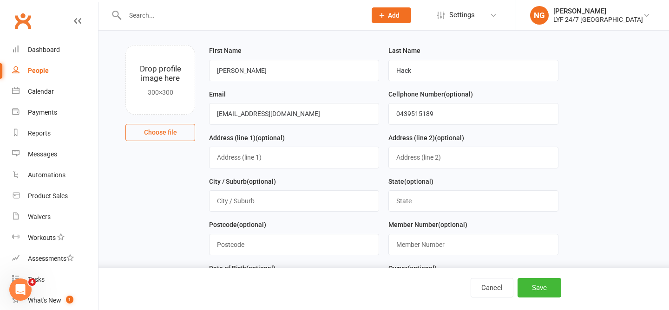
click at [324, 141] on div "Address (line 1) (optional)" at bounding box center [294, 150] width 170 height 36
click at [293, 156] on input "text" at bounding box center [294, 157] width 170 height 21
paste input "[STREET_ADDRESS],"
type input "[STREET_ADDRESS]"
click at [286, 204] on input "text" at bounding box center [294, 200] width 170 height 21
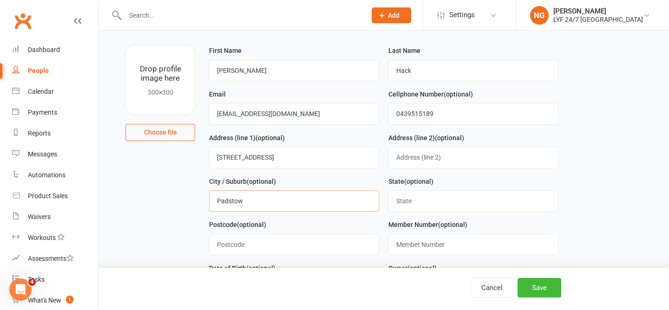
type input "Padstow"
type input "[GEOGRAPHIC_DATA]"
type input "2211"
click at [297, 222] on div "Postcode (optional) 2211" at bounding box center [294, 237] width 170 height 36
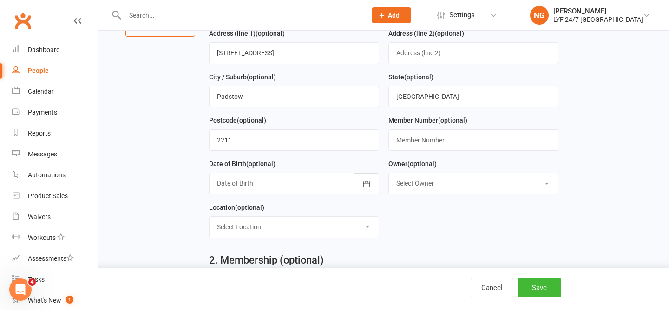
scroll to position [158, 0]
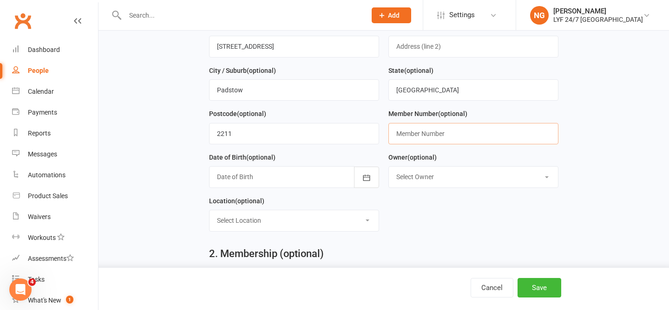
click at [411, 137] on input "text" at bounding box center [473, 133] width 170 height 21
click at [411, 147] on div "Member Number (optional) 866509" at bounding box center [473, 130] width 179 height 44
click at [407, 137] on input "866509" at bounding box center [473, 133] width 170 height 21
type input "8668509"
click at [404, 150] on div "Member Number (optional) 8668509" at bounding box center [473, 130] width 179 height 44
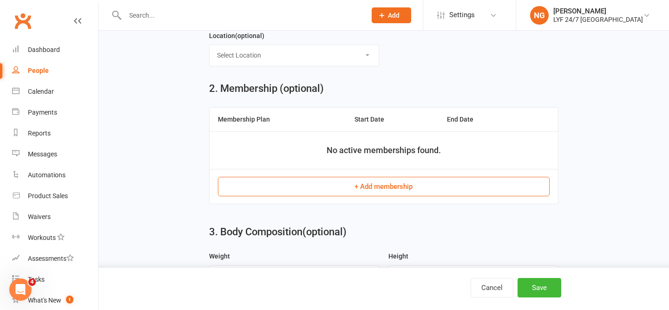
scroll to position [325, 0]
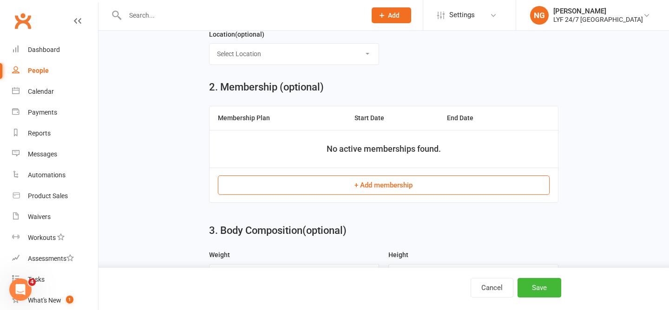
click at [393, 182] on button "+ Add membership" at bounding box center [383, 186] width 331 height 20
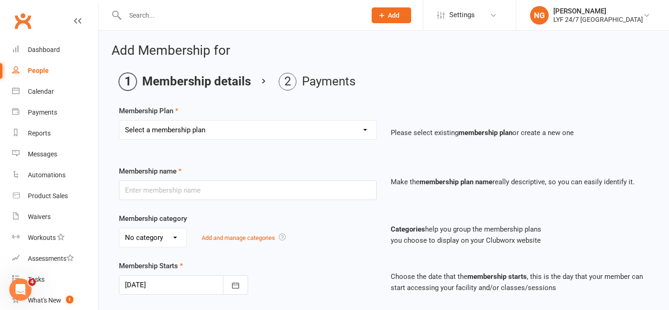
click at [288, 124] on select "Select a membership plan Create new Membership Plan Foundation Direct Debit $41…" at bounding box center [247, 130] width 257 height 19
select select "21"
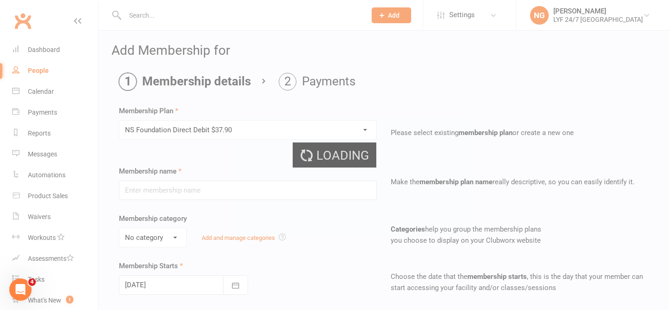
type input "NS Foundation Direct Debit $37.90"
type input "0"
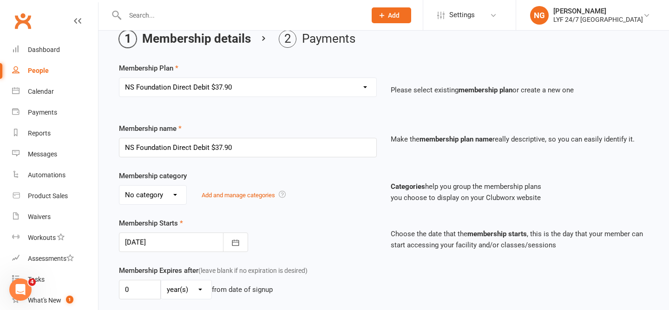
scroll to position [51, 0]
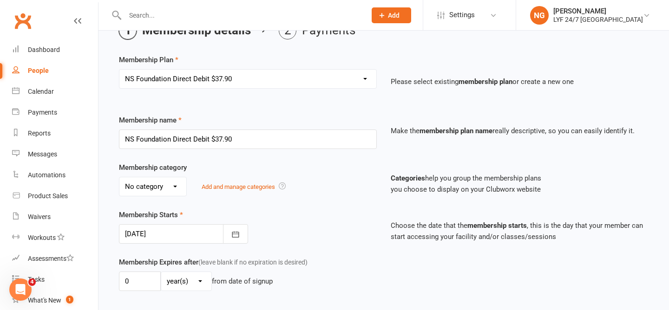
click at [138, 189] on select "No category Complimentary Foundation General Stripe Team" at bounding box center [152, 186] width 67 height 19
select select "3"
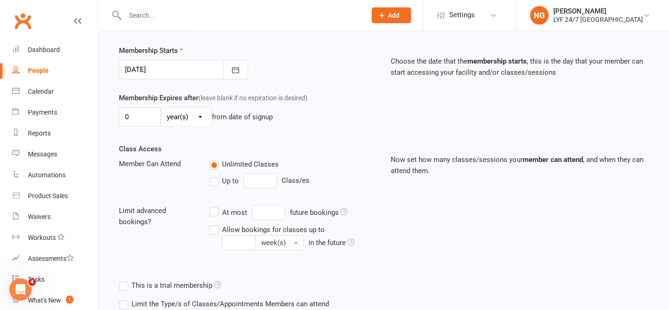
scroll to position [316, 0]
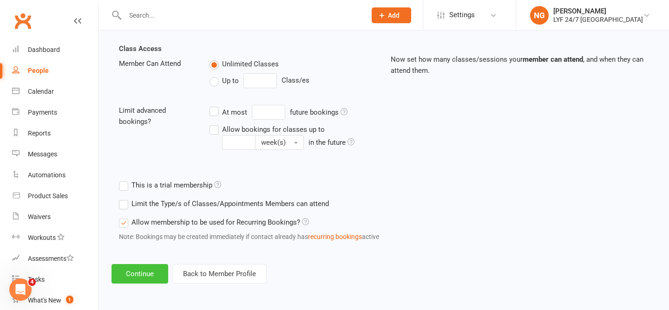
click at [154, 273] on button "Continue" at bounding box center [139, 274] width 57 height 20
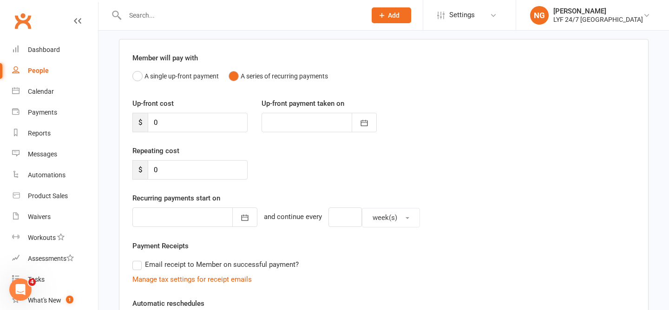
scroll to position [254, 0]
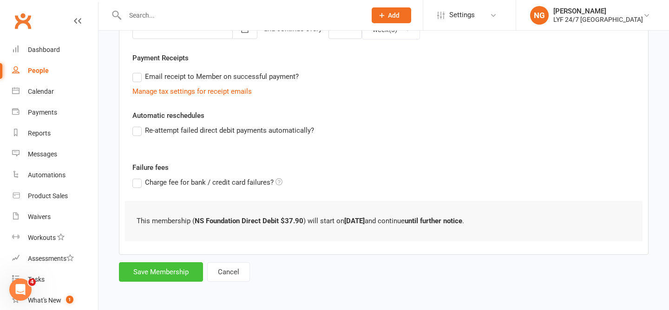
click at [191, 266] on button "Save Membership" at bounding box center [161, 272] width 84 height 20
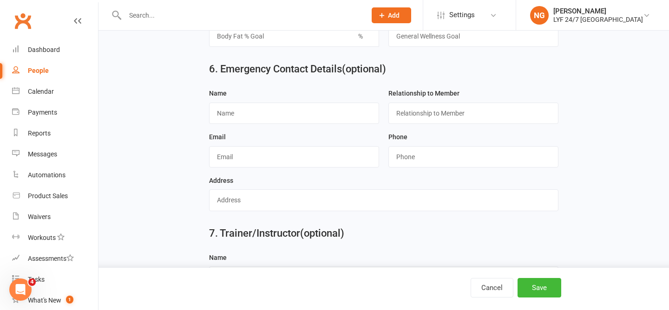
scroll to position [892, 0]
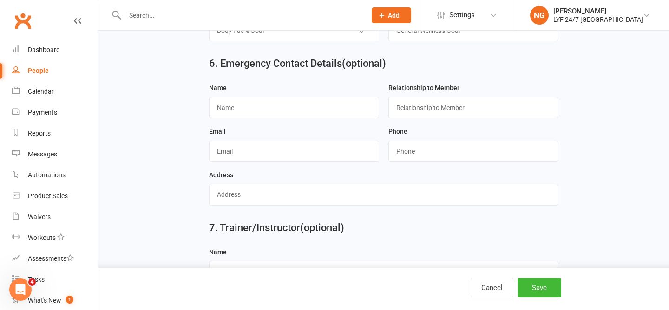
click at [270, 122] on div "Name" at bounding box center [293, 104] width 179 height 44
click at [263, 112] on input "text" at bounding box center [294, 107] width 170 height 21
type input "[PERSON_NAME]"
paste input "0419235388"
type input "0419235388"
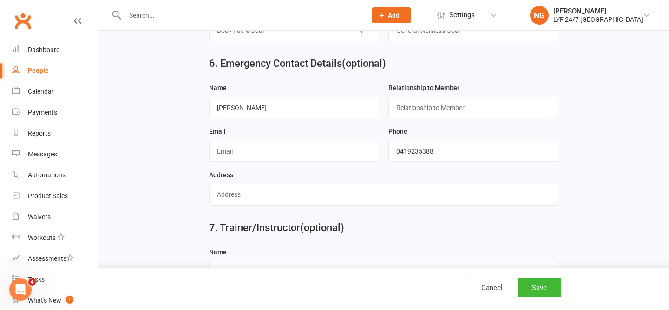
click at [383, 170] on div "Email" at bounding box center [293, 148] width 179 height 44
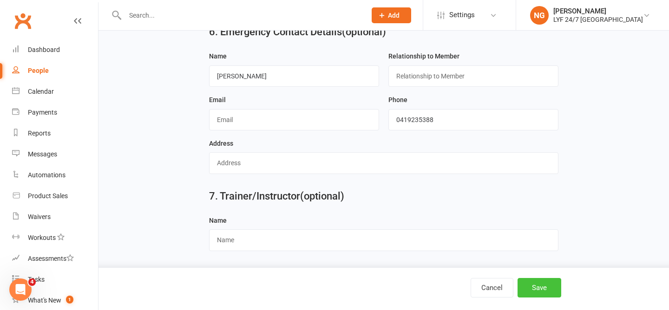
click at [535, 283] on button "Save" at bounding box center [539, 288] width 44 height 20
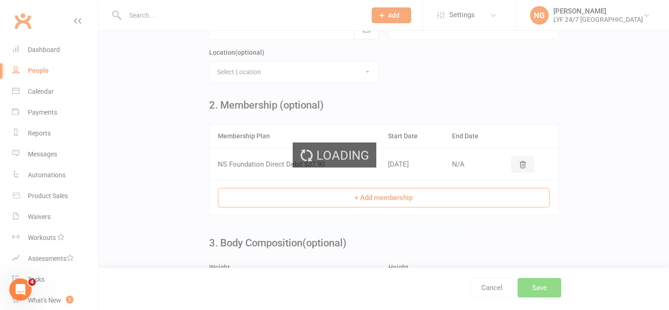
scroll to position [0, 0]
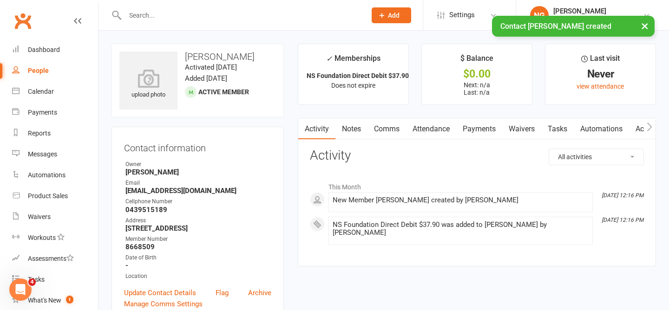
click at [481, 135] on link "Payments" at bounding box center [479, 128] width 46 height 21
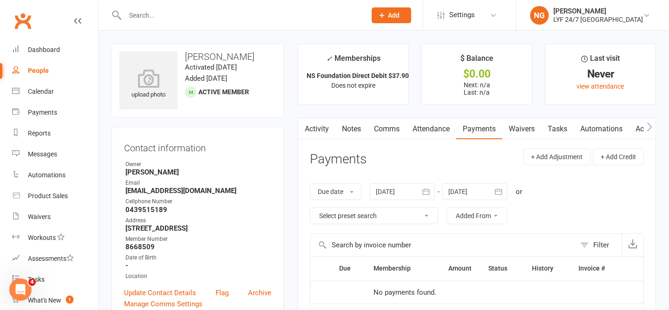
click at [36, 76] on link "People" at bounding box center [55, 70] width 86 height 21
select select "100"
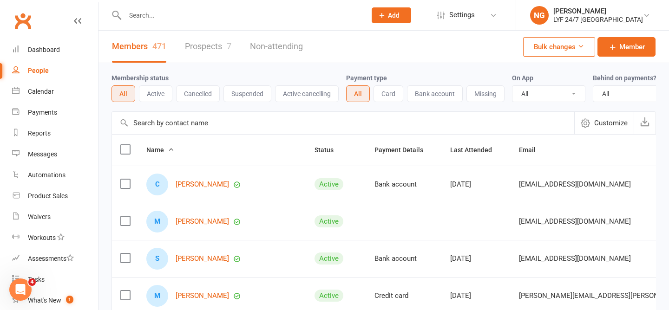
click at [180, 19] on input "text" at bounding box center [240, 15] width 237 height 13
paste input "[PERSON_NAME]"
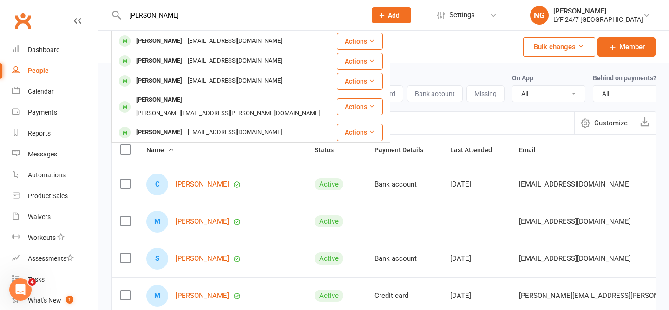
type input "[PERSON_NAME]"
click at [107, 59] on div "Members 471 Prospects 7 Non-attending" at bounding box center [207, 47] width 218 height 32
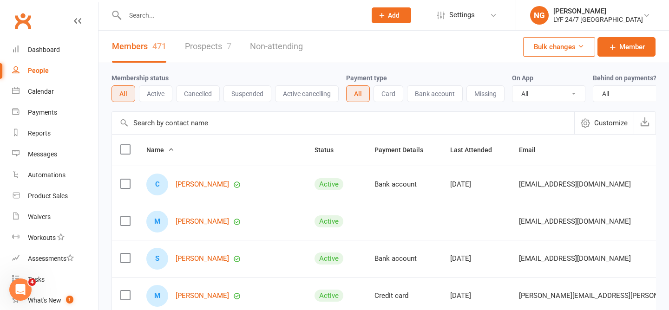
click at [399, 17] on span "Add" at bounding box center [394, 15] width 12 height 7
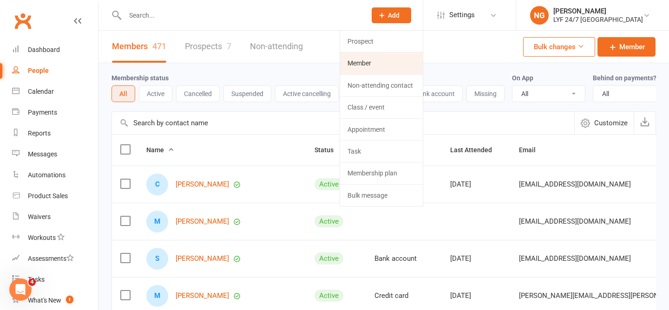
click at [386, 64] on link "Member" at bounding box center [381, 62] width 83 height 21
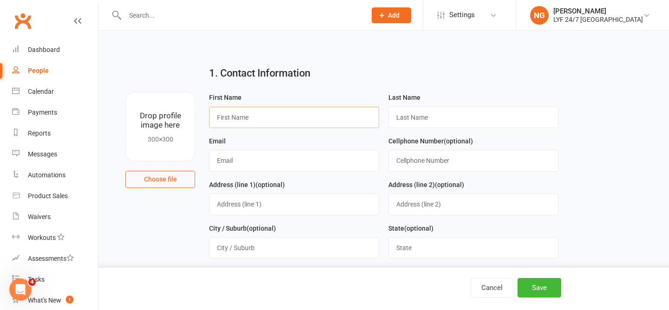
click at [268, 115] on input "text" at bounding box center [294, 117] width 170 height 21
paste input "[PERSON_NAME]"
type input "Junyi"
type input "Li"
paste input "[EMAIL_ADDRESS][DOMAIN_NAME]"
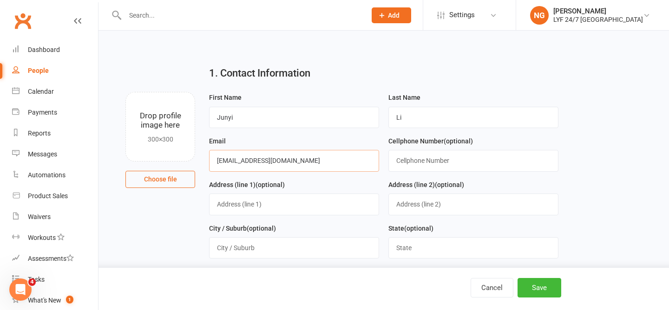
type input "[EMAIL_ADDRESS][DOMAIN_NAME]"
click at [472, 169] on input "text" at bounding box center [473, 160] width 170 height 21
paste input "0424547681"
type input "0424547681"
click at [267, 205] on input "text" at bounding box center [294, 204] width 170 height 21
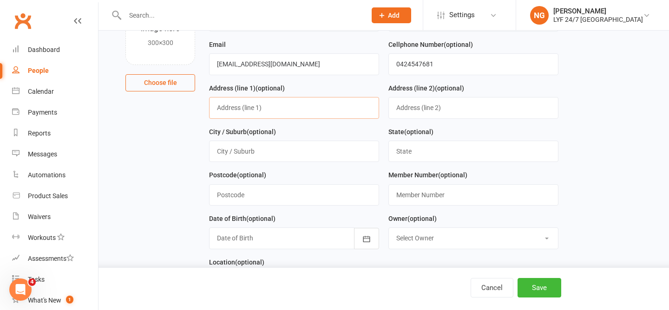
scroll to position [100, 0]
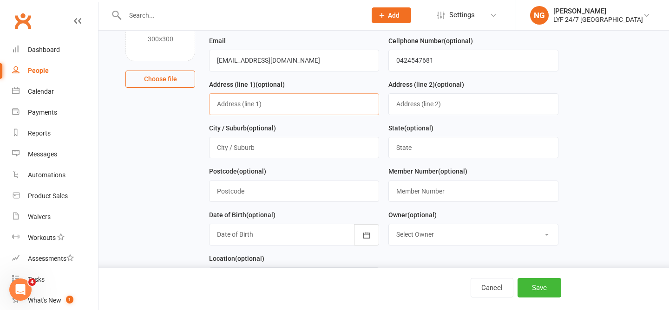
click at [225, 114] on input "text" at bounding box center [294, 103] width 170 height 21
paste input "[STREET_ADDRESS]"
type input "[STREET_ADDRESS]"
click at [281, 153] on input "text" at bounding box center [294, 147] width 170 height 21
type input "[GEOGRAPHIC_DATA]"
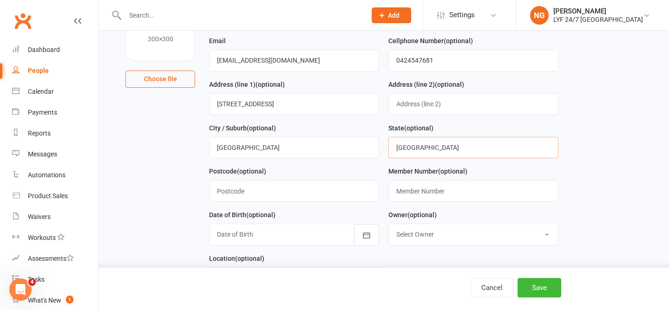
type input "[GEOGRAPHIC_DATA]"
type input "2114"
click at [348, 180] on div "Postcode (optional) 2114" at bounding box center [294, 184] width 170 height 36
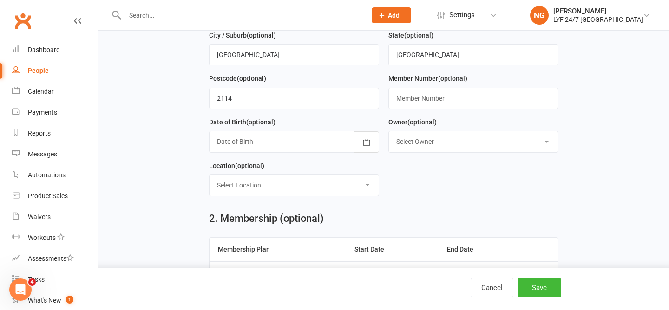
scroll to position [199, 0]
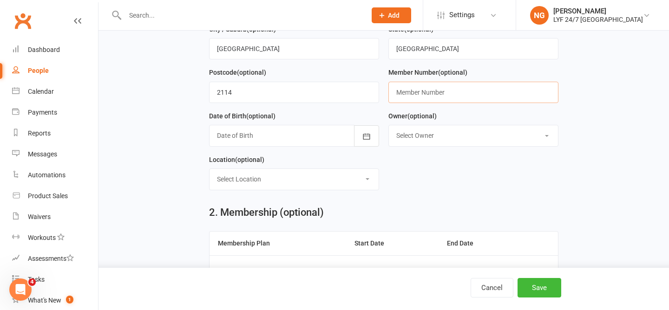
click at [402, 94] on input "text" at bounding box center [473, 92] width 170 height 21
type input "100271"
click at [379, 111] on div "Postcode (optional) 2114" at bounding box center [293, 89] width 179 height 44
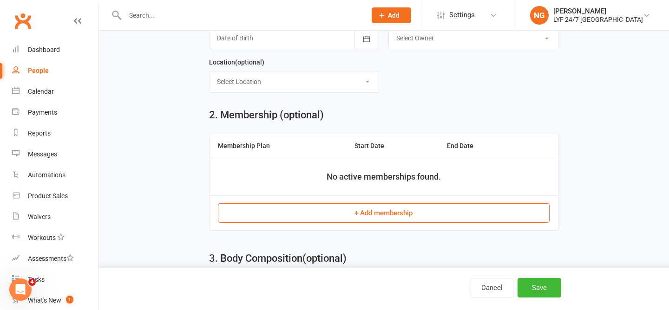
scroll to position [330, 0]
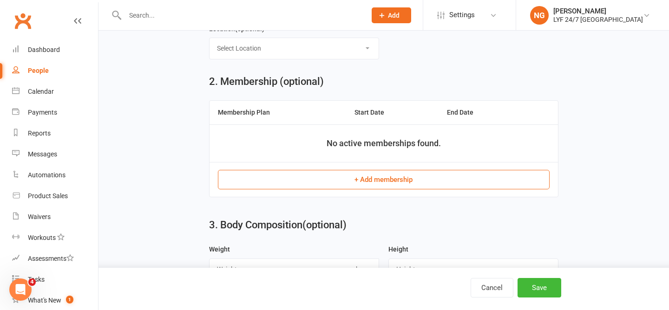
click at [358, 184] on button "+ Add membership" at bounding box center [383, 180] width 331 height 20
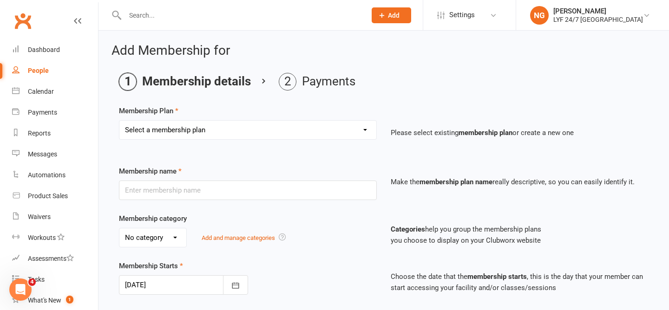
scroll to position [26, 0]
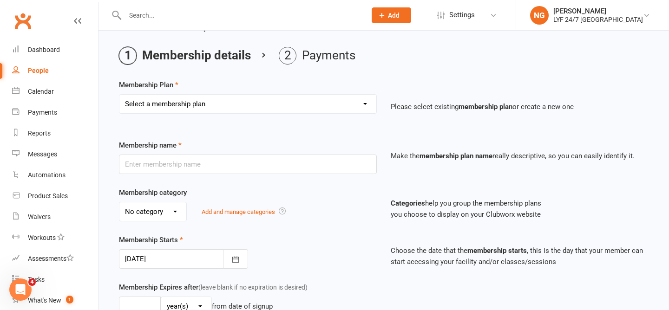
click at [218, 102] on select "Select a membership plan Create new Membership Plan Foundation Direct Debit $41…" at bounding box center [247, 104] width 257 height 19
select select "13"
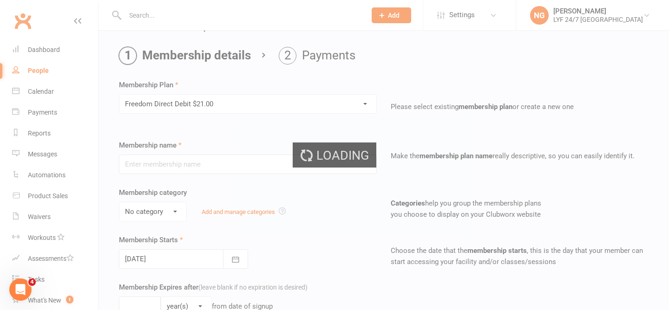
type input "Freedom Direct Debit $21.00"
select select "3"
type input "0"
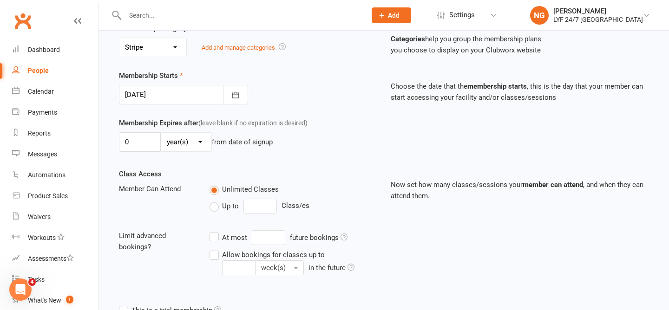
scroll to position [316, 0]
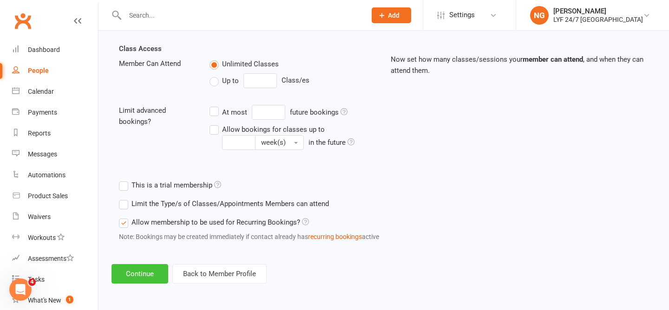
click at [137, 273] on button "Continue" at bounding box center [139, 274] width 57 height 20
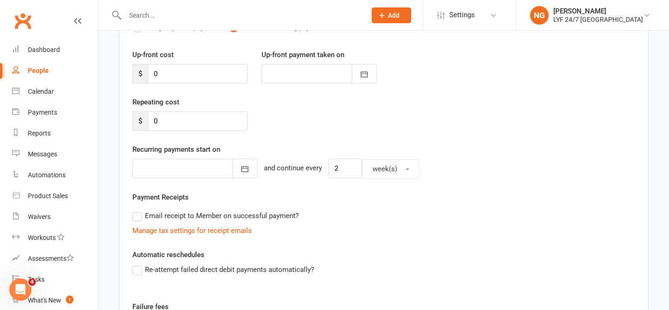
scroll to position [254, 0]
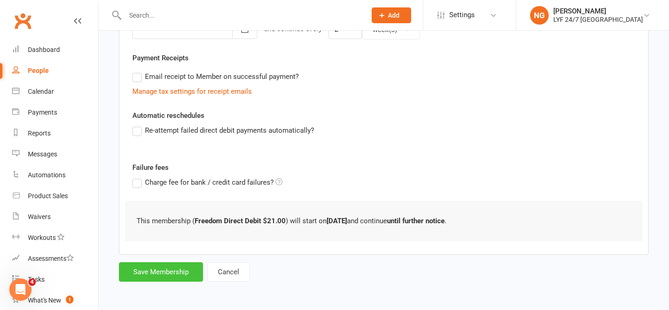
click at [158, 275] on button "Save Membership" at bounding box center [161, 272] width 84 height 20
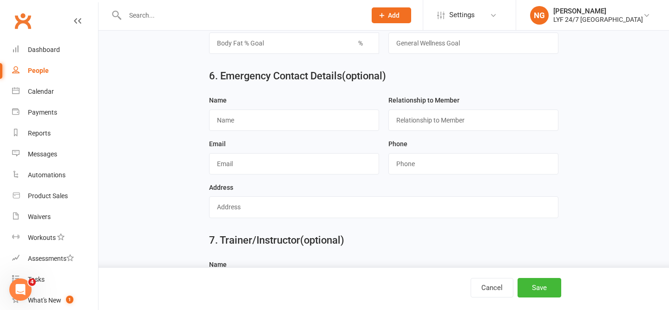
scroll to position [880, 0]
click at [261, 116] on input "text" at bounding box center [294, 119] width 170 height 21
paste input "[PERSON_NAME]"
type input "Lingfenu Wu"
paste input "0410718108"
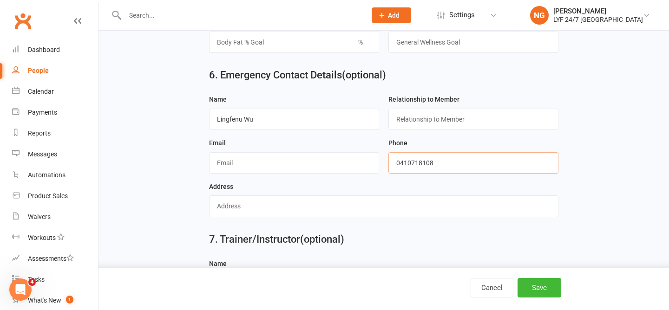
type input "0410718108"
click at [455, 148] on div "Phone" at bounding box center [473, 155] width 170 height 36
click at [534, 285] on button "Save" at bounding box center [539, 288] width 44 height 20
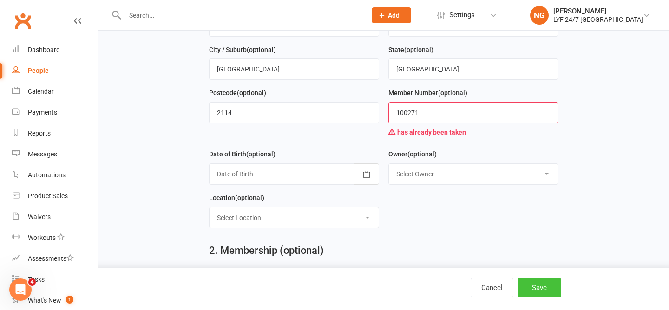
scroll to position [177, 0]
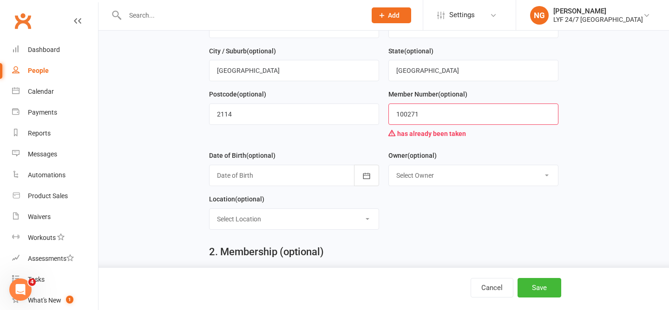
click at [430, 114] on input "100271" at bounding box center [473, 114] width 170 height 21
type input "100272"
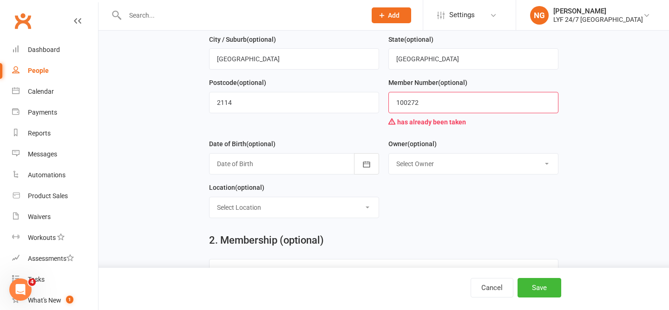
scroll to position [191, 0]
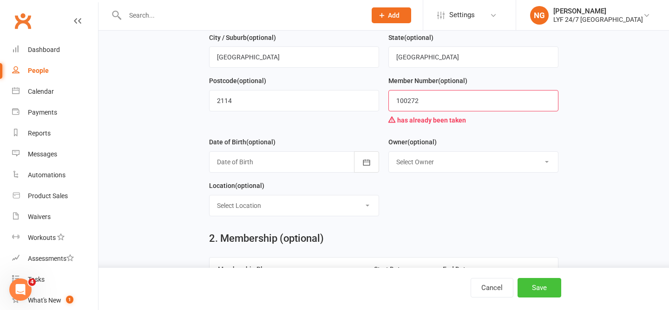
click at [531, 286] on button "Save" at bounding box center [539, 288] width 44 height 20
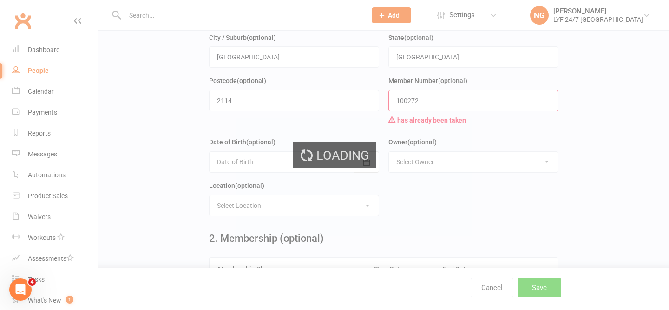
scroll to position [0, 0]
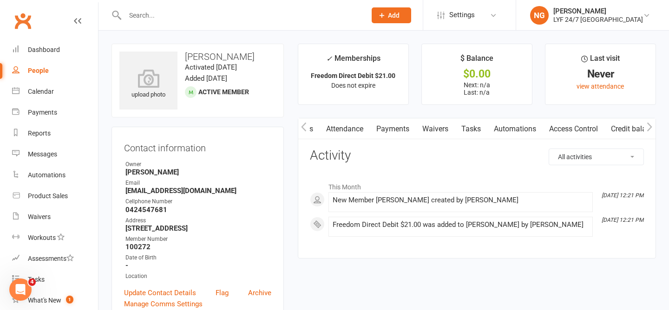
scroll to position [0, 95]
click at [574, 130] on link "Access Control" at bounding box center [565, 128] width 62 height 21
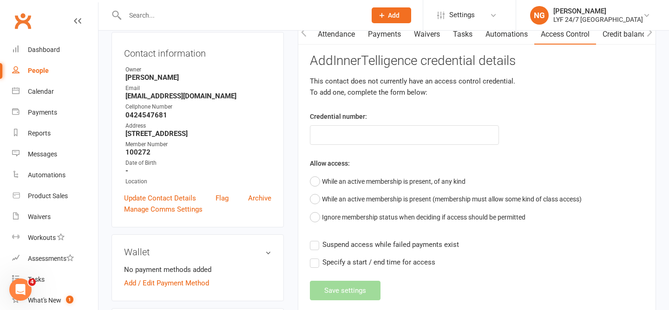
scroll to position [98, 0]
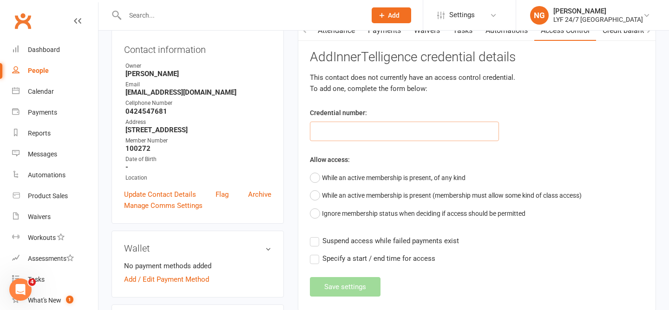
click at [346, 129] on input "text" at bounding box center [404, 132] width 189 height 20
type input "100272"
click at [370, 158] on div "Allow access: While an active membership is present, of any kind While an activ…" at bounding box center [477, 188] width 334 height 68
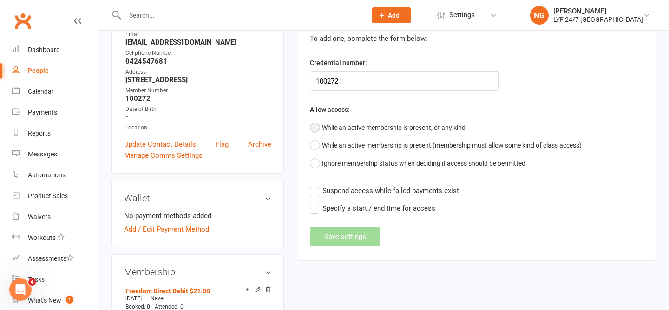
click at [364, 129] on button "While an active membership is present, of any kind" at bounding box center [388, 128] width 156 height 18
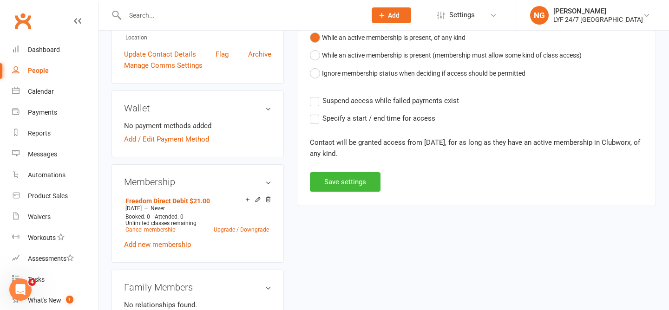
scroll to position [248, 0]
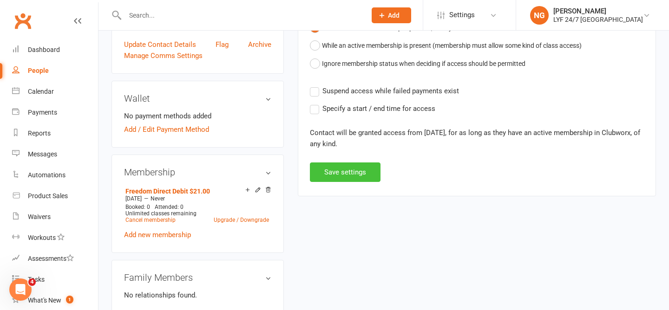
click at [332, 166] on button "Save settings" at bounding box center [345, 173] width 71 height 20
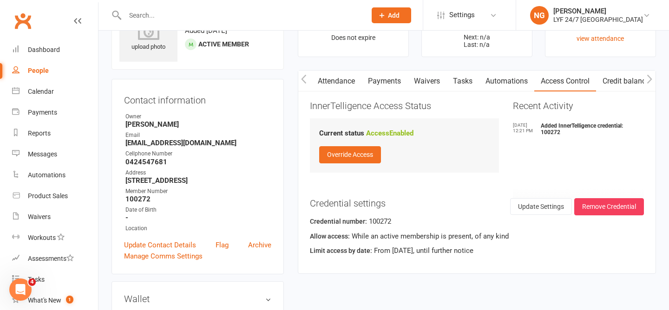
scroll to position [36, 0]
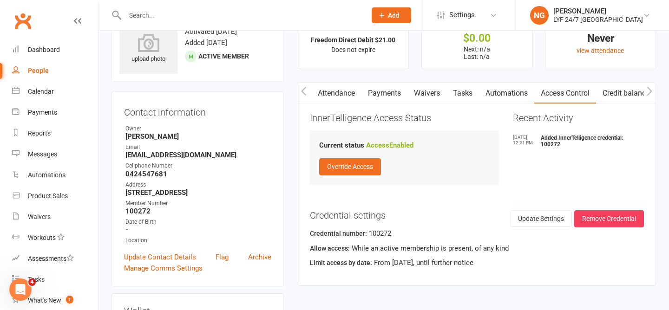
click at [301, 90] on icon "button" at bounding box center [304, 91] width 6 height 10
click at [323, 98] on link "Activity" at bounding box center [316, 93] width 37 height 21
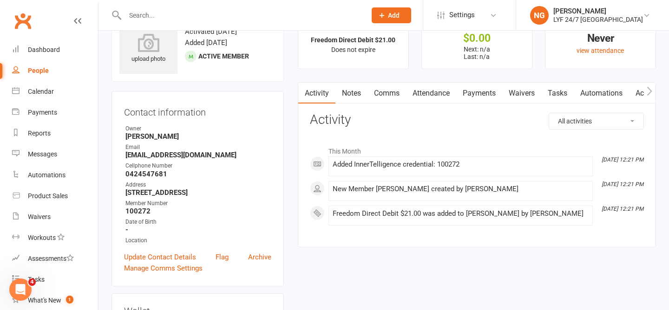
scroll to position [25, 0]
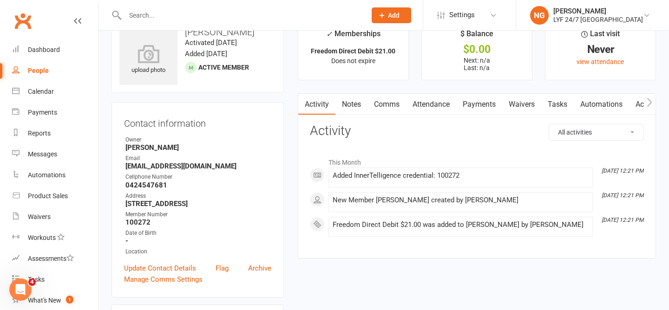
click at [340, 98] on link "Notes" at bounding box center [351, 104] width 32 height 21
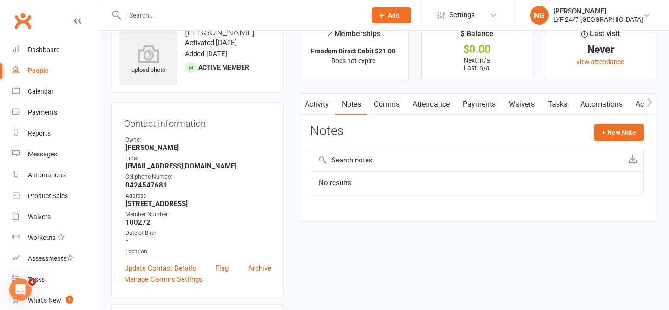
click at [401, 100] on link "Comms" at bounding box center [386, 104] width 39 height 21
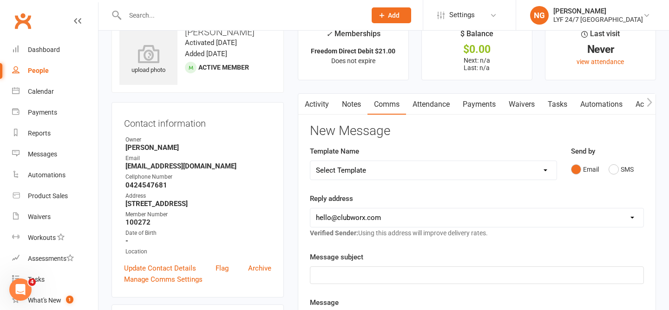
click at [312, 97] on link "Activity" at bounding box center [316, 104] width 37 height 21
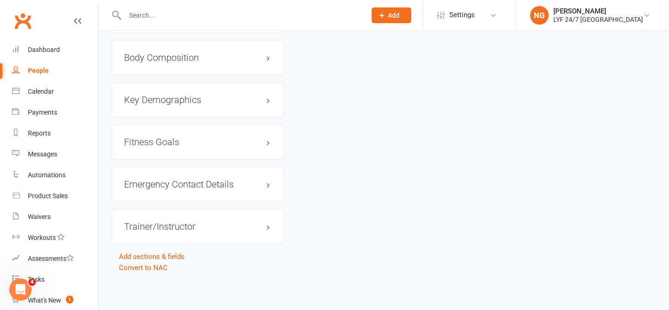
scroll to position [719, 0]
click at [229, 202] on div "Emergency Contact Details edit" at bounding box center [197, 184] width 172 height 35
click at [215, 183] on h3 "Emergency Contact Details edit" at bounding box center [197, 184] width 147 height 10
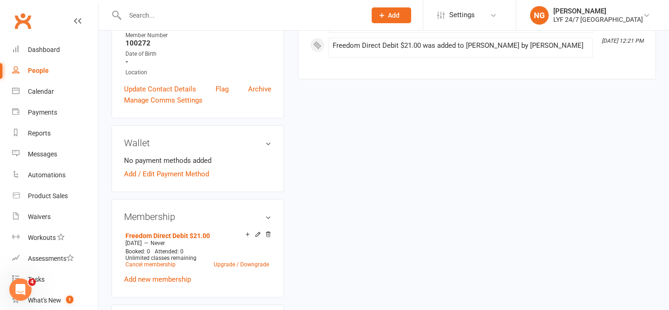
scroll to position [0, 0]
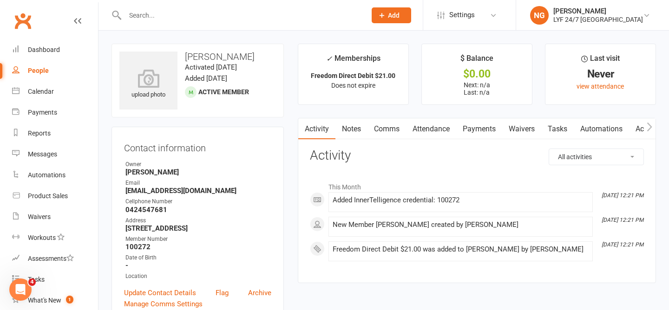
click at [144, 13] on input "text" at bounding box center [240, 15] width 237 height 13
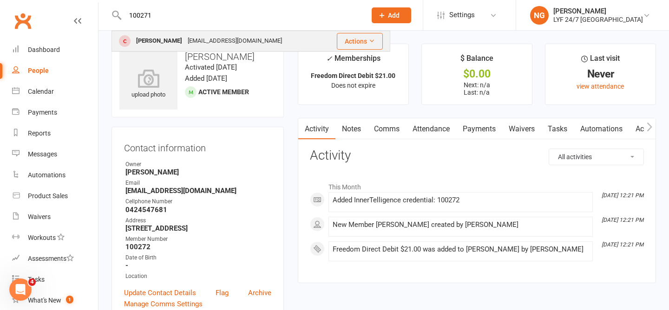
type input "100271"
click at [185, 36] on div "[EMAIL_ADDRESS][DOMAIN_NAME]" at bounding box center [235, 40] width 100 height 13
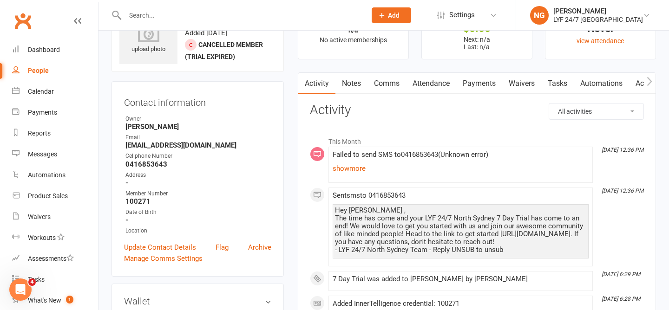
scroll to position [66, 0]
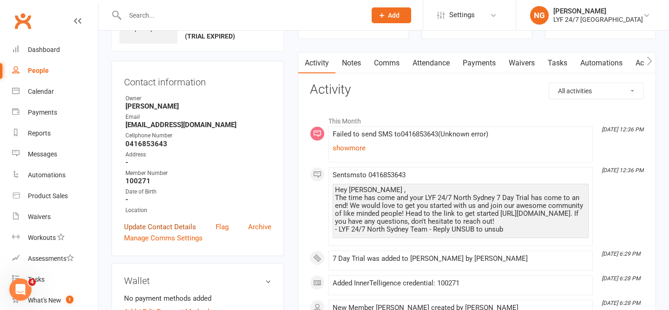
click at [155, 222] on link "Update Contact Details" at bounding box center [160, 227] width 72 height 11
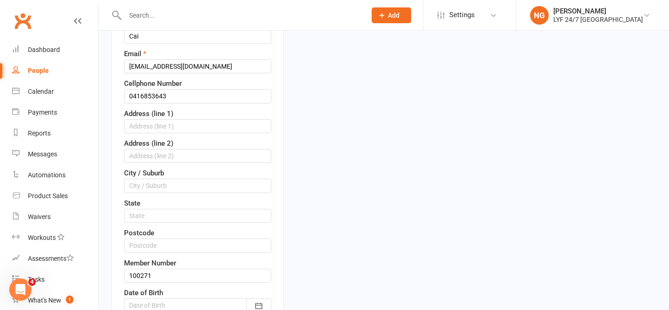
scroll to position [251, 0]
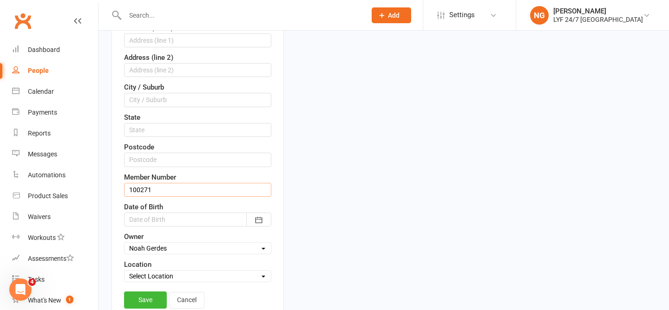
click at [157, 188] on input "100271" at bounding box center [197, 190] width 147 height 14
click at [119, 196] on div "Contact information First Name [PERSON_NAME] Last Name [PERSON_NAME] Email [EMA…" at bounding box center [197, 101] width 172 height 450
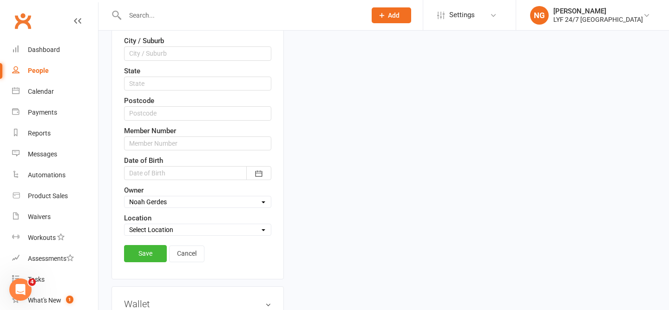
scroll to position [302, 0]
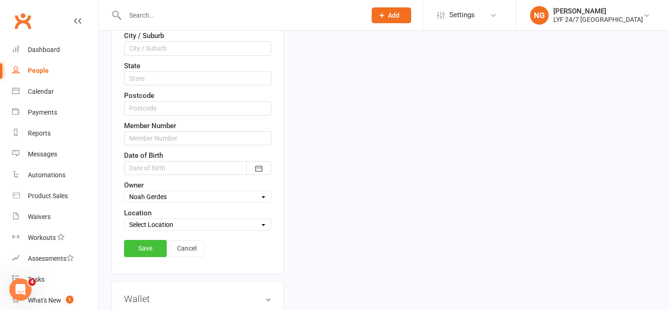
click at [143, 250] on link "Save" at bounding box center [145, 248] width 43 height 17
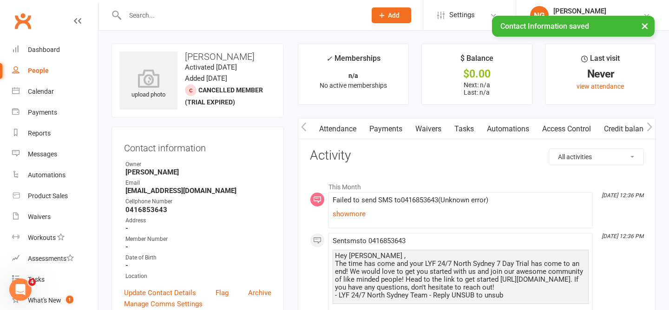
scroll to position [0, 94]
click at [559, 131] on link "Access Control" at bounding box center [566, 128] width 62 height 21
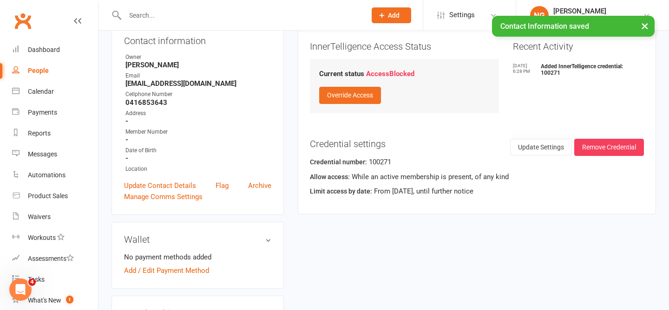
scroll to position [108, 0]
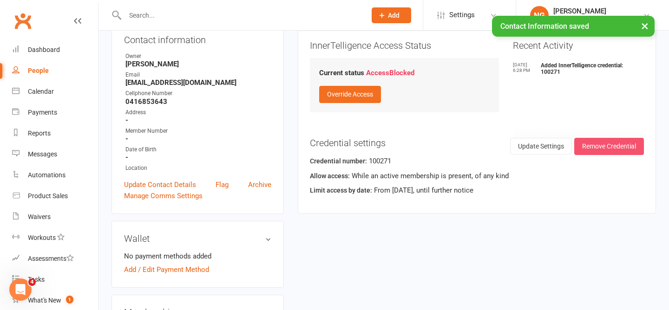
click at [626, 154] on button "Remove Credential" at bounding box center [609, 146] width 70 height 17
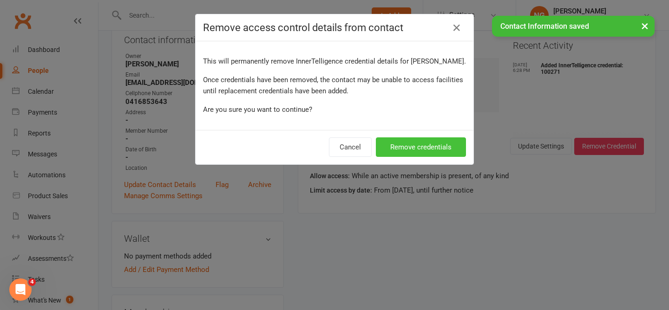
click at [422, 150] on button "Remove credentials" at bounding box center [421, 147] width 90 height 20
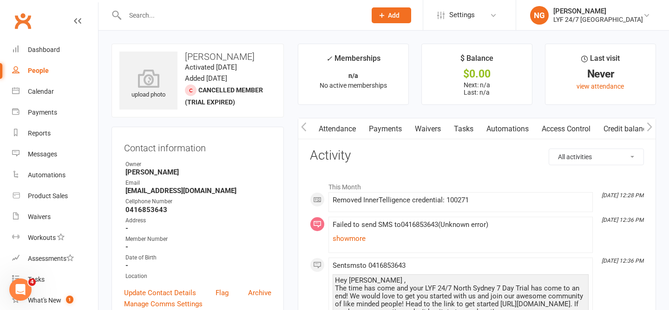
click at [307, 125] on button "button" at bounding box center [304, 128] width 12 height 21
click at [49, 70] on link "People" at bounding box center [55, 70] width 86 height 21
select select "100"
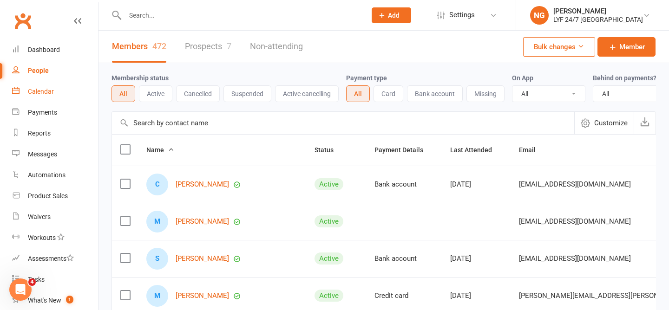
click at [50, 94] on div "Calendar" at bounding box center [41, 91] width 26 height 7
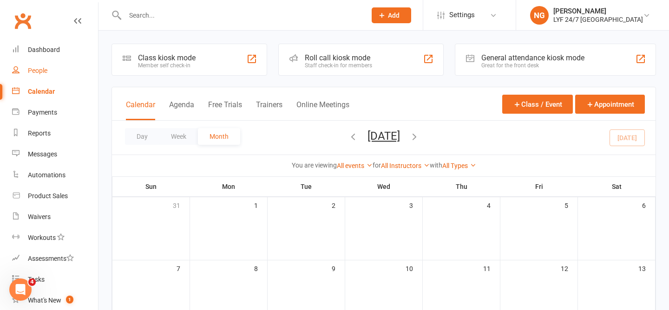
click at [38, 78] on link "People" at bounding box center [55, 70] width 86 height 21
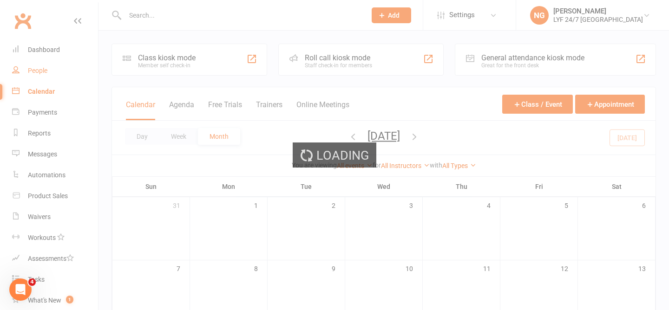
select select "100"
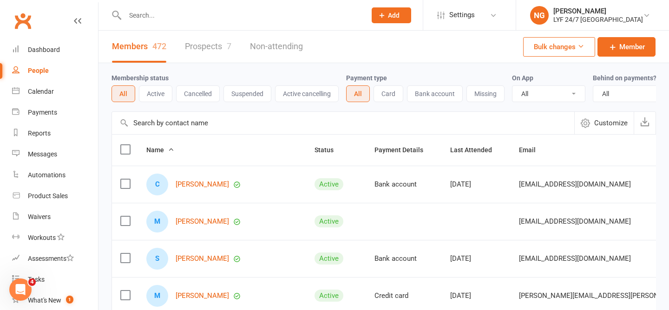
click at [161, 20] on input "text" at bounding box center [240, 15] width 237 height 13
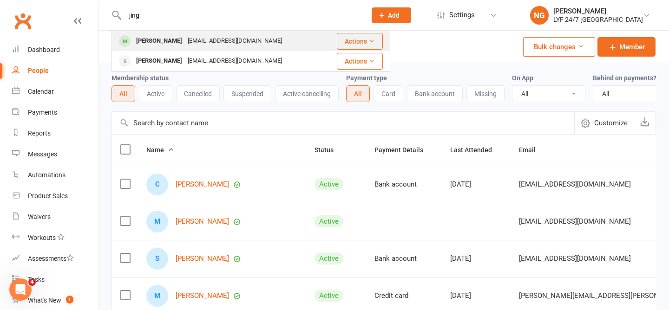
type input "jing"
click at [185, 44] on div "[EMAIL_ADDRESS][DOMAIN_NAME]" at bounding box center [235, 40] width 100 height 13
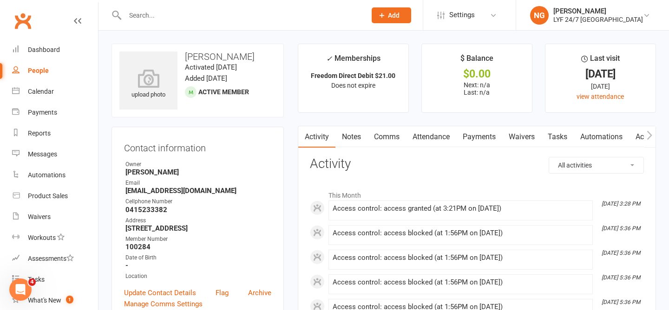
click at [173, 18] on input "text" at bounding box center [240, 15] width 237 height 13
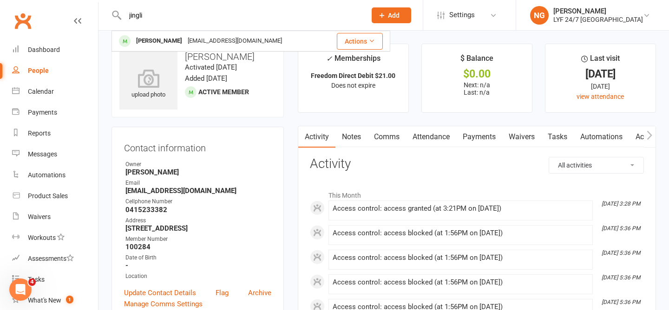
click at [185, 13] on input "jingli" at bounding box center [240, 15] width 237 height 13
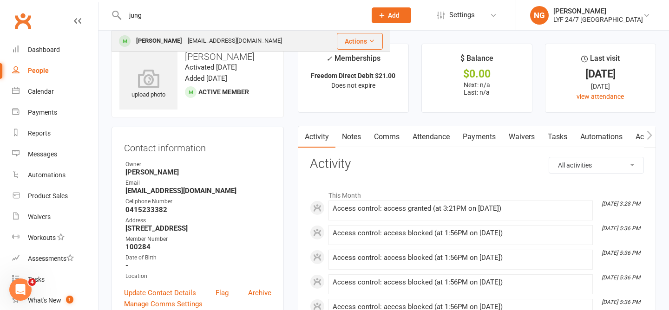
type input "jung"
click at [185, 42] on div "[EMAIL_ADDRESS][DOMAIN_NAME]" at bounding box center [235, 40] width 100 height 13
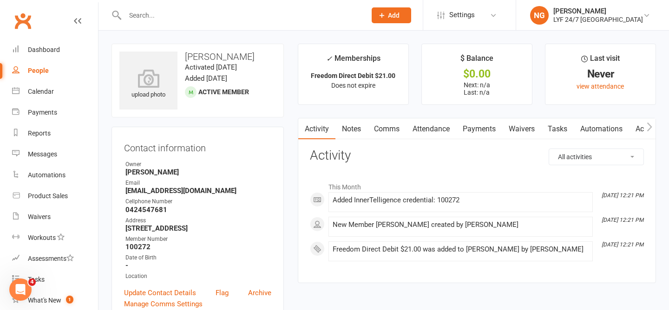
click at [208, 56] on h3 "[PERSON_NAME]" at bounding box center [197, 57] width 156 height 10
copy h3 "[PERSON_NAME]"
click at [306, 115] on main "✓ Memberships Freedom Direct Debit $21.00 Does not expire $ Balance $0.00 Next:…" at bounding box center [477, 168] width 372 height 249
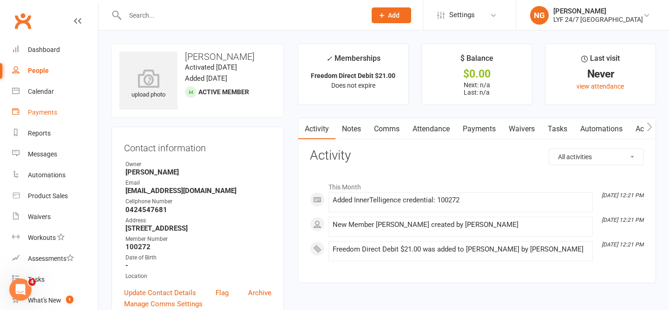
click at [19, 106] on link "Payments" at bounding box center [55, 112] width 86 height 21
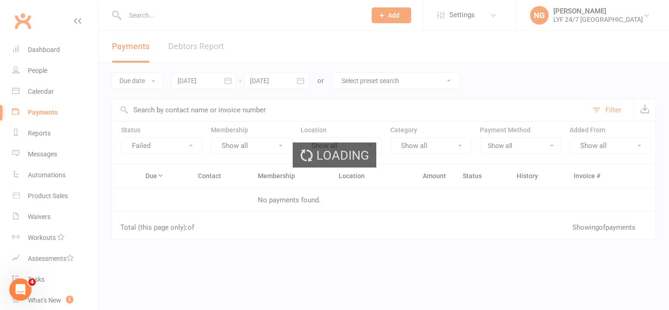
scroll to position [62, 0]
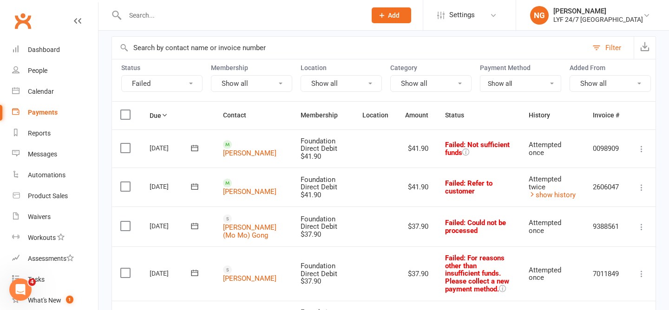
click at [363, 49] on input "text" at bounding box center [350, 48] width 476 height 22
click at [371, 36] on div "Filter" at bounding box center [383, 47] width 544 height 23
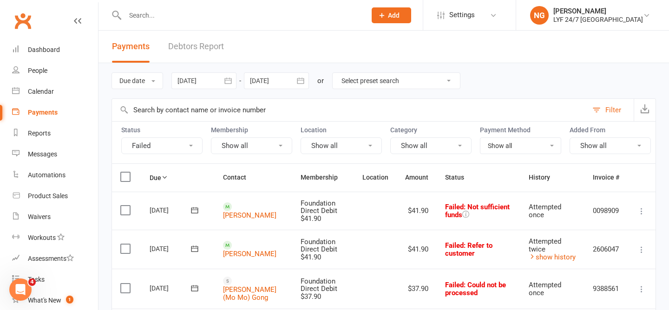
scroll to position [24, 0]
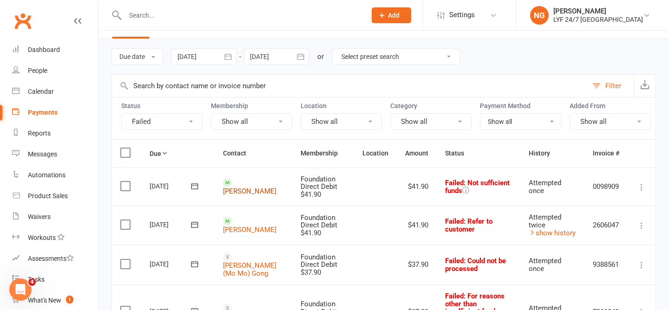
click at [243, 187] on link "[PERSON_NAME]" at bounding box center [249, 191] width 53 height 8
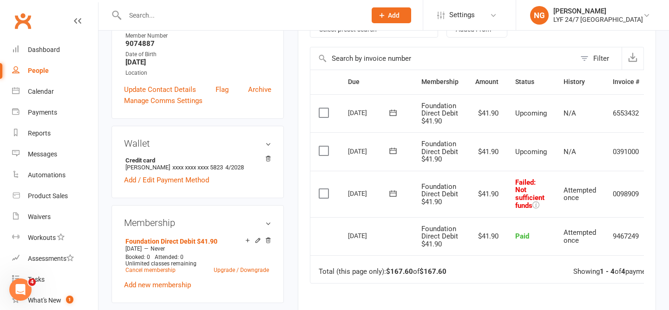
scroll to position [187, 0]
click at [364, 192] on div "[DATE]" at bounding box center [369, 193] width 43 height 14
click at [364, 170] on td "[DATE]" at bounding box center [375, 193] width 73 height 46
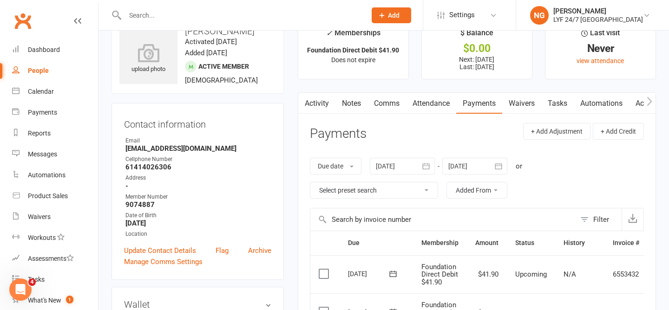
scroll to position [0, 0]
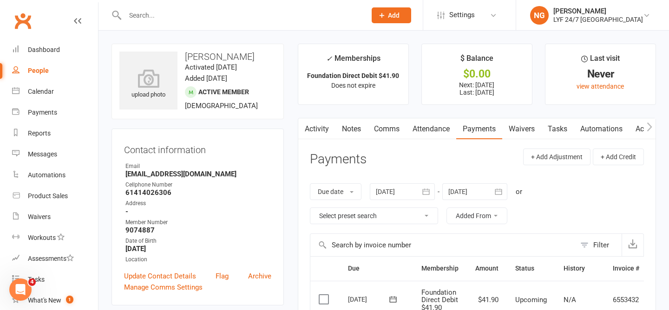
click at [234, 59] on h3 "[PERSON_NAME]" at bounding box center [197, 57] width 156 height 10
click at [229, 44] on div "upload photo [PERSON_NAME] Activated [DATE] Added [DATE] Active member [DEMOGRA…" at bounding box center [197, 82] width 172 height 76
click at [47, 113] on div "Payments" at bounding box center [42, 112] width 29 height 7
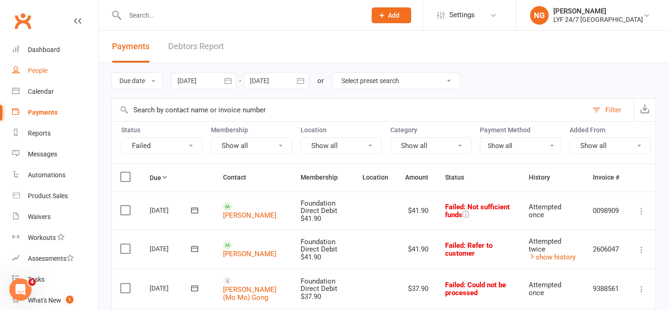
click at [25, 69] on link "People" at bounding box center [55, 70] width 86 height 21
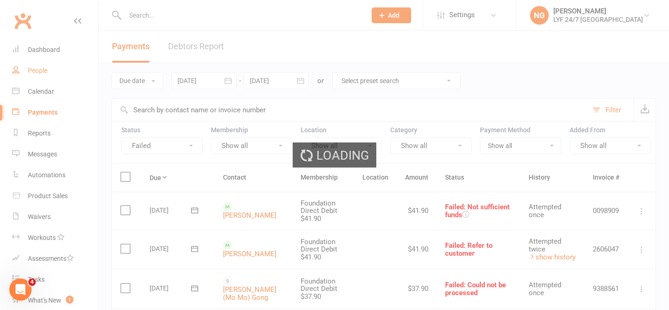
select select "100"
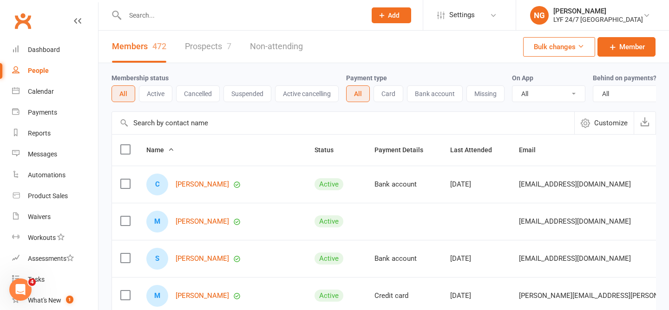
click at [216, 51] on link "Prospects 7" at bounding box center [208, 47] width 46 height 32
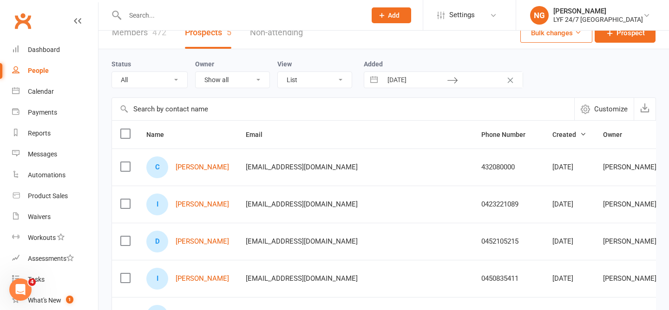
scroll to position [9, 0]
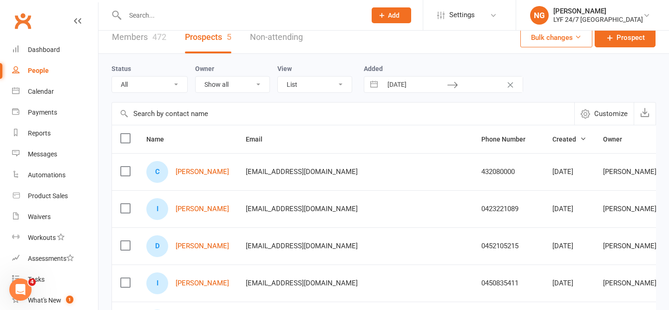
click at [402, 90] on input "[DATE]" at bounding box center [414, 85] width 65 height 16
select select "7"
select select "2025"
select select "8"
select select "2025"
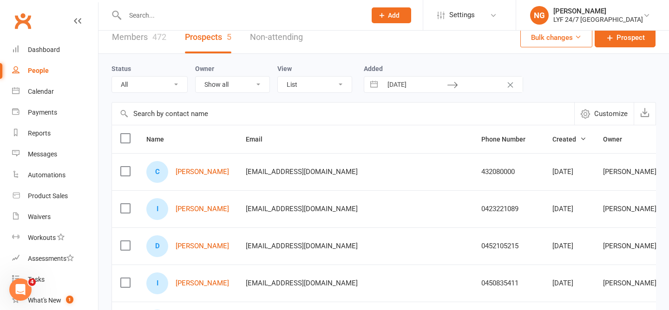
select select "9"
select select "2025"
select select "10"
select select "2025"
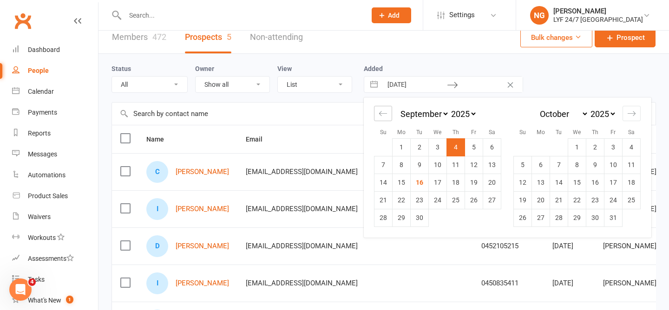
click at [383, 121] on div "Move backward to switch to the previous month." at bounding box center [383, 113] width 18 height 15
select select "6"
select select "2025"
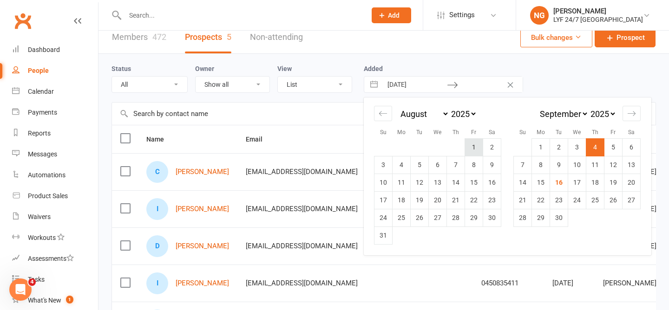
click at [475, 147] on td "1" at bounding box center [474, 147] width 18 height 18
type input "[DATE]"
click at [496, 69] on label "Added" at bounding box center [443, 68] width 159 height 7
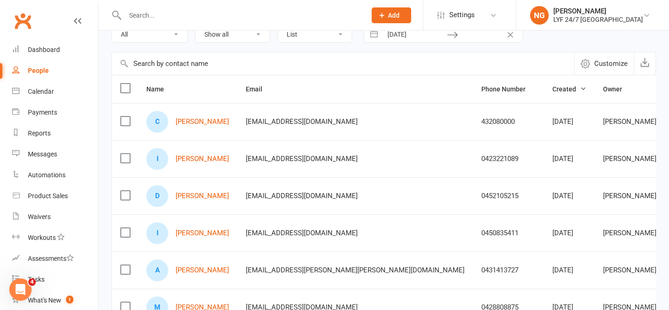
scroll to position [0, 0]
